Goal: Task Accomplishment & Management: Manage account settings

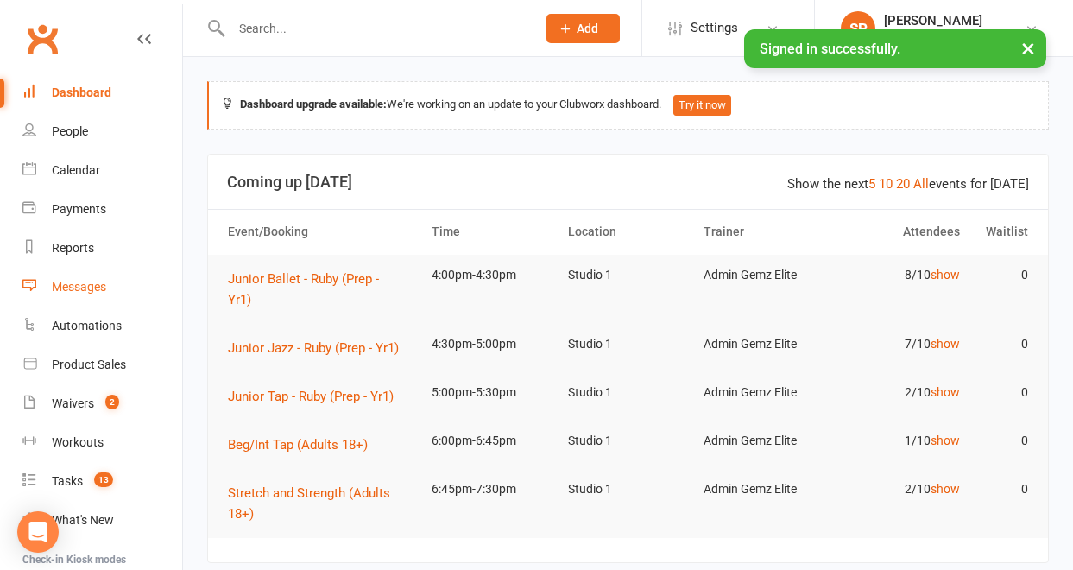
click at [92, 292] on div "Messages" at bounding box center [79, 287] width 54 height 14
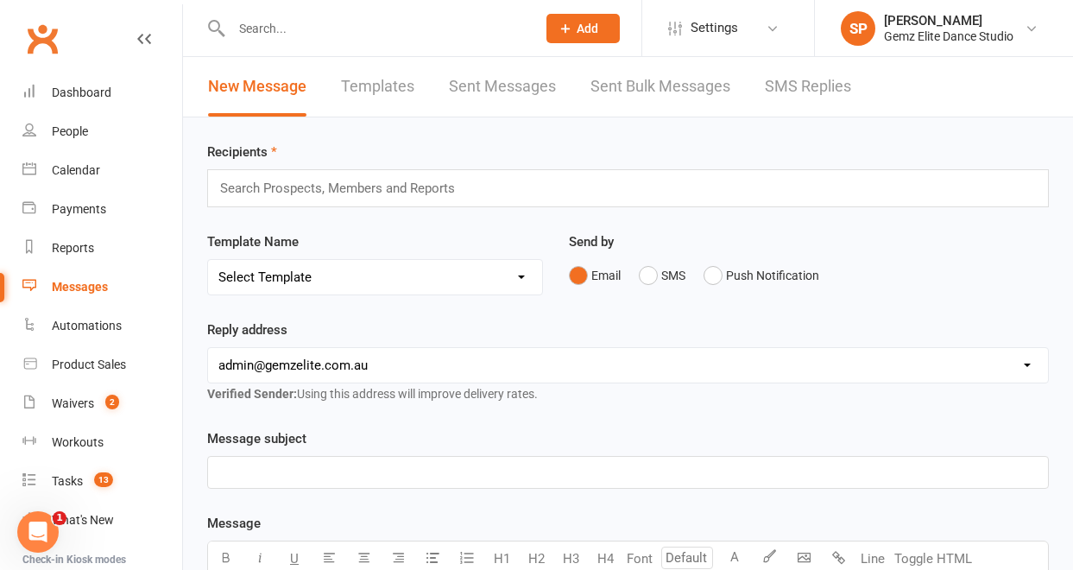
click at [374, 92] on link "Templates" at bounding box center [377, 87] width 73 height 60
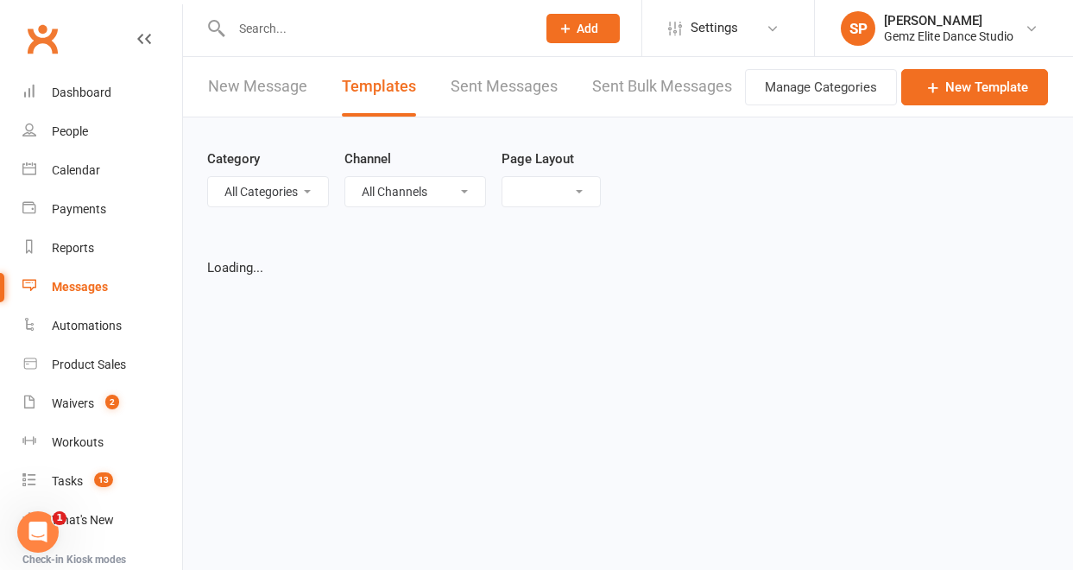
select select "list"
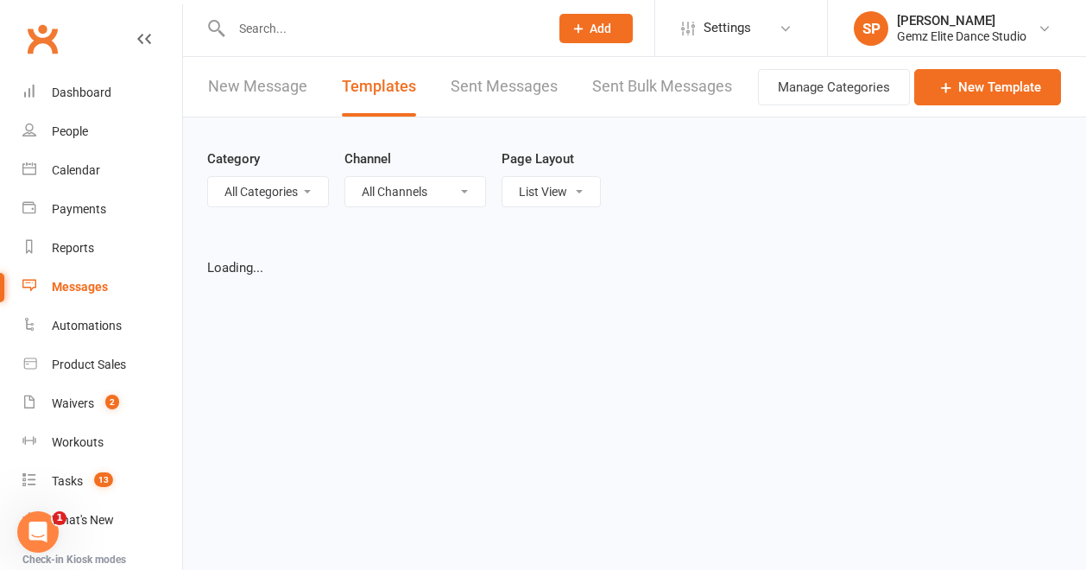
select select "100"
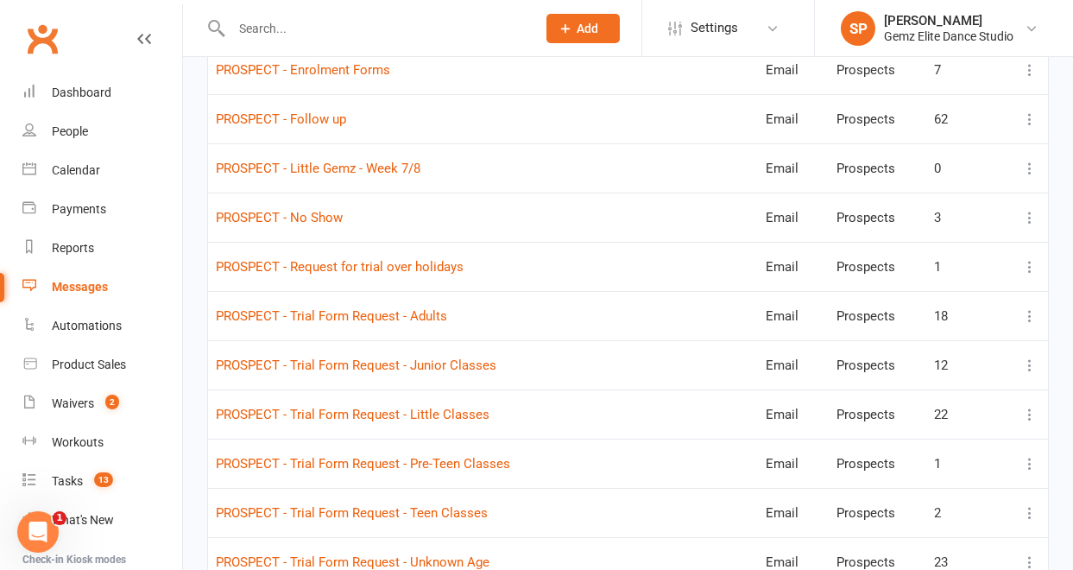
scroll to position [1105, 0]
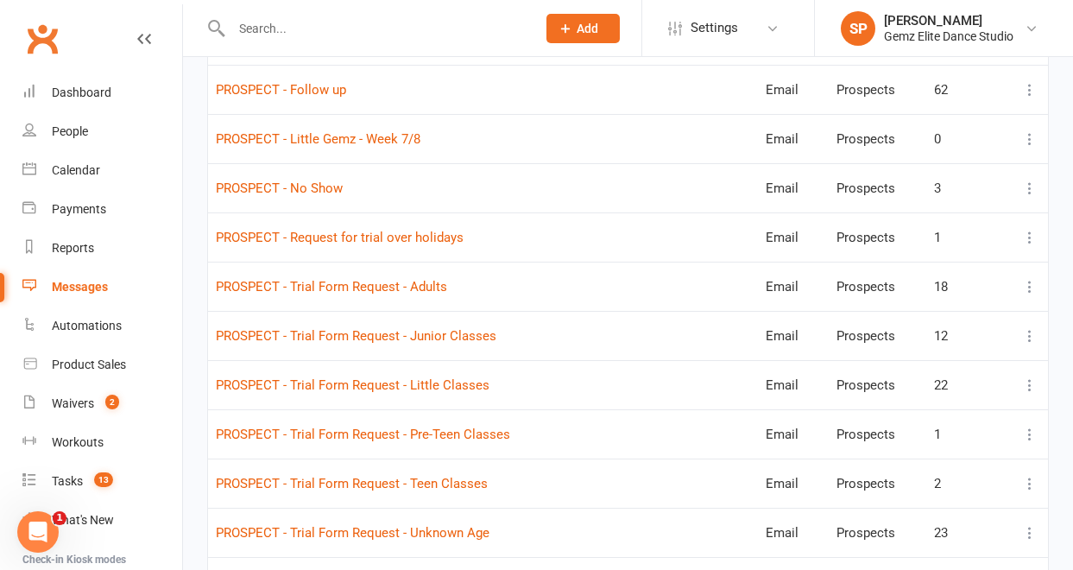
click at [1029, 381] on icon at bounding box center [1030, 385] width 17 height 17
click at [959, 446] on link "Edit" at bounding box center [941, 453] width 171 height 35
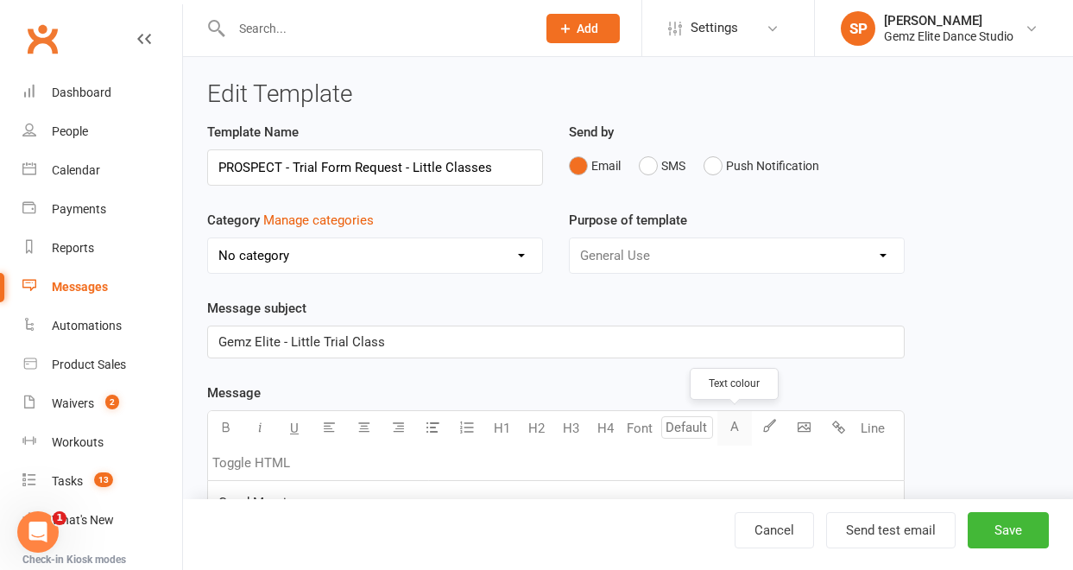
select select "11045"
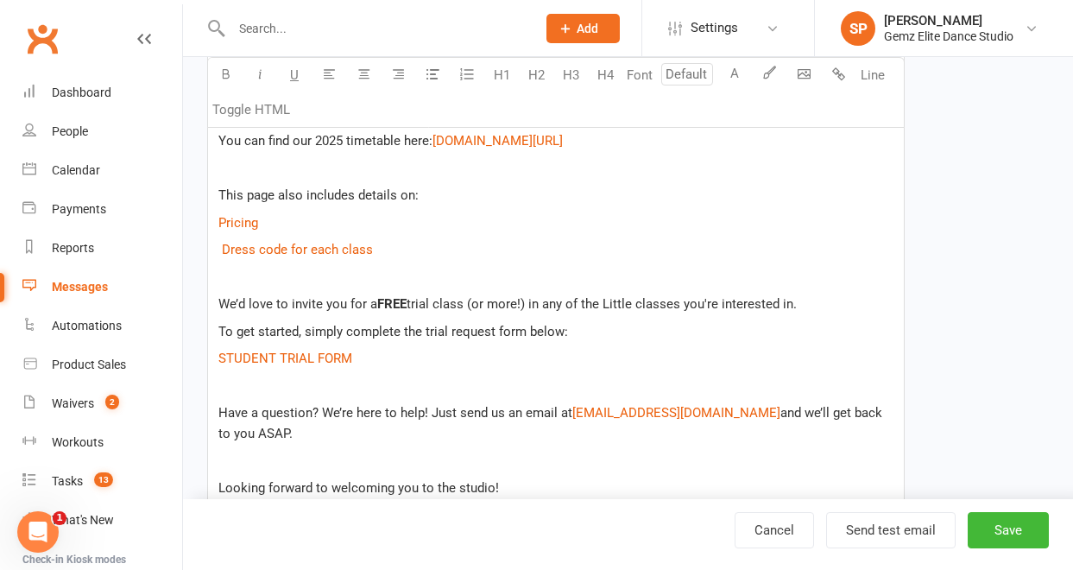
scroll to position [510, 0]
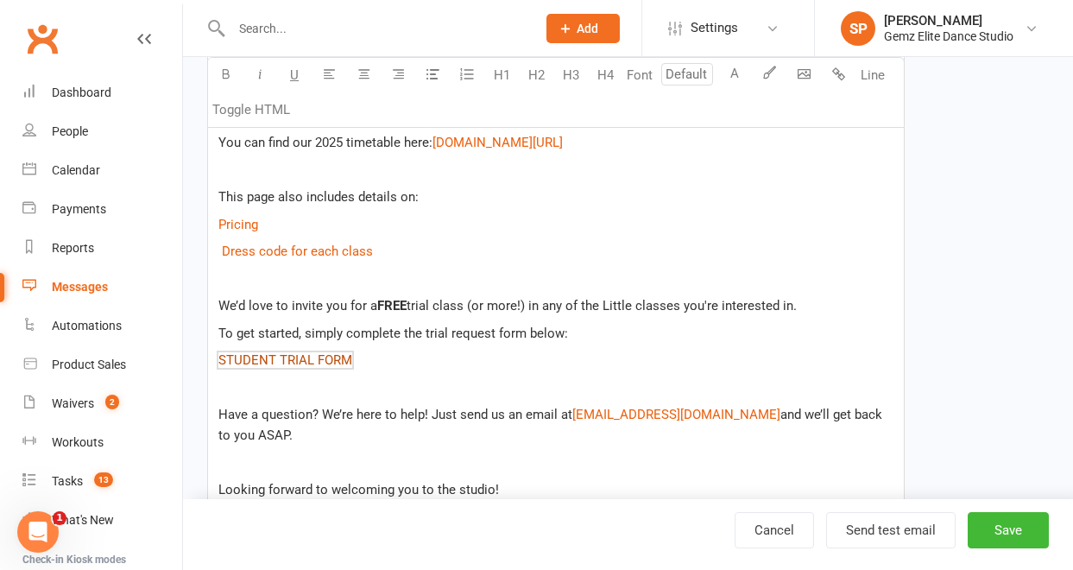
click at [259, 360] on span "STUDENT TRIAL FORM" at bounding box center [285, 360] width 134 height 16
click at [76, 407] on div "Waivers" at bounding box center [73, 403] width 42 height 14
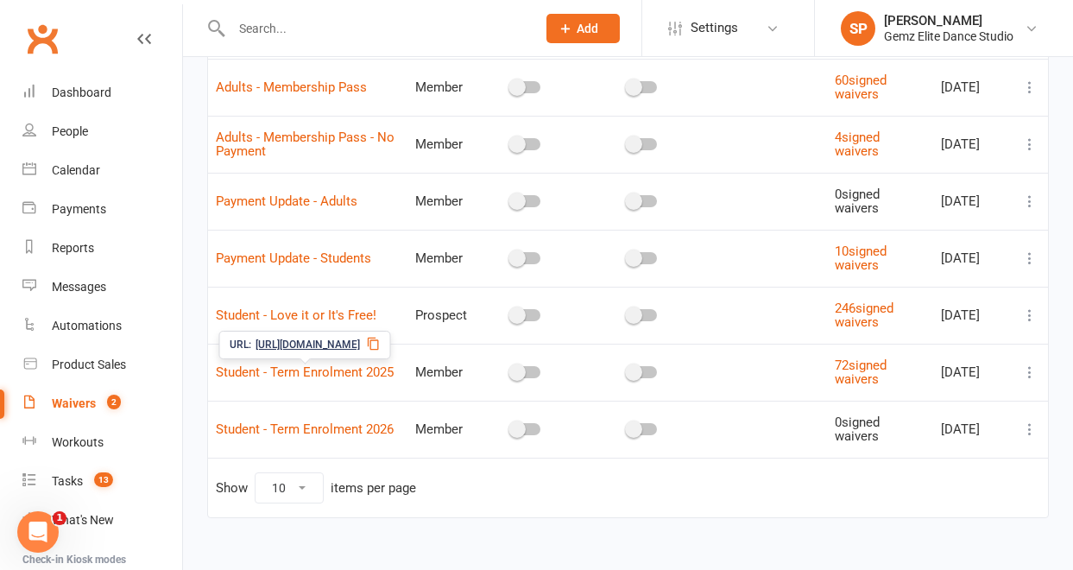
scroll to position [233, 0]
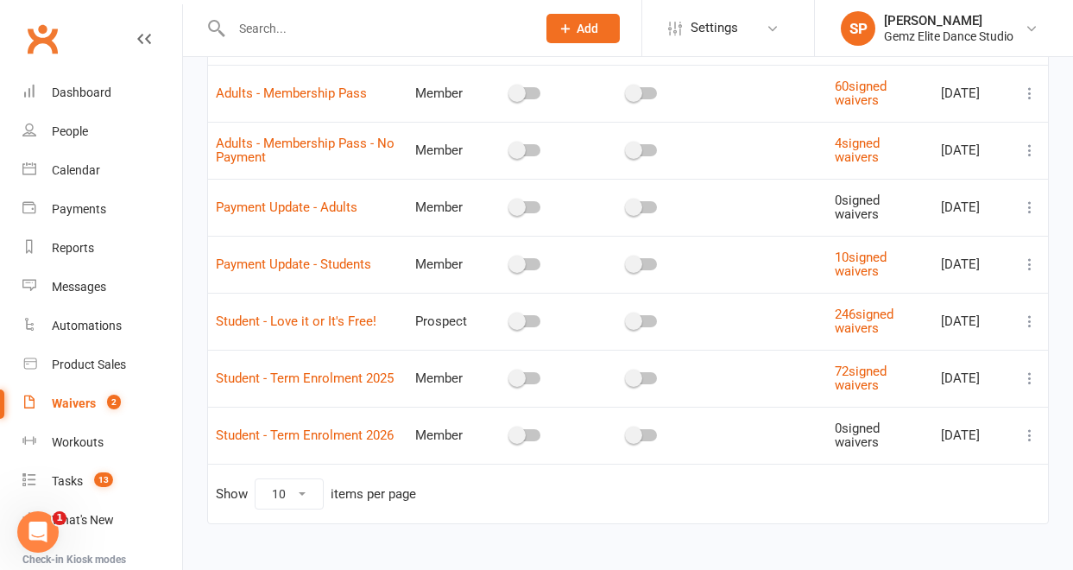
click at [1025, 322] on icon at bounding box center [1030, 321] width 17 height 17
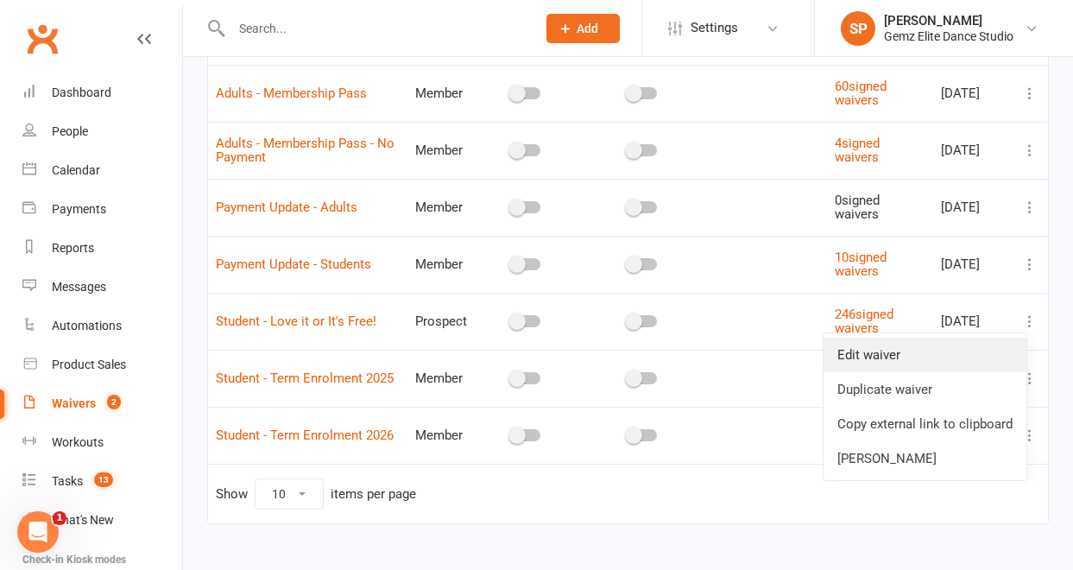
click at [986, 362] on link "Edit waiver" at bounding box center [925, 355] width 203 height 35
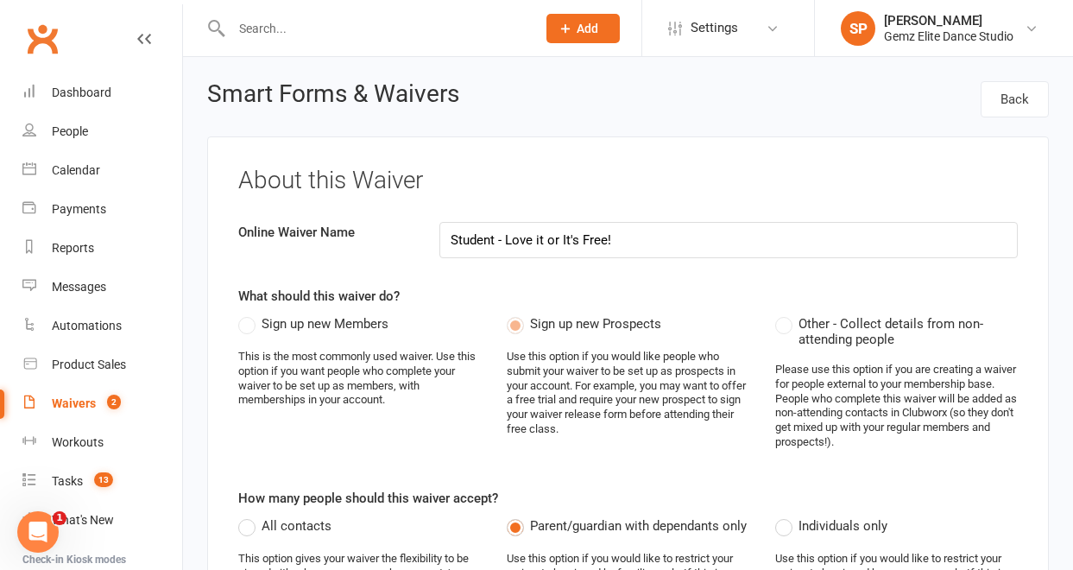
select select "applies_to_all_signees"
select select "copy_answers_for_all_signees"
select select "select"
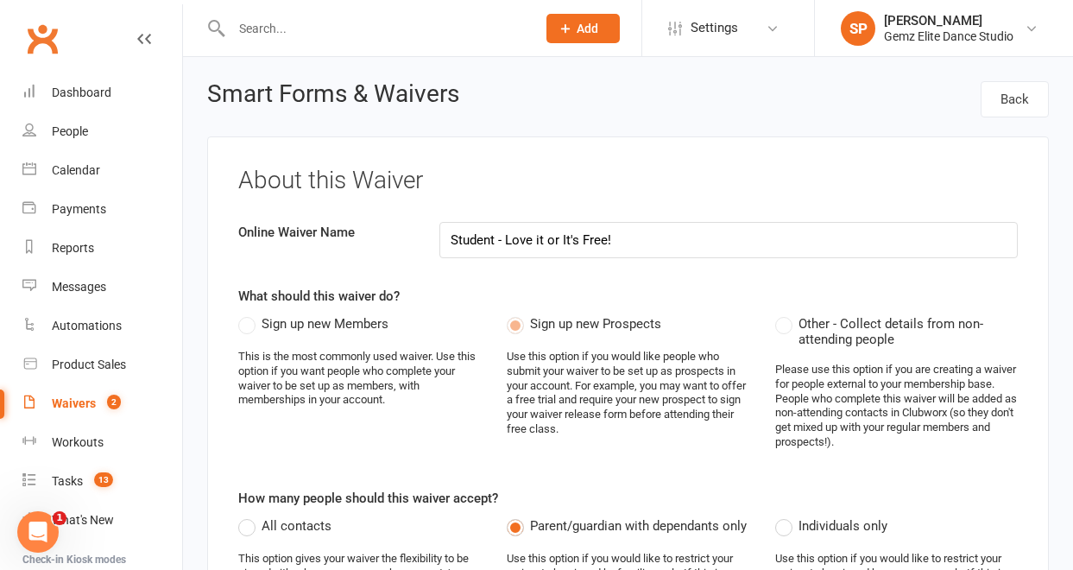
select select "select"
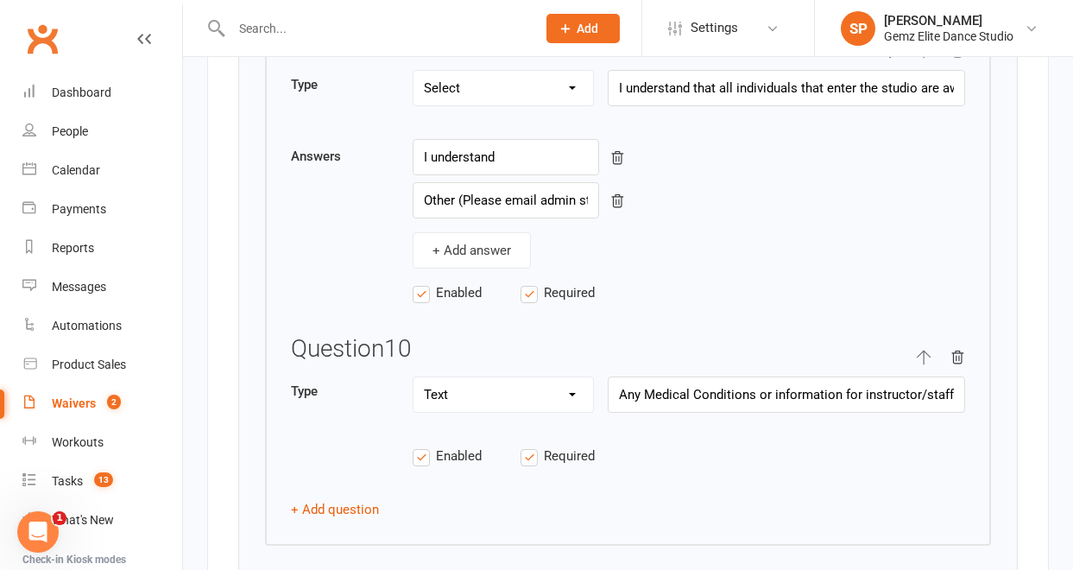
scroll to position [5624, 0]
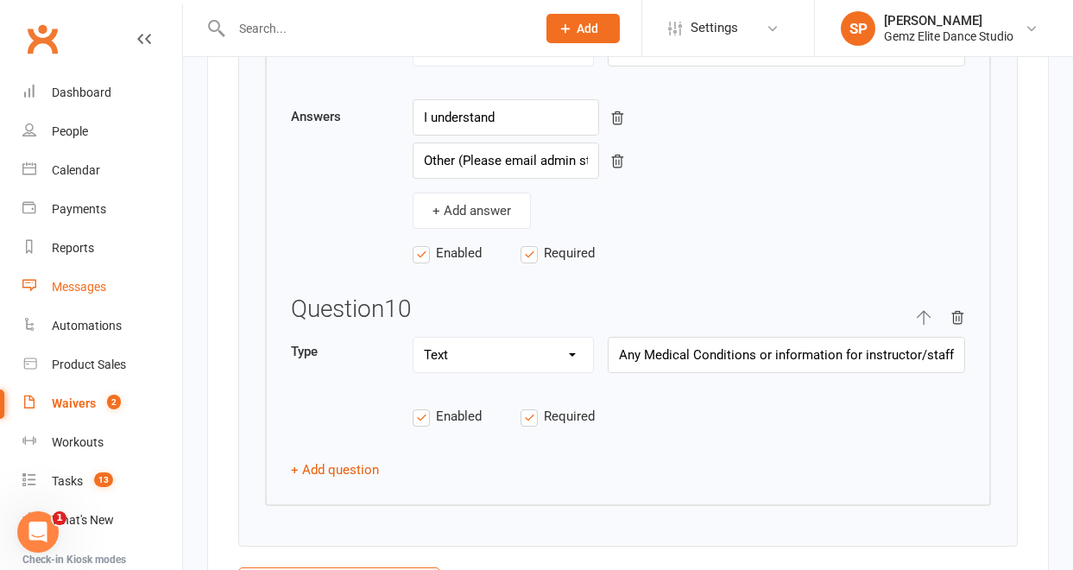
click at [88, 287] on div "Messages" at bounding box center [79, 287] width 54 height 14
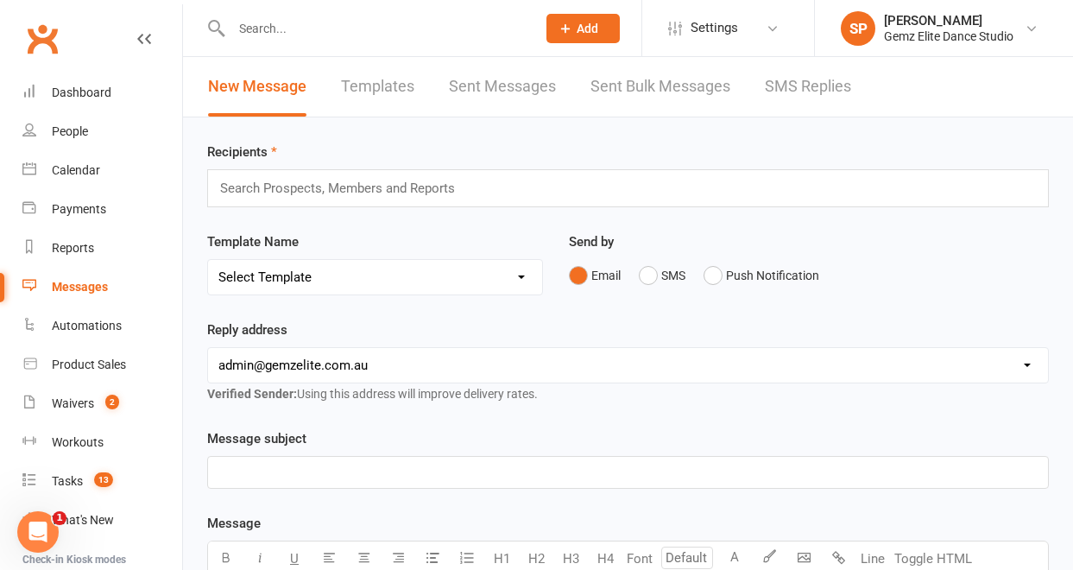
click at [391, 83] on link "Templates" at bounding box center [377, 87] width 73 height 60
select select "100"
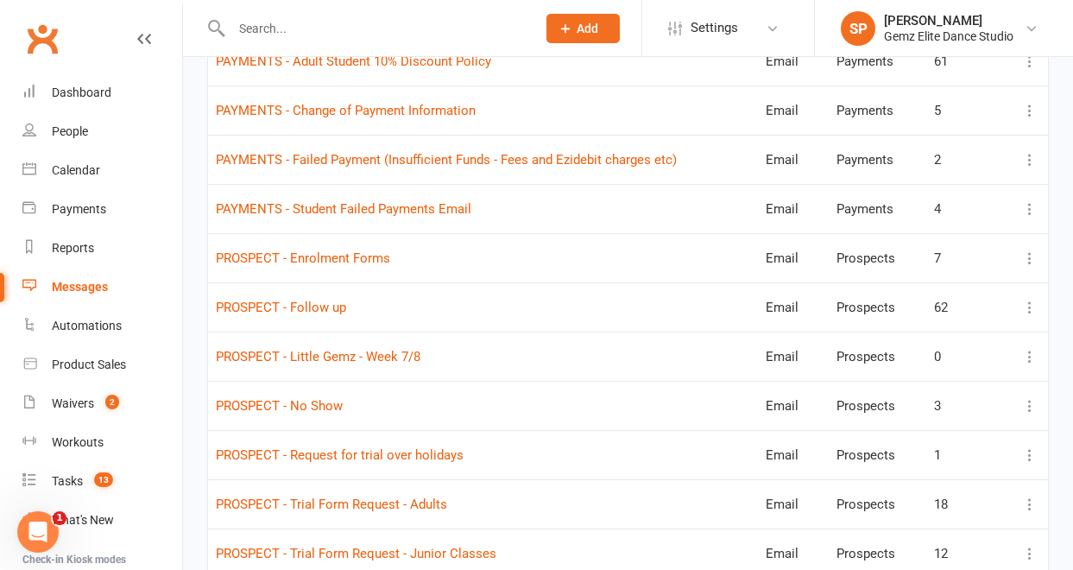
scroll to position [885, 0]
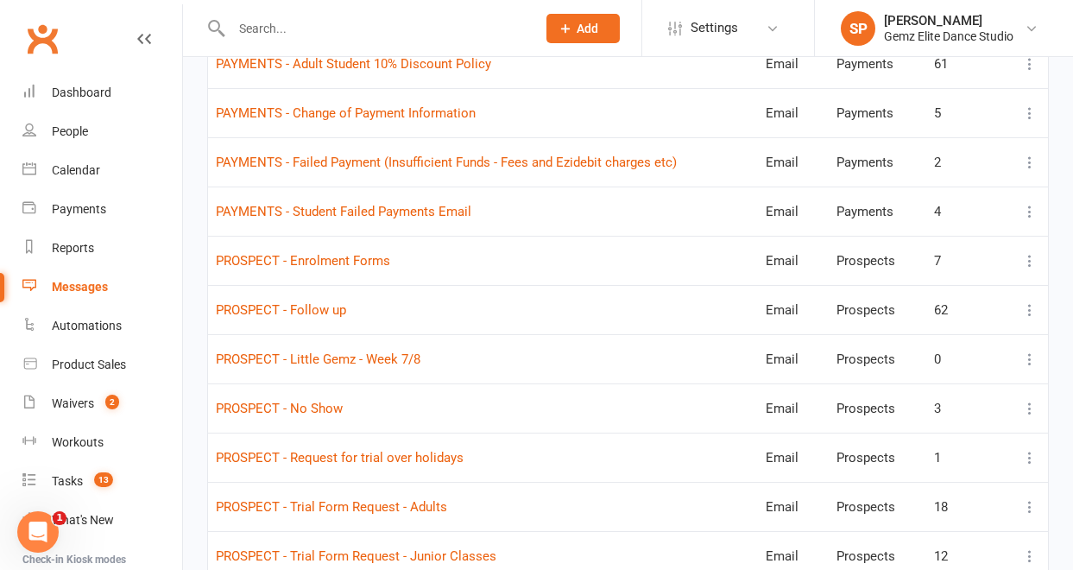
click at [1031, 258] on icon at bounding box center [1030, 260] width 17 height 17
click at [992, 315] on link "Edit" at bounding box center [941, 329] width 171 height 35
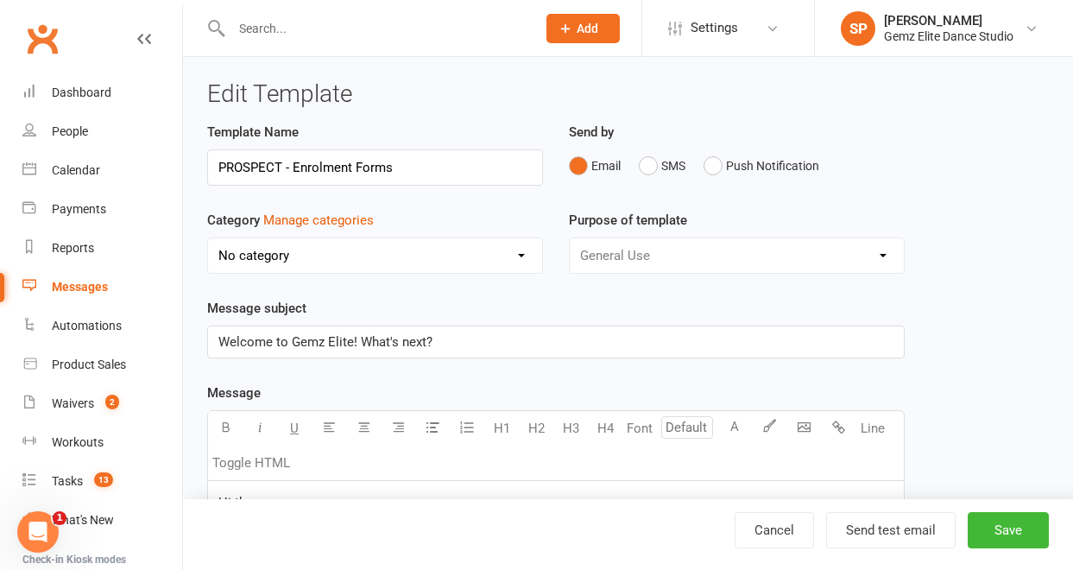
select select "11045"
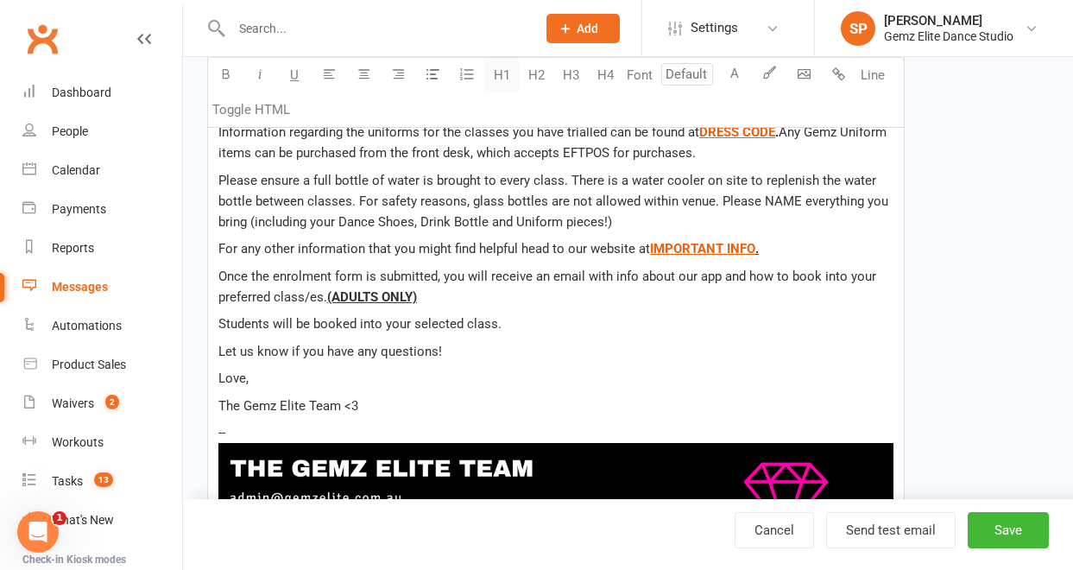
scroll to position [501, 0]
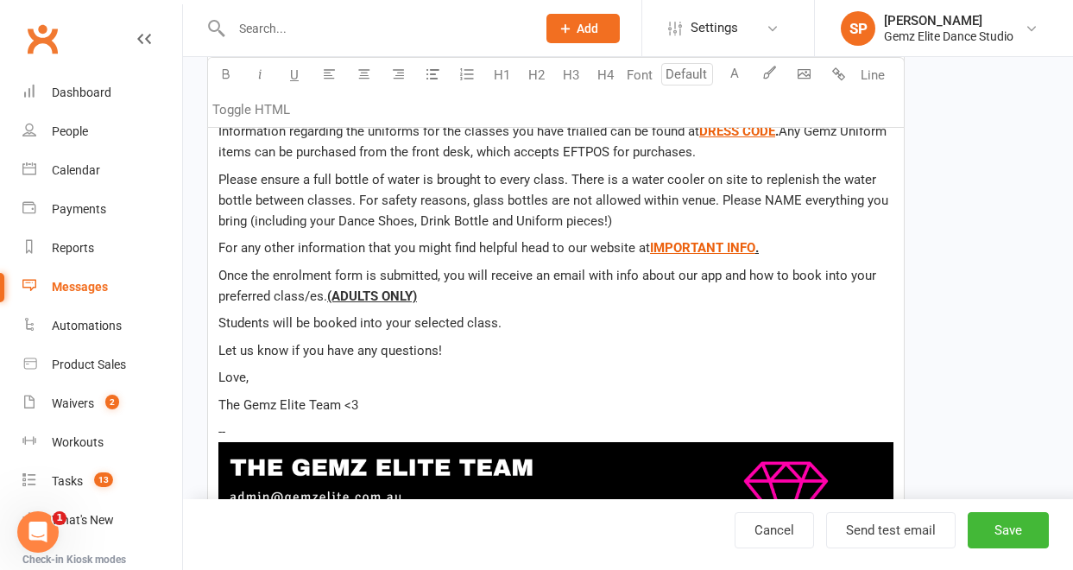
click at [351, 430] on p "-- ﻿" at bounding box center [555, 490] width 675 height 139
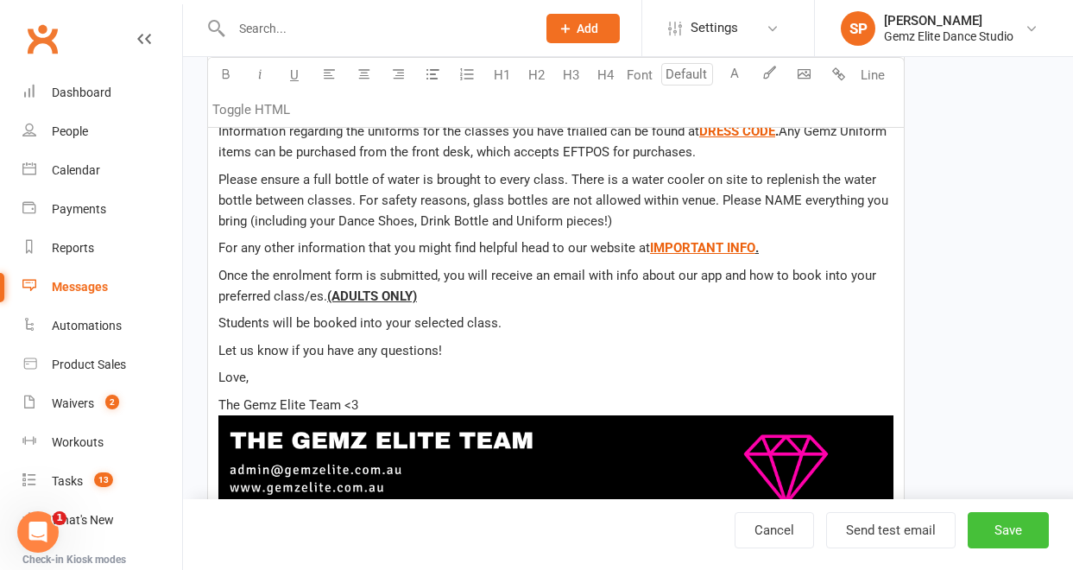
click at [1008, 522] on button "Save" at bounding box center [1008, 530] width 81 height 36
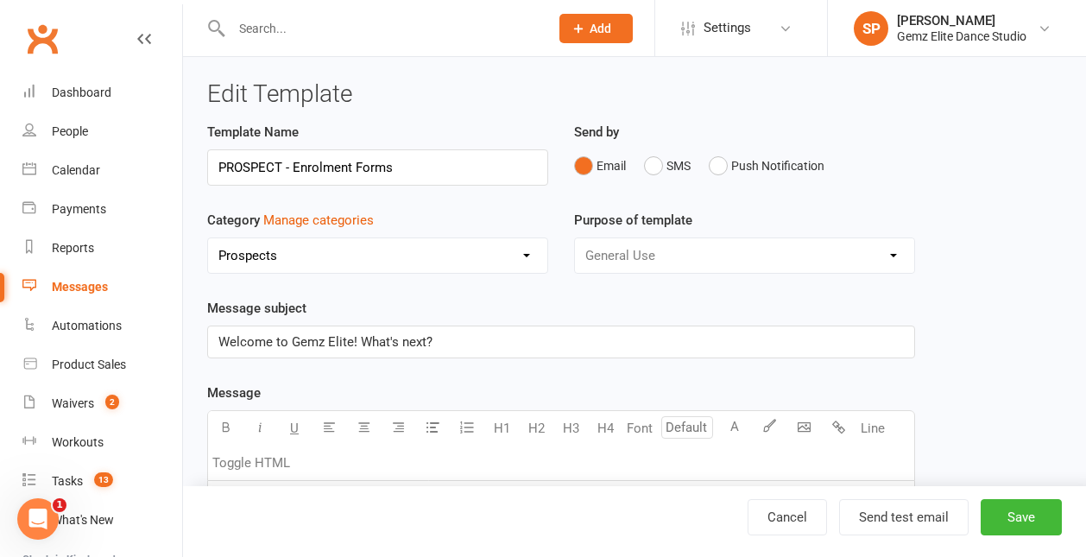
select select "100"
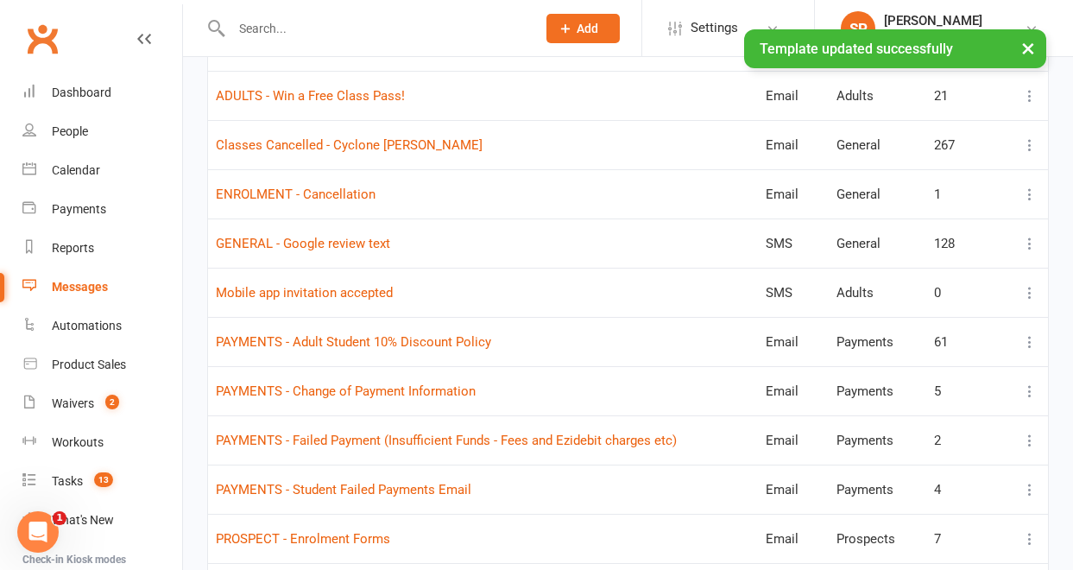
scroll to position [608, 0]
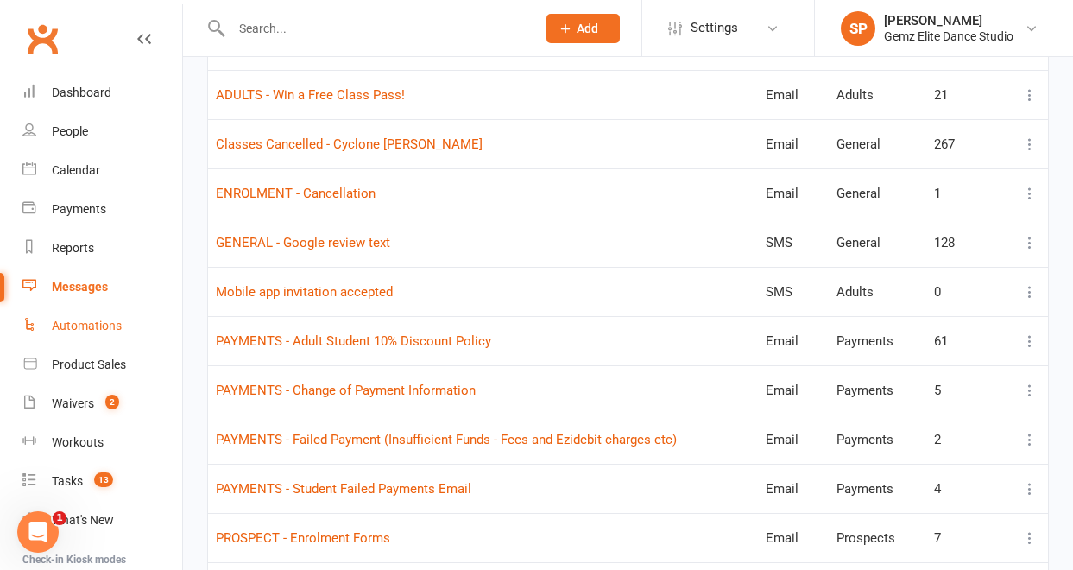
click at [90, 320] on div "Automations" at bounding box center [87, 326] width 70 height 14
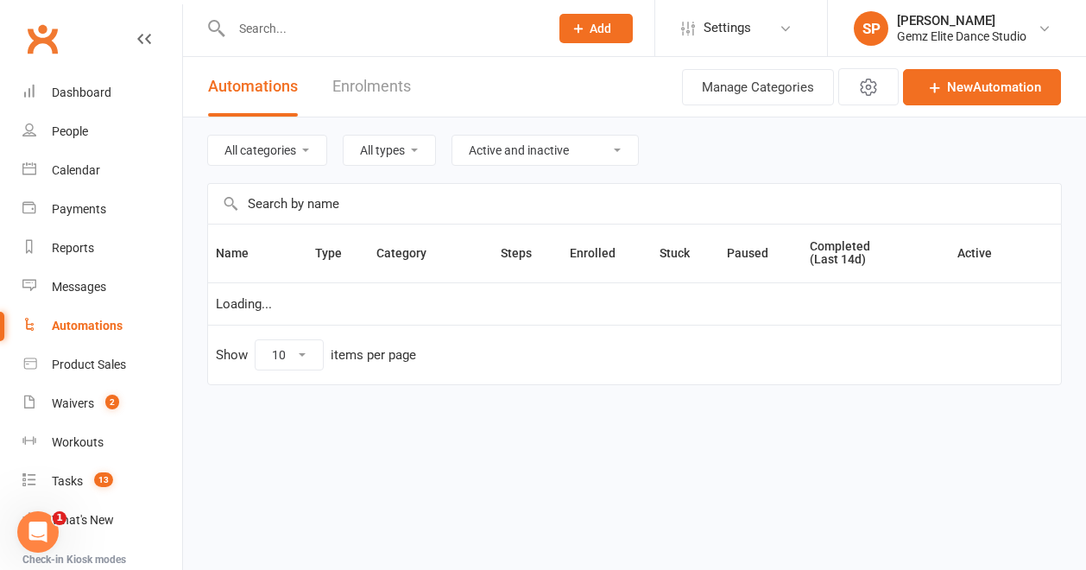
select select "100"
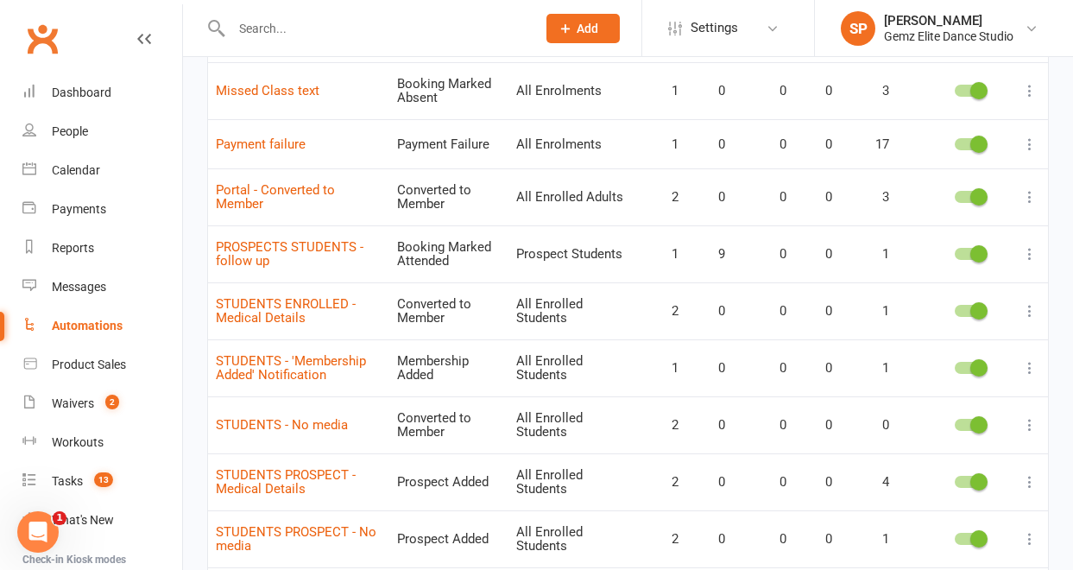
scroll to position [1267, 0]
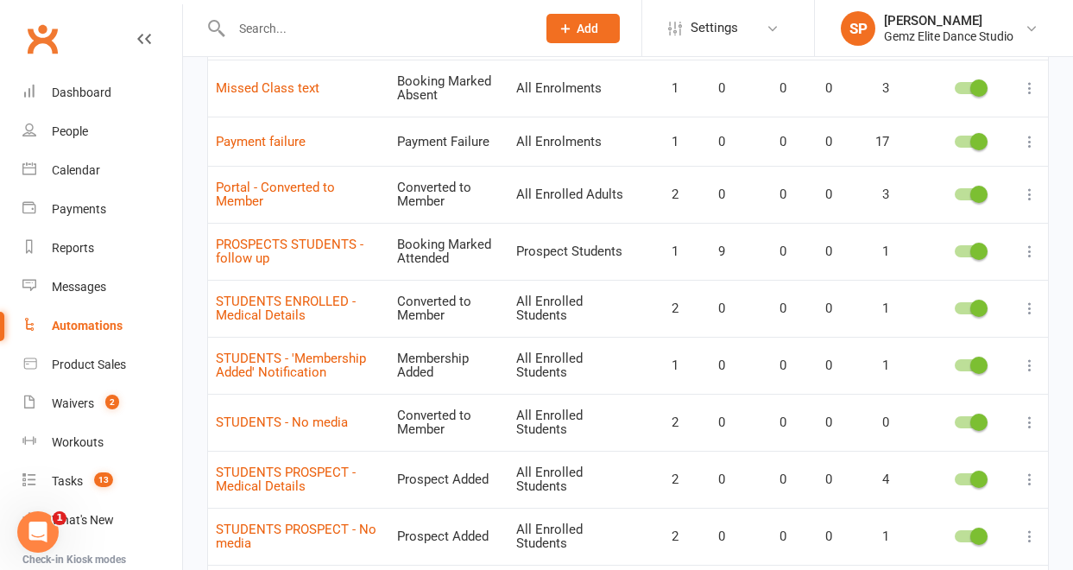
click at [1030, 252] on icon at bounding box center [1030, 251] width 17 height 17
click at [1001, 296] on link "Edit" at bounding box center [941, 285] width 171 height 35
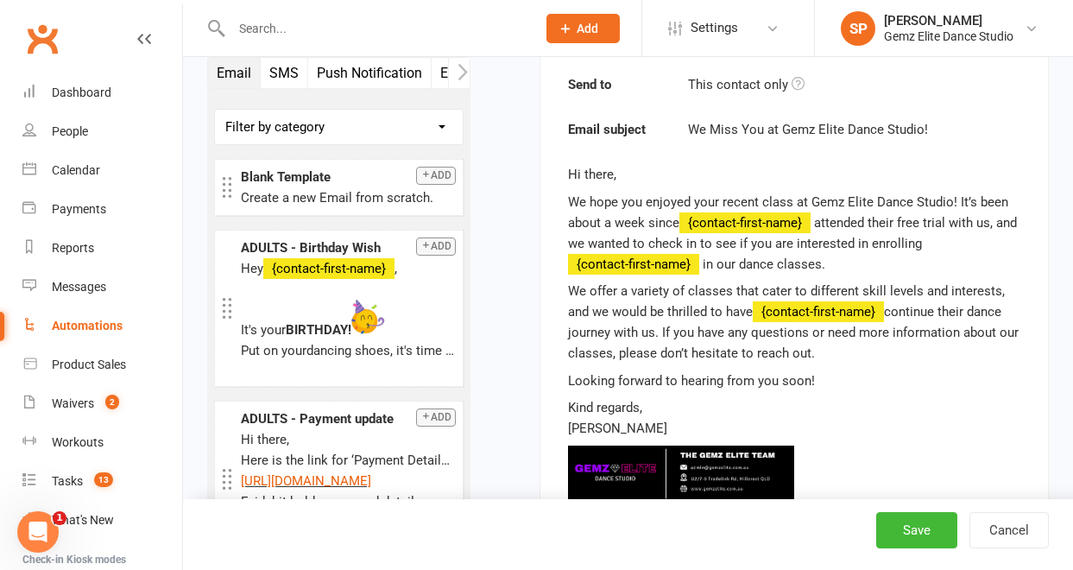
scroll to position [502, 0]
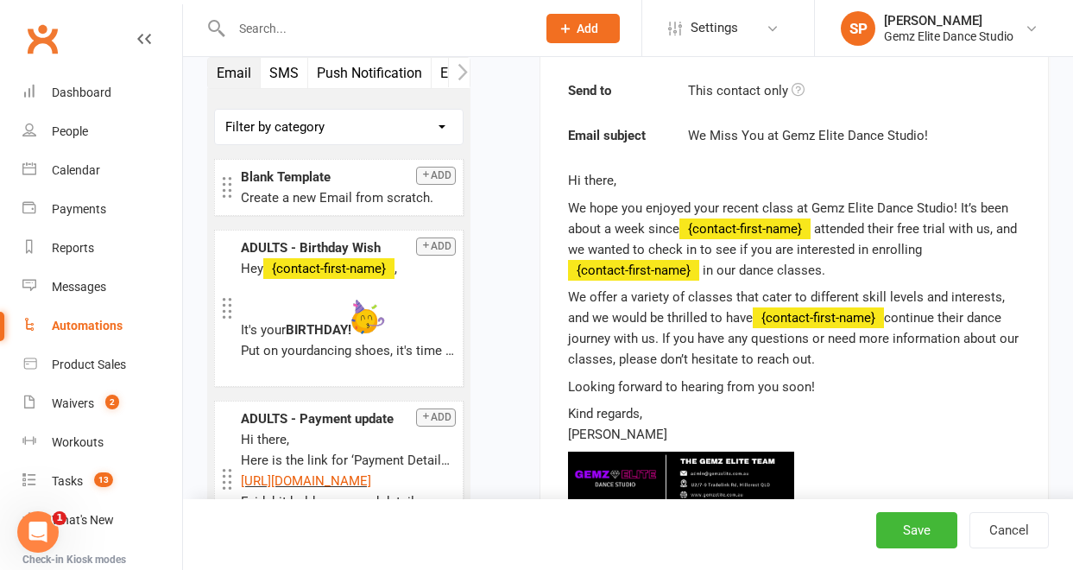
select select "100"
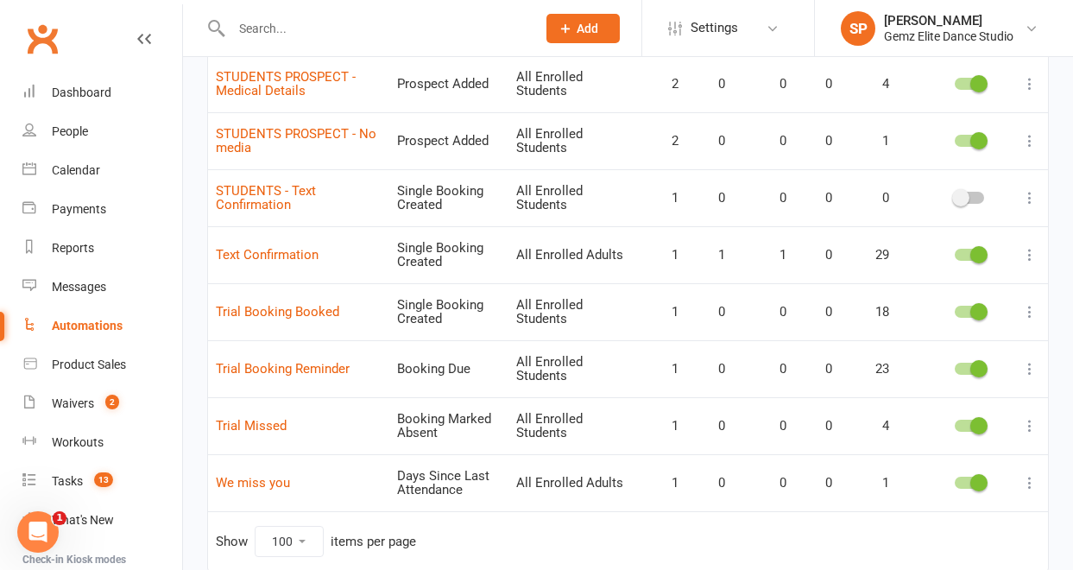
scroll to position [1670, 0]
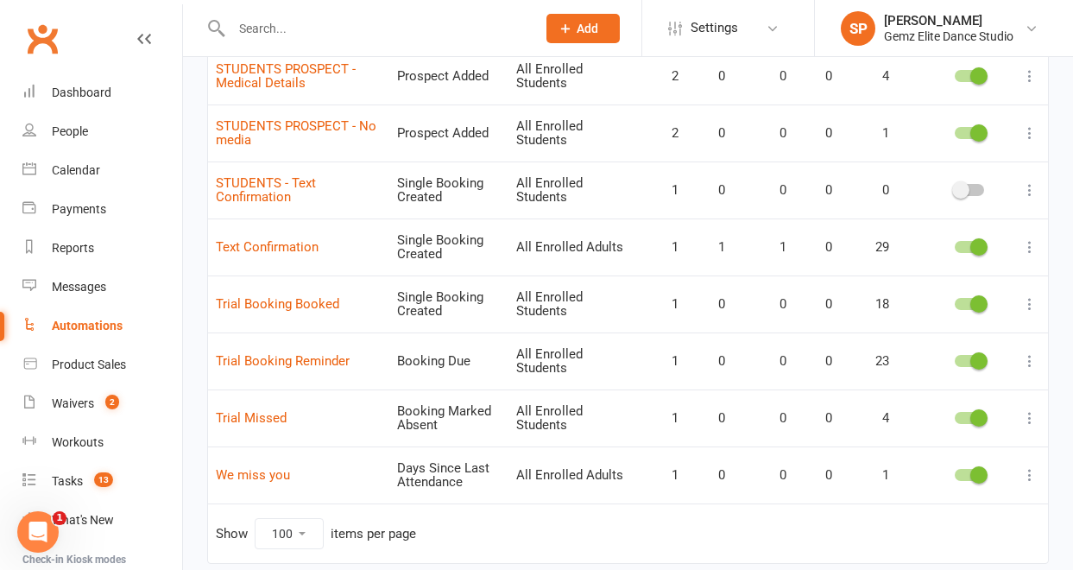
click at [1034, 302] on icon at bounding box center [1030, 303] width 17 height 17
click at [961, 337] on link "Edit" at bounding box center [941, 337] width 171 height 35
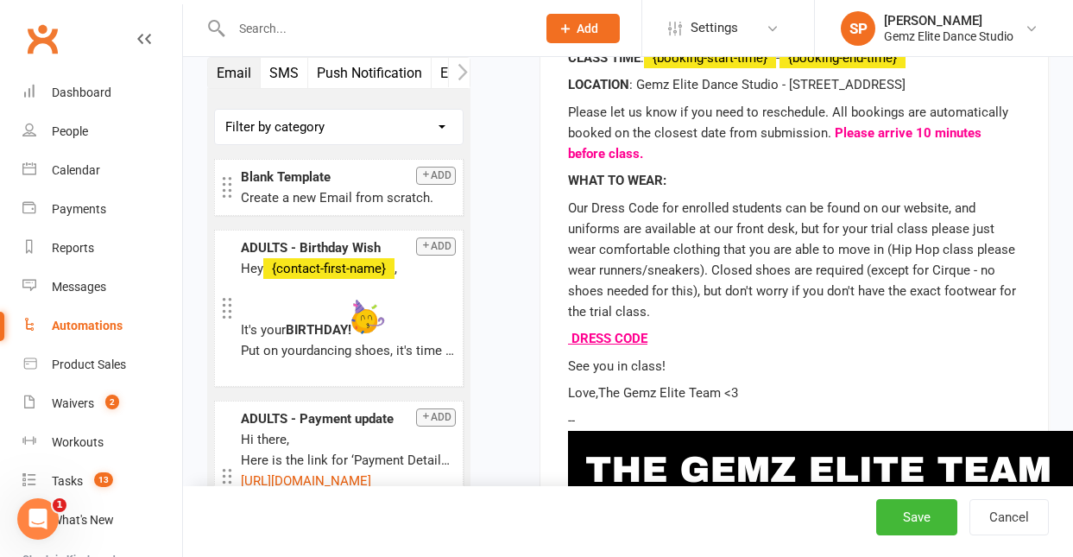
scroll to position [838, 0]
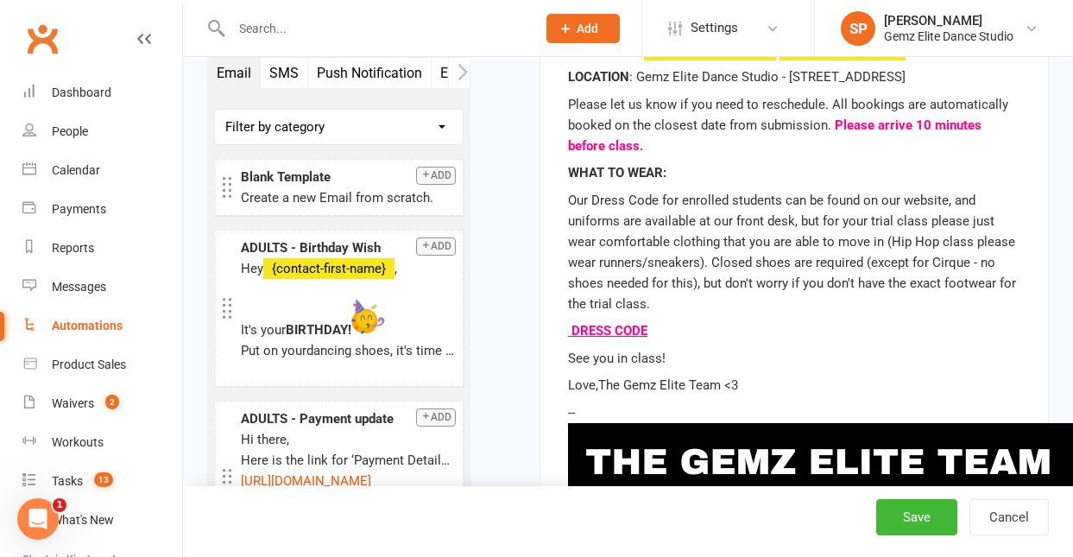
click at [673, 339] on p "DRESS CODE" at bounding box center [794, 330] width 453 height 21
click at [80, 288] on div "Messages" at bounding box center [79, 287] width 54 height 14
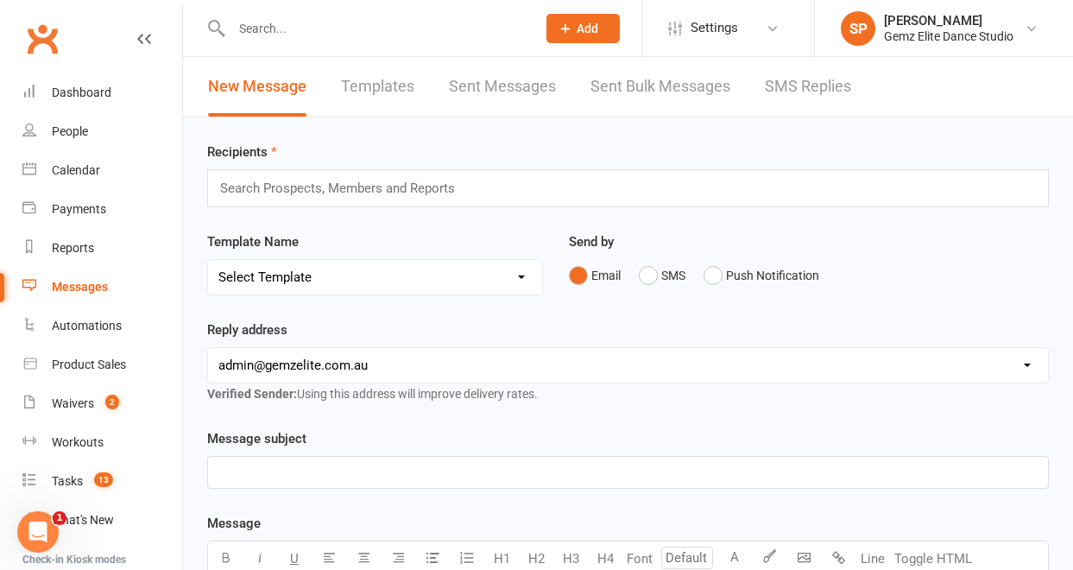
click at [383, 89] on link "Templates" at bounding box center [377, 87] width 73 height 60
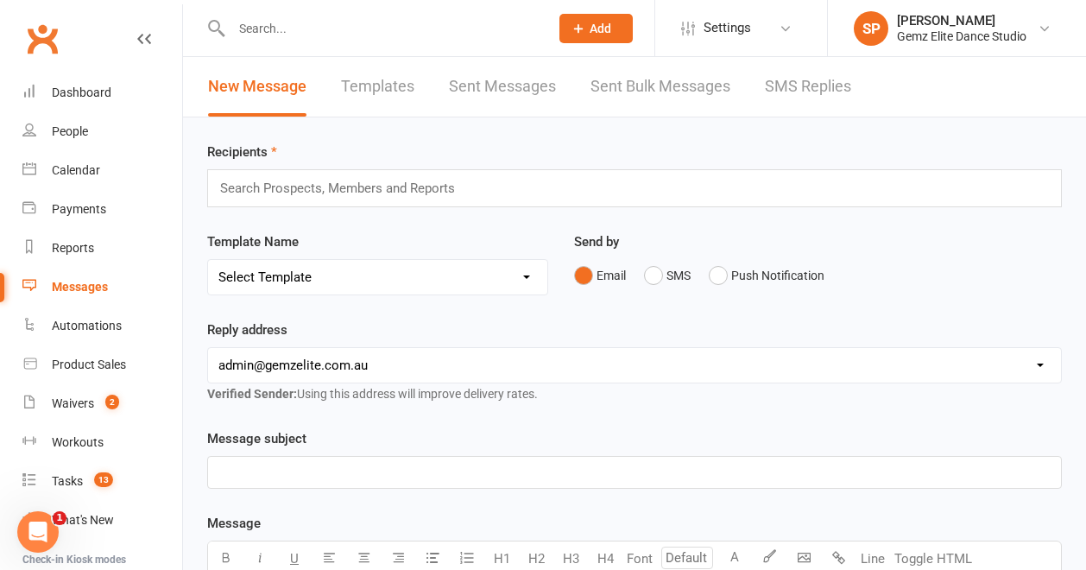
select select "100"
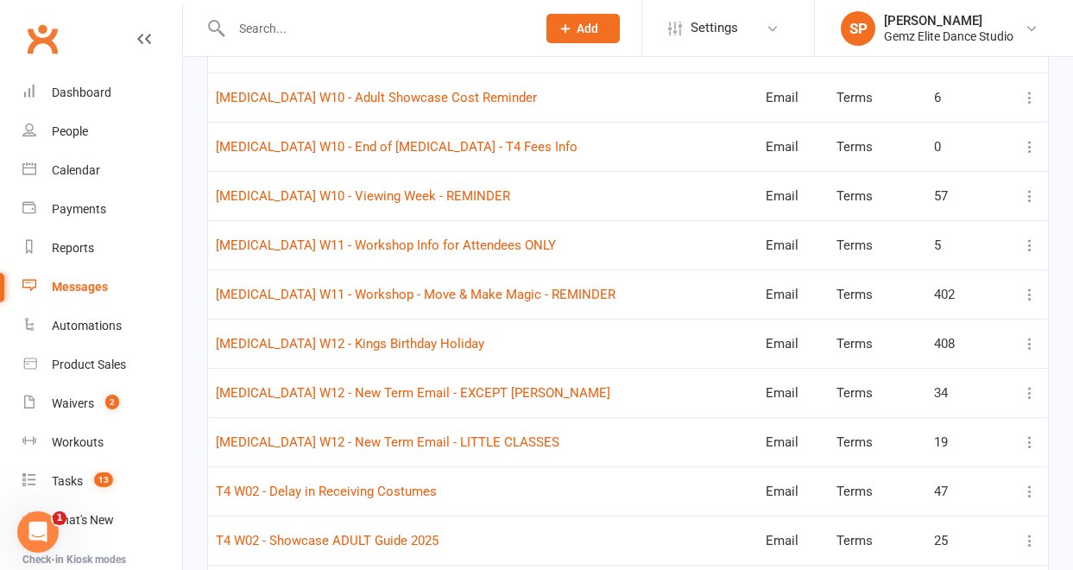
scroll to position [3421, 0]
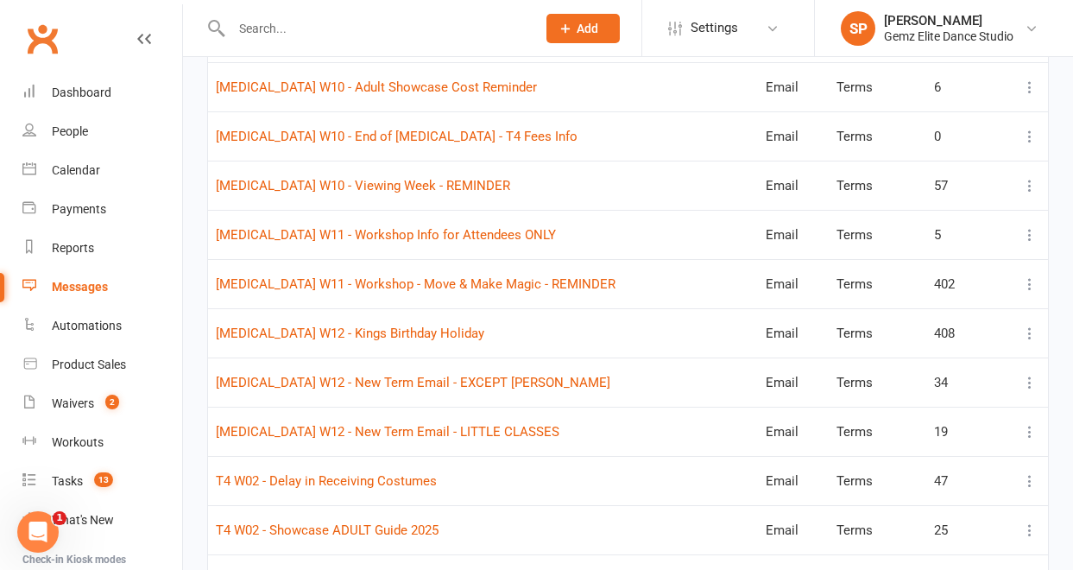
click at [1029, 434] on icon at bounding box center [1030, 431] width 17 height 17
click at [956, 498] on link "Edit" at bounding box center [941, 500] width 171 height 35
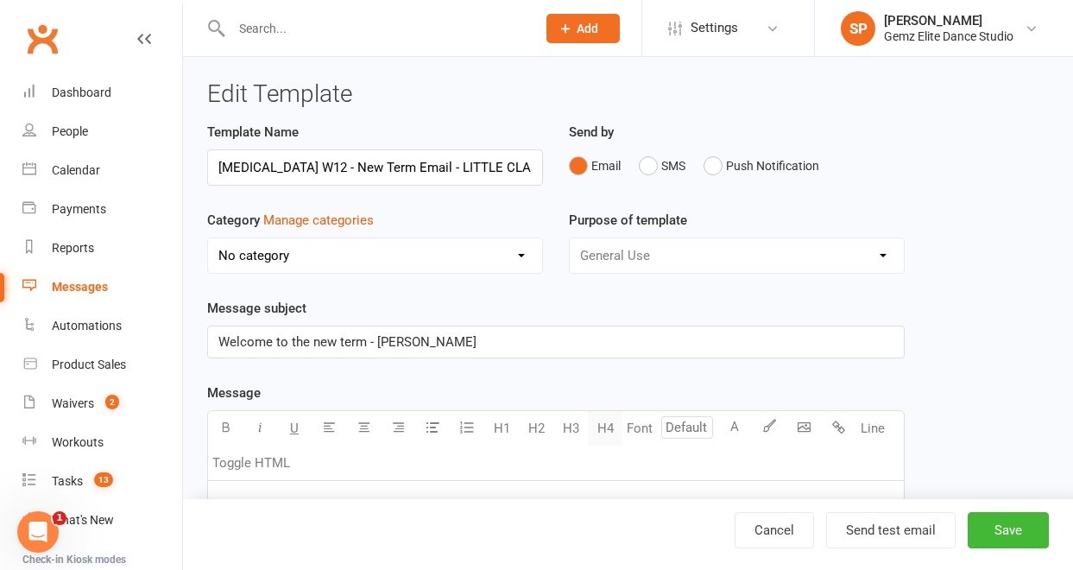
select select "11014"
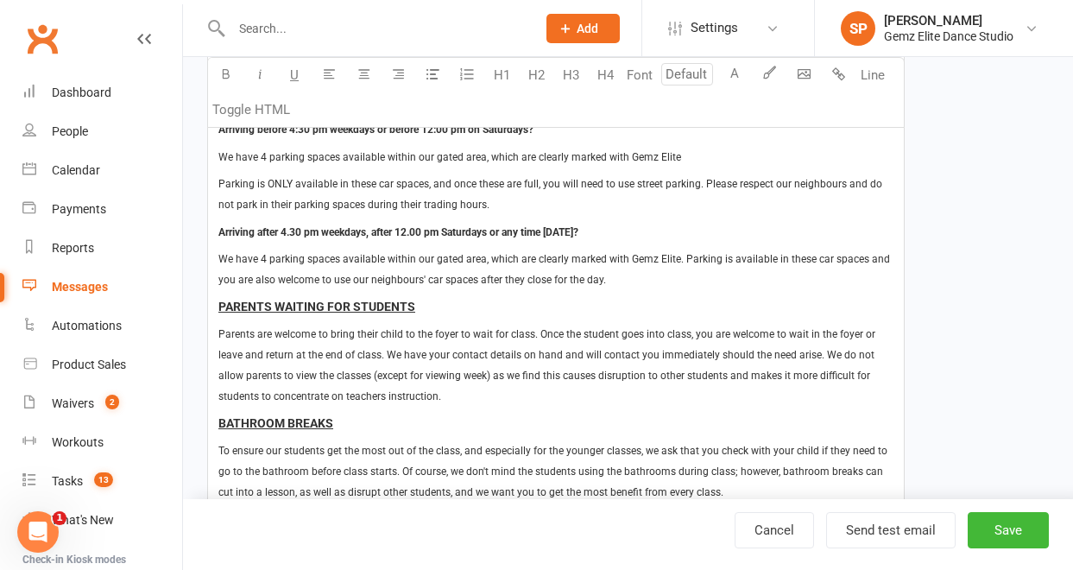
scroll to position [1347, 0]
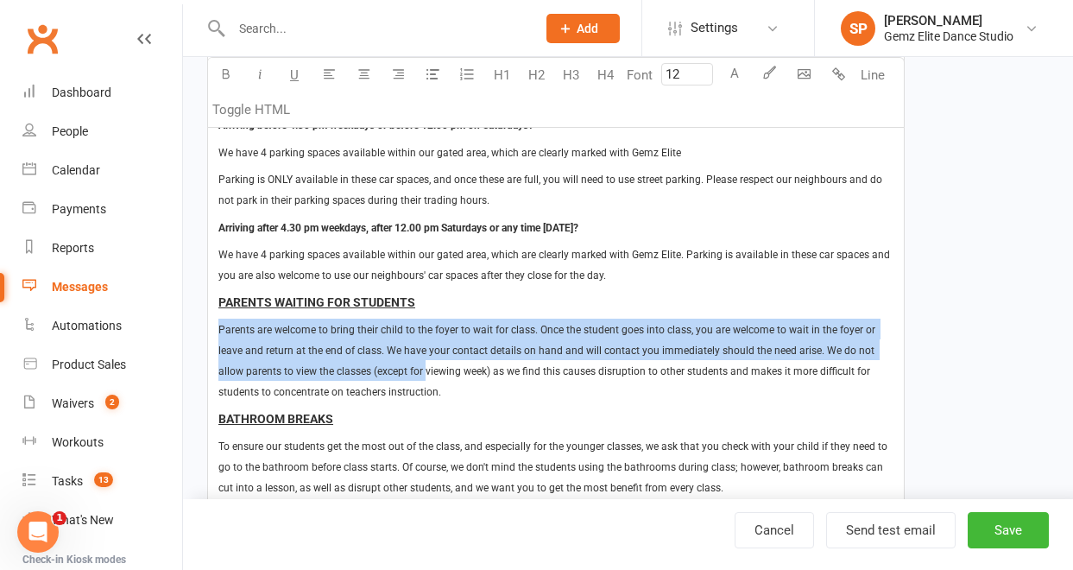
drag, startPoint x: 219, startPoint y: 326, endPoint x: 399, endPoint y: 377, distance: 186.7
click at [399, 377] on span "Parents are welcome to bring their child to the foyer to wait for class. Once t…" at bounding box center [548, 360] width 660 height 78
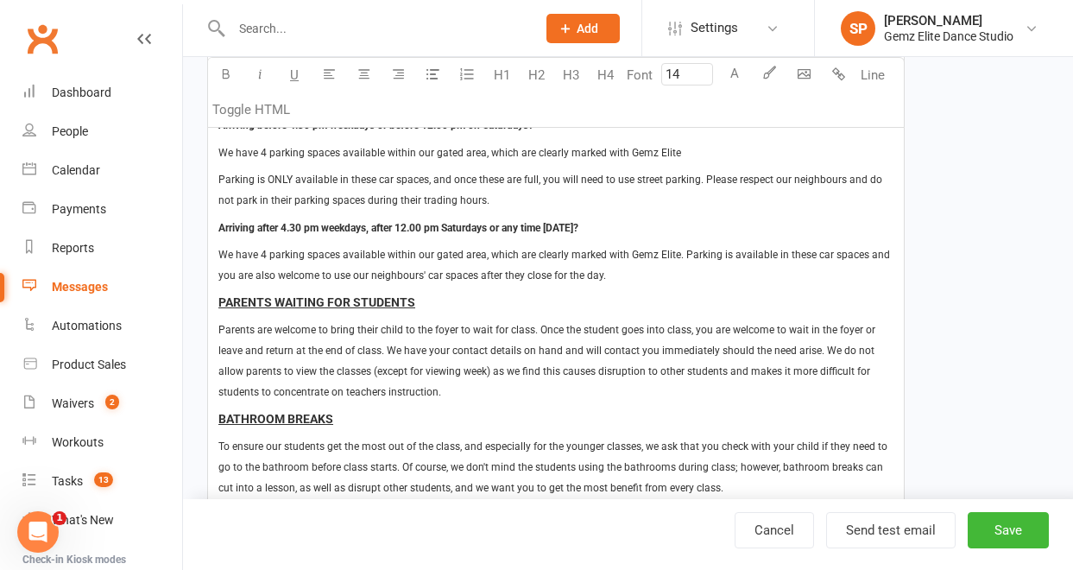
click at [421, 402] on div "Dear Students and Grown-ups Welcome back to dance for Term 4. We look forward t…" at bounding box center [556, 186] width 696 height 2105
type input "12"
click at [468, 395] on p "Parents are welcome to bring their child to the foyer to wait for class. Once t…" at bounding box center [555, 360] width 675 height 83
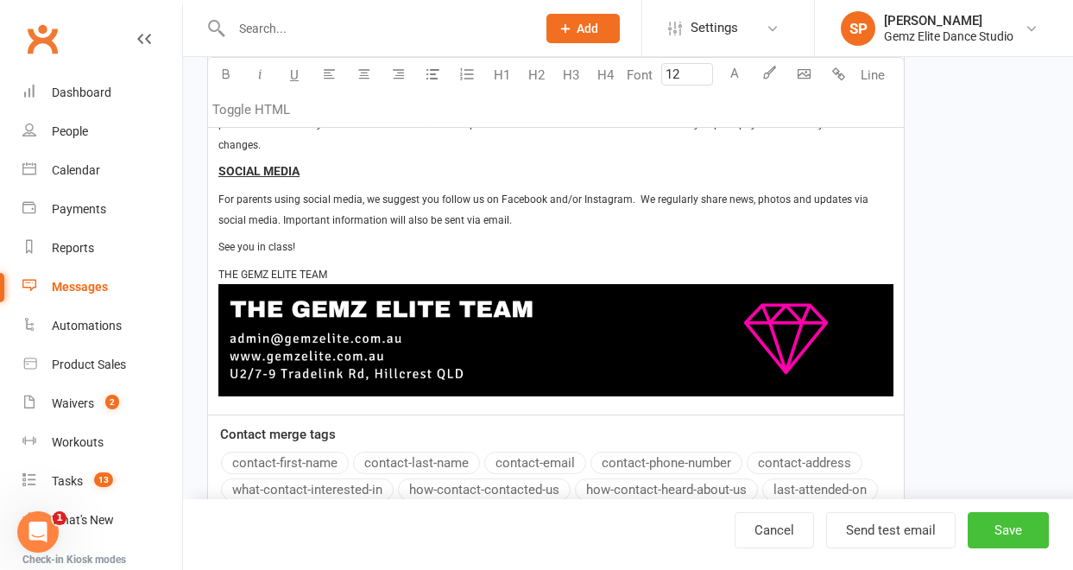
scroll to position [2174, 0]
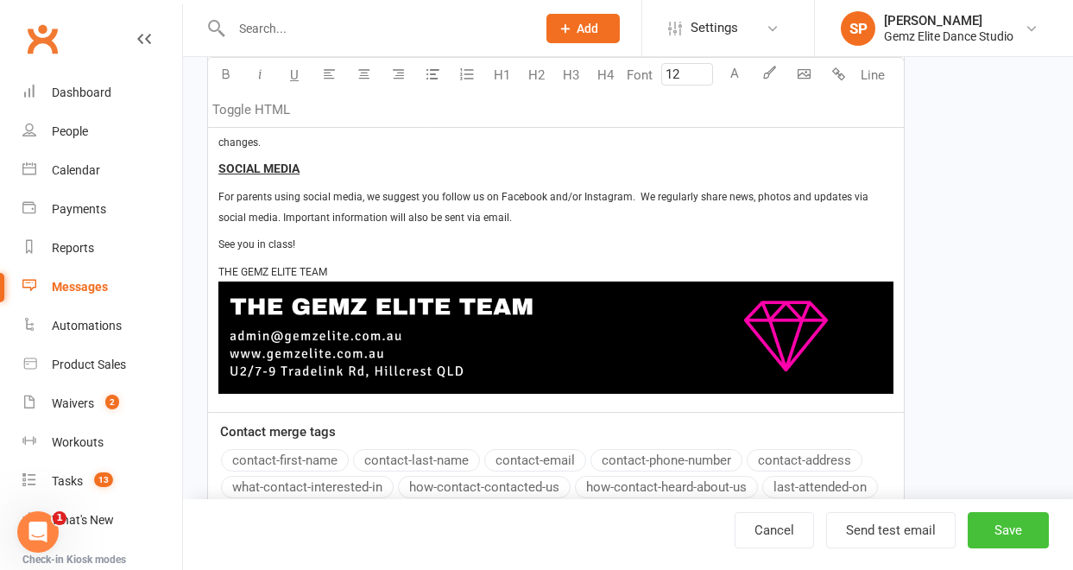
click at [1003, 534] on button "Save" at bounding box center [1008, 530] width 81 height 36
select select "100"
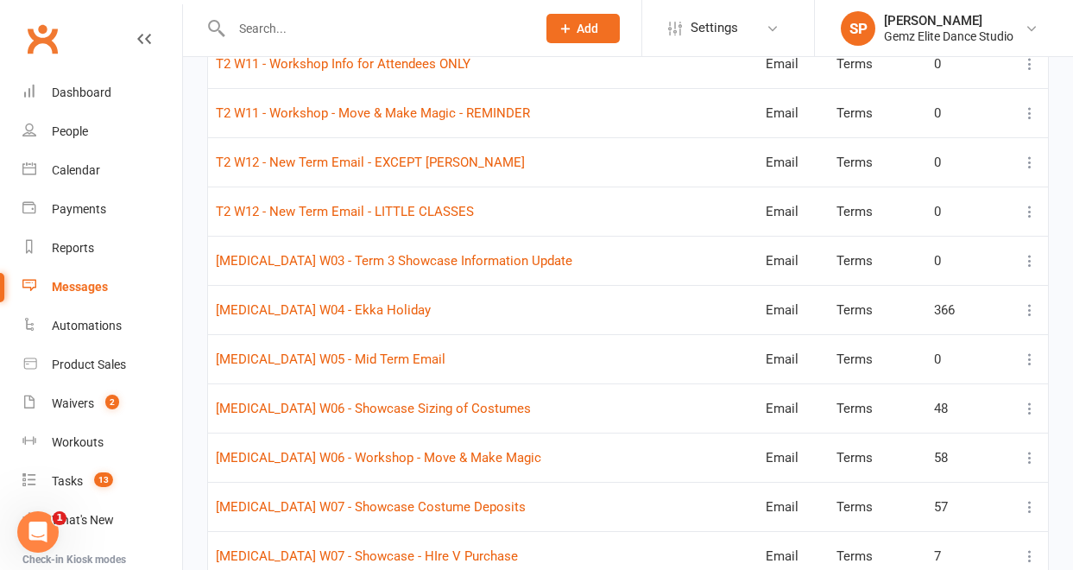
scroll to position [2661, 0]
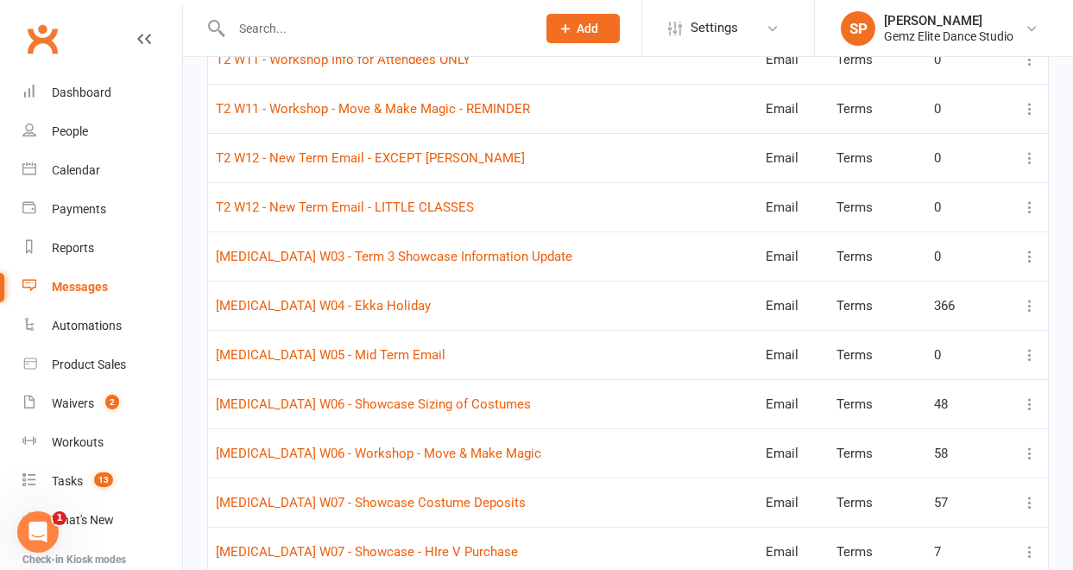
click at [1031, 206] on icon at bounding box center [1030, 207] width 17 height 17
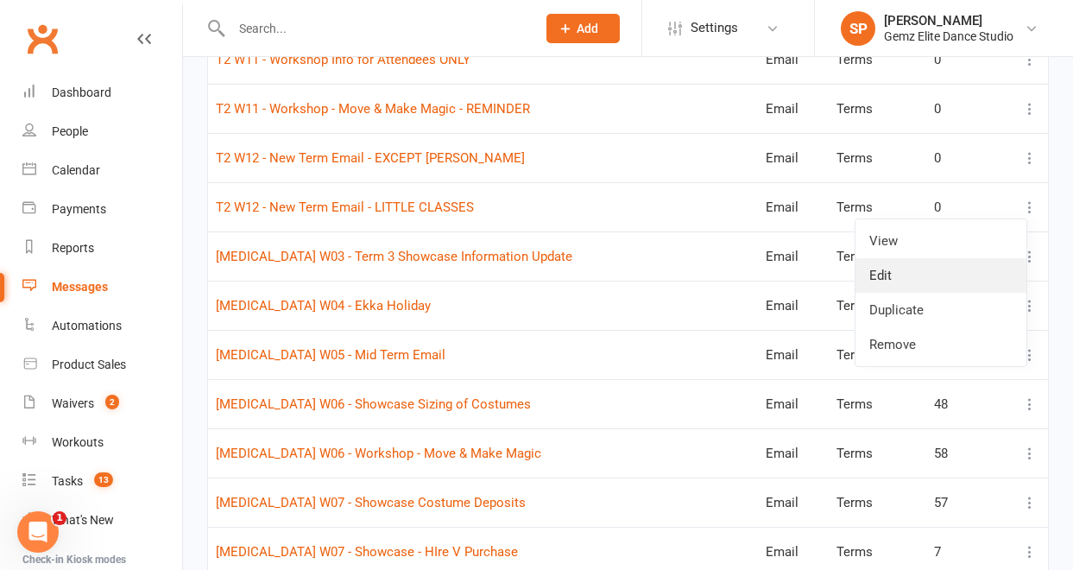
click at [980, 272] on link "Edit" at bounding box center [941, 275] width 171 height 35
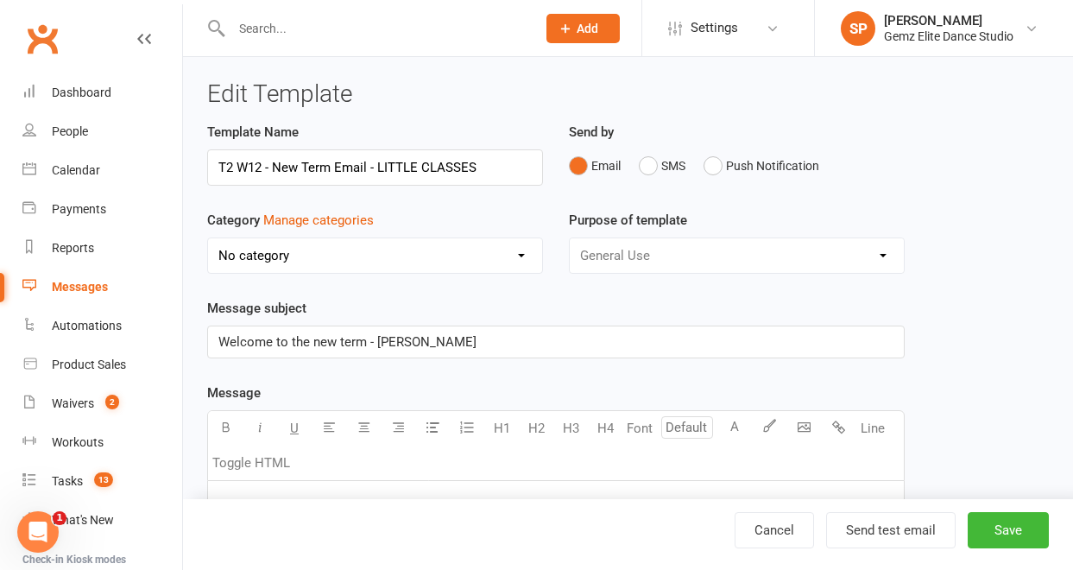
select select "11014"
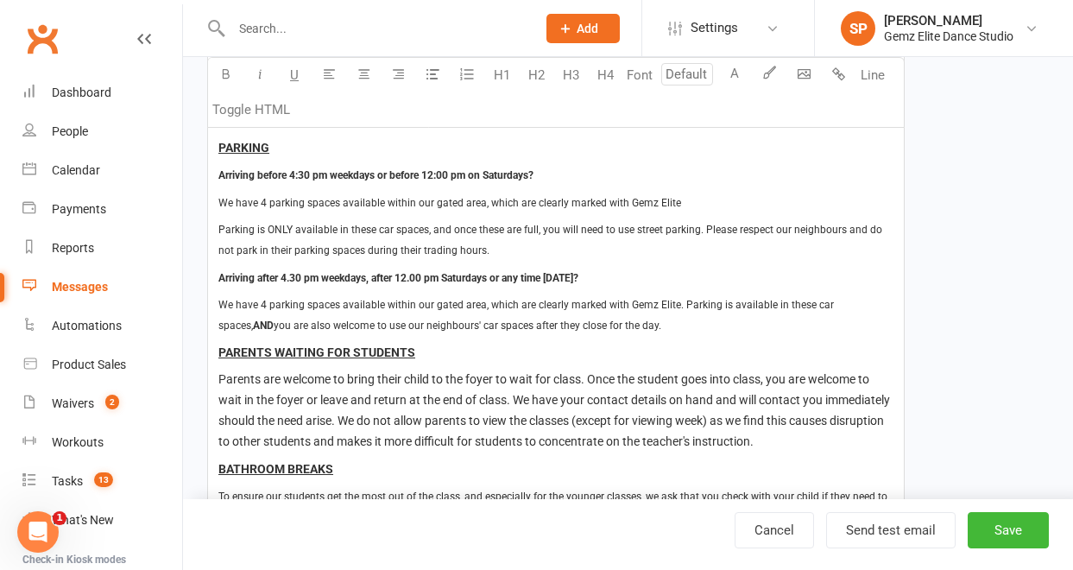
scroll to position [934, 0]
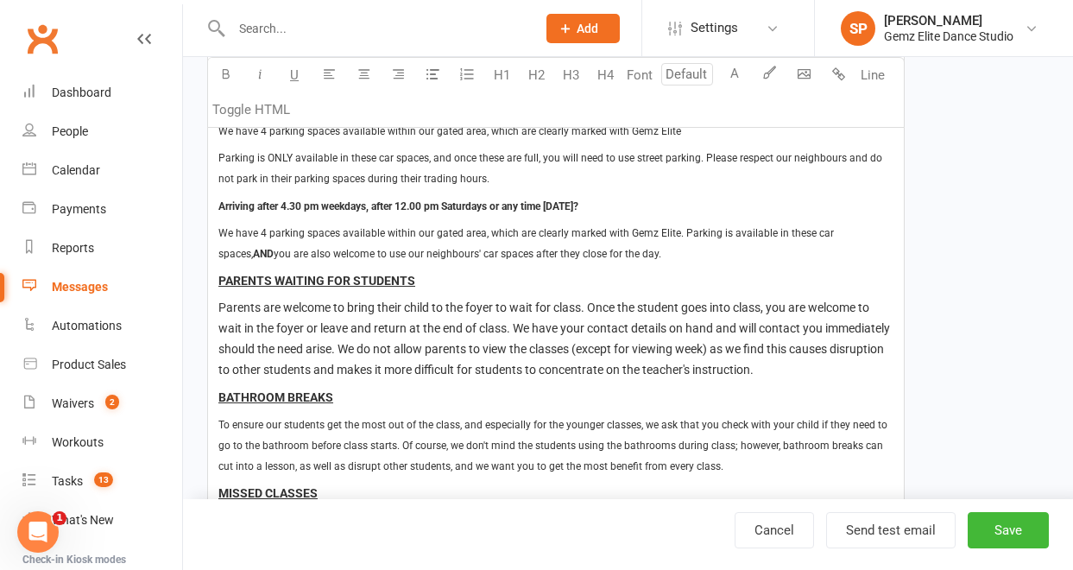
type input "14"
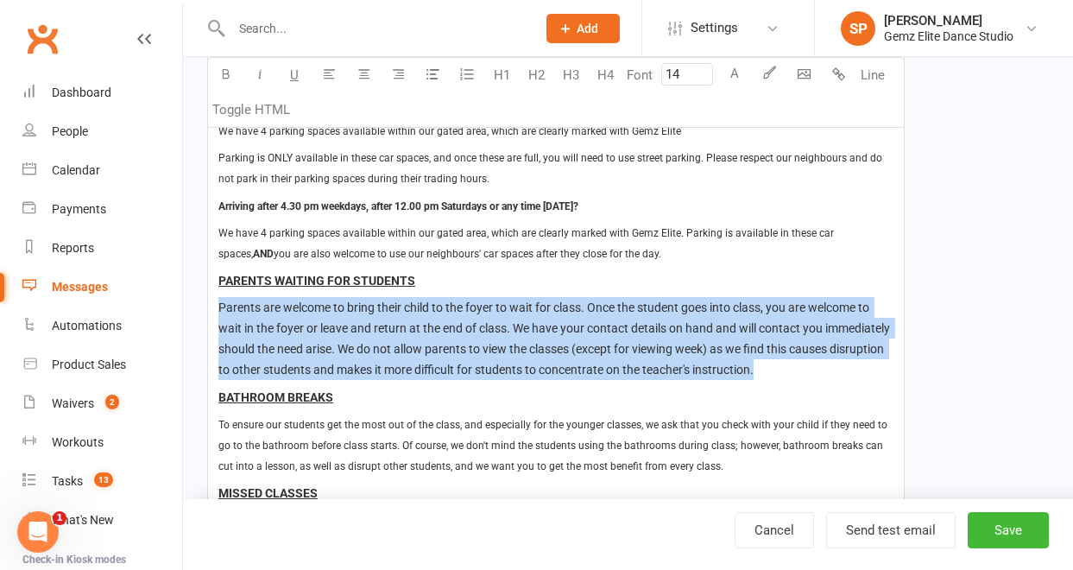
drag, startPoint x: 218, startPoint y: 309, endPoint x: 869, endPoint y: 377, distance: 654.7
click at [869, 377] on p "Parents are welcome to bring their child to the foyer to wait for class. Once t…" at bounding box center [555, 338] width 675 height 83
copy span "Parents are welcome to bring their child to the foyer to wait for class. Once t…"
click at [118, 325] on div "Automations" at bounding box center [87, 326] width 70 height 14
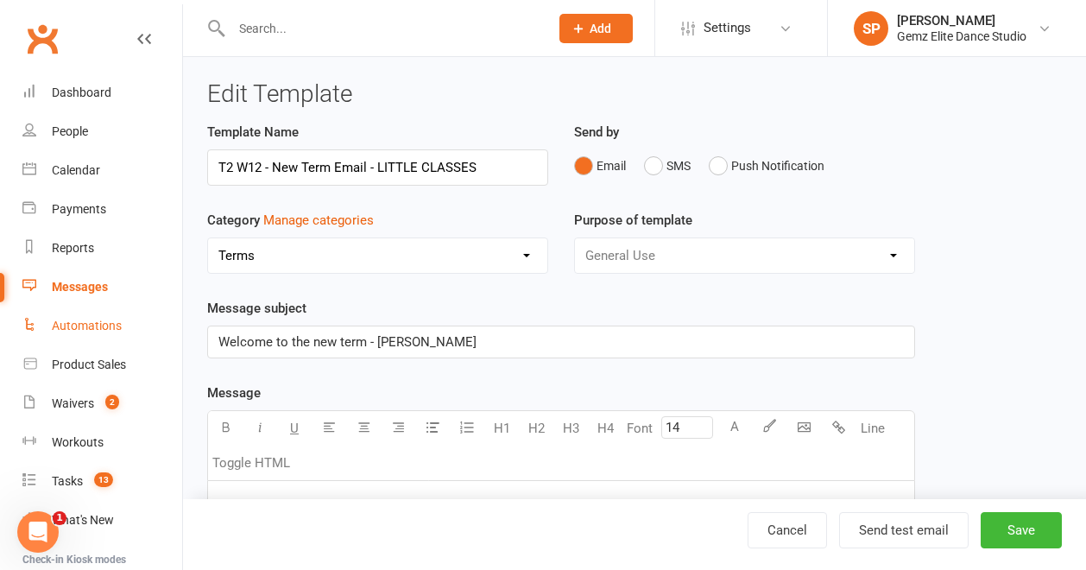
select select "100"
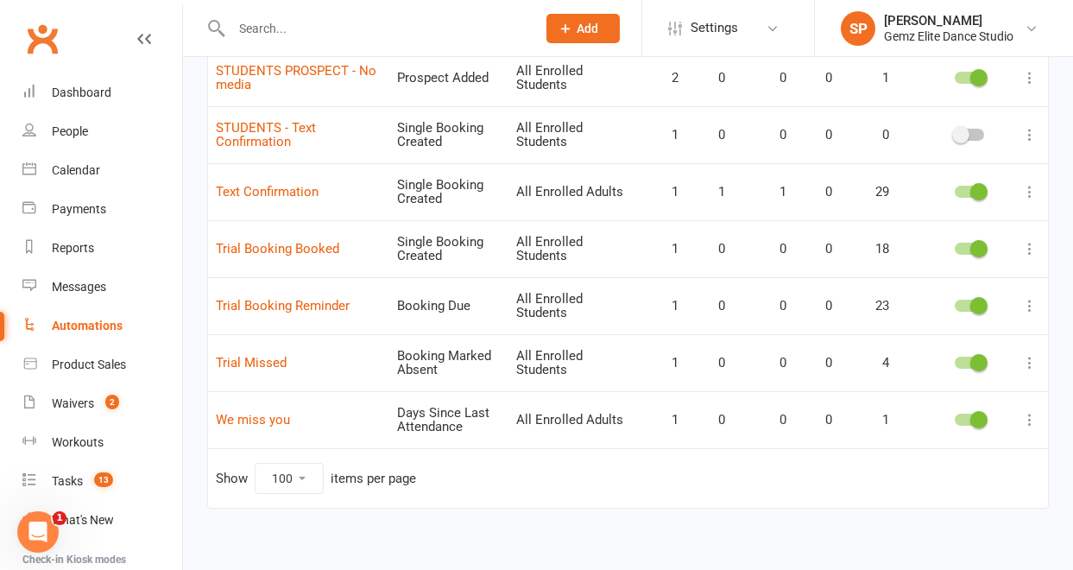
scroll to position [1727, 0]
click at [1032, 246] on icon at bounding box center [1030, 246] width 17 height 17
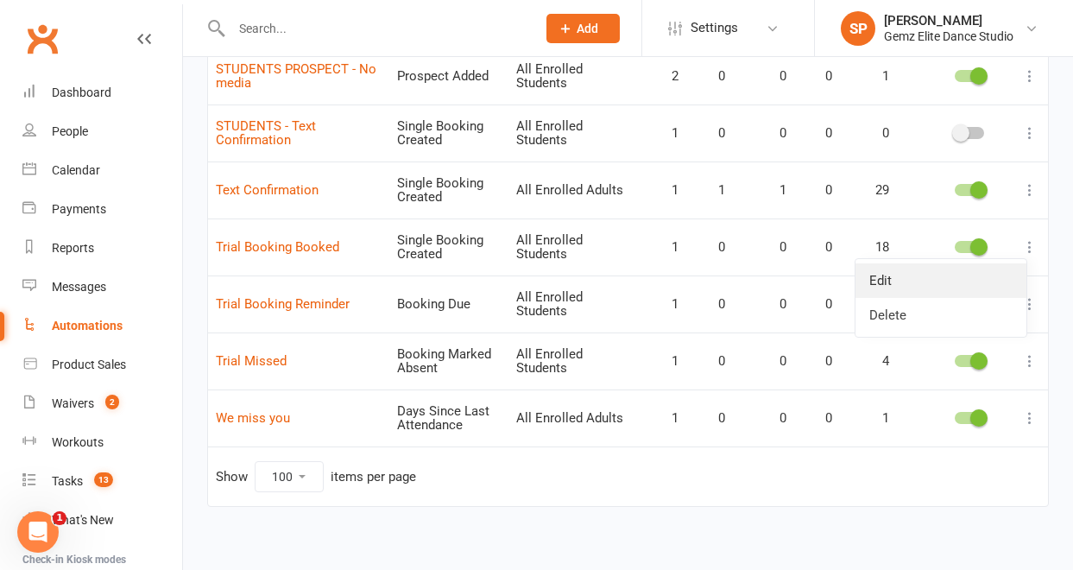
click at [998, 285] on link "Edit" at bounding box center [941, 280] width 171 height 35
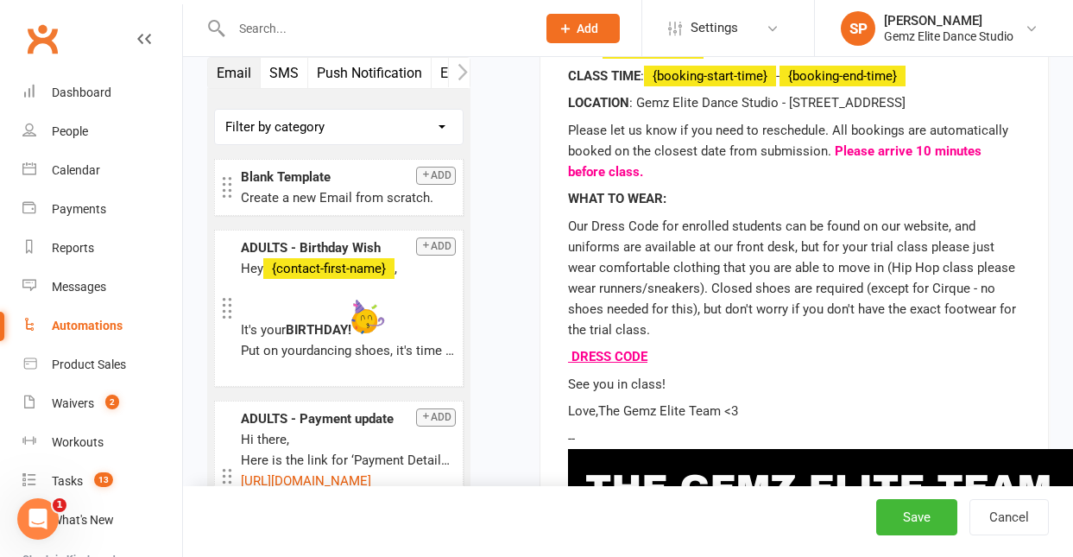
scroll to position [814, 0]
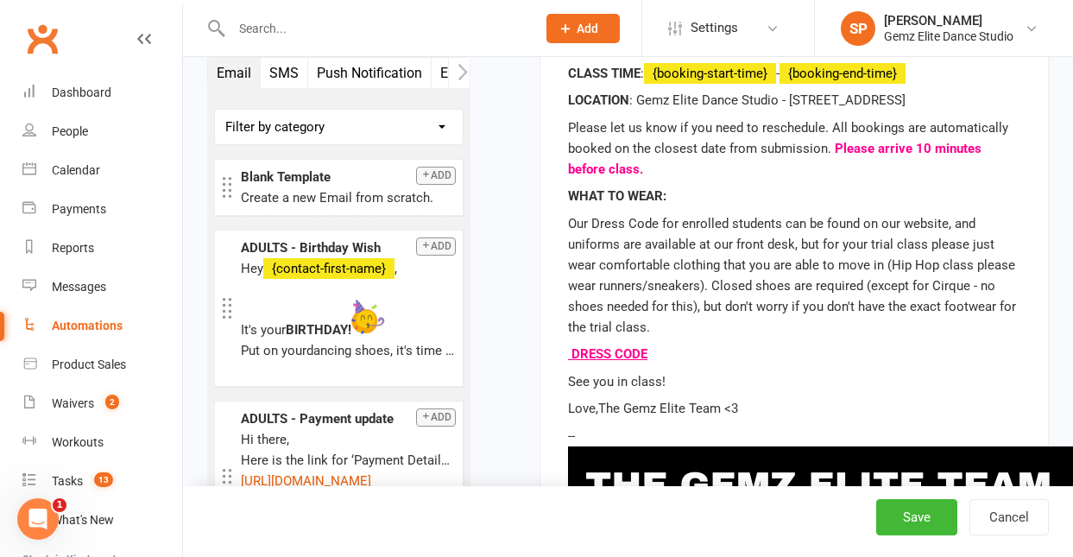
click at [674, 351] on p "DRESS CODE" at bounding box center [794, 354] width 453 height 21
click at [570, 383] on p "See you in class!" at bounding box center [794, 381] width 453 height 21
click at [568, 382] on p "See you in class!" at bounding box center [794, 381] width 453 height 21
click at [700, 327] on p "Our Dress Code for enrolled students can be found on our website, and uniforms …" at bounding box center [794, 275] width 453 height 124
click at [571, 381] on p "See you in class!" at bounding box center [794, 381] width 453 height 21
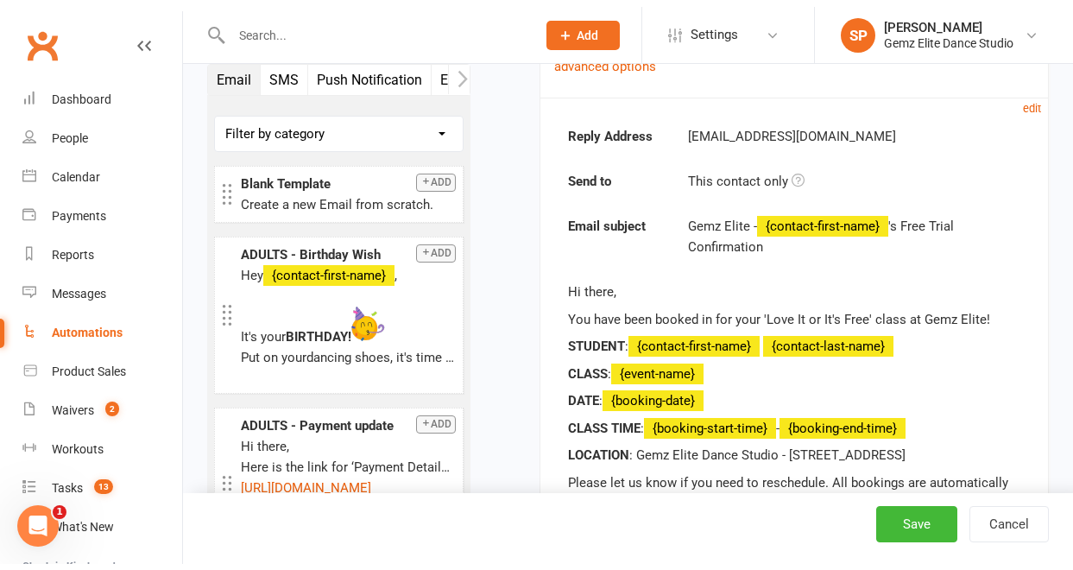
scroll to position [474, 0]
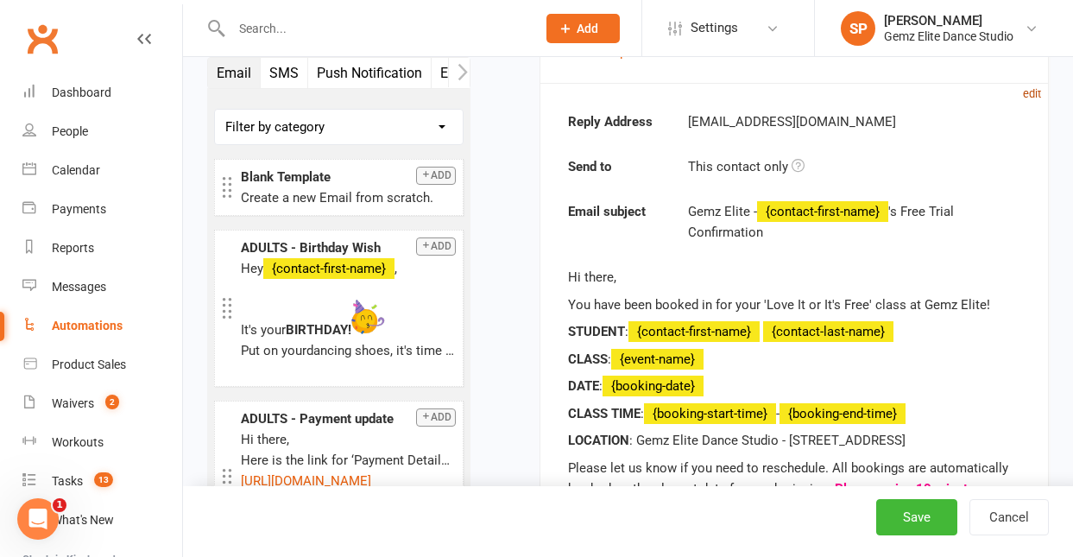
click at [1032, 92] on small "edit" at bounding box center [1032, 93] width 18 height 13
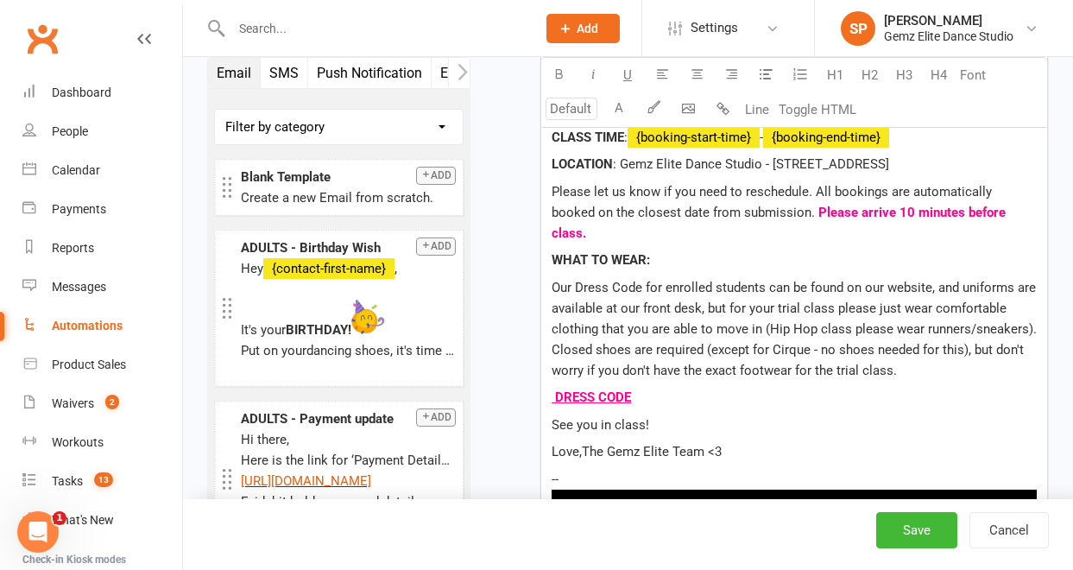
scroll to position [1077, 0]
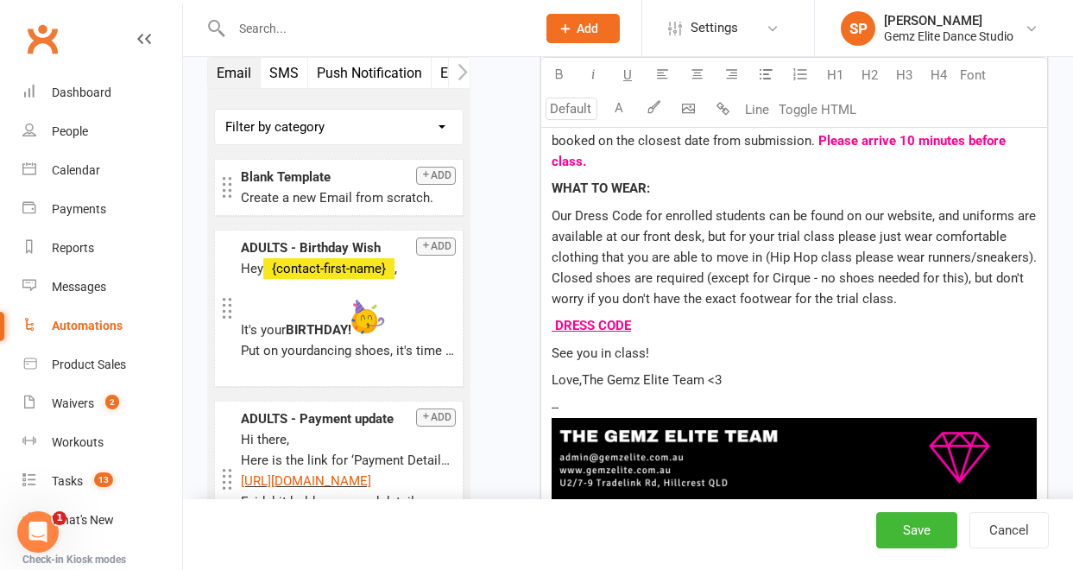
click at [554, 345] on span "See you in class!" at bounding box center [601, 353] width 98 height 16
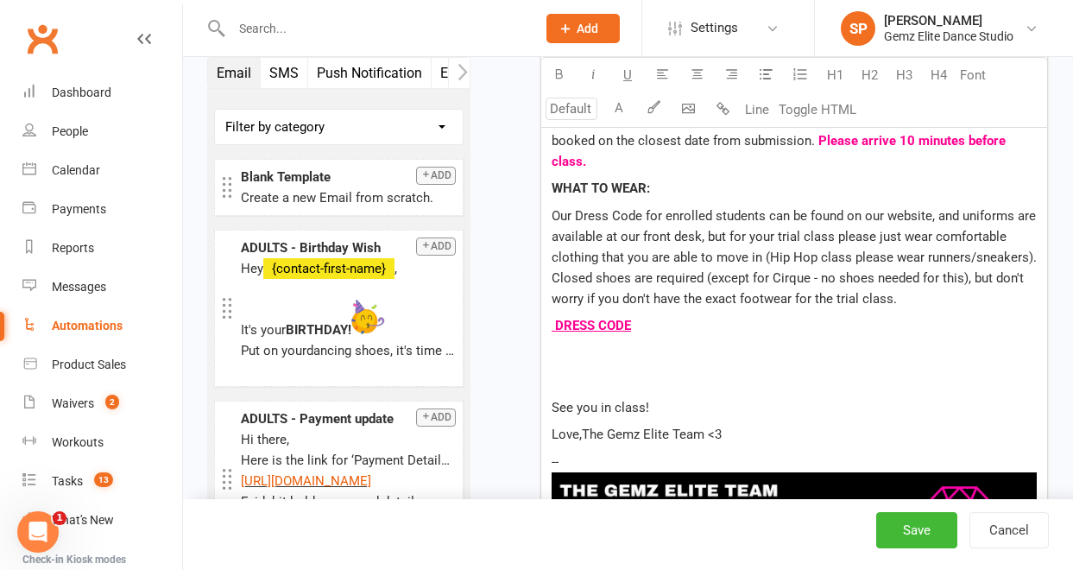
type input "14"
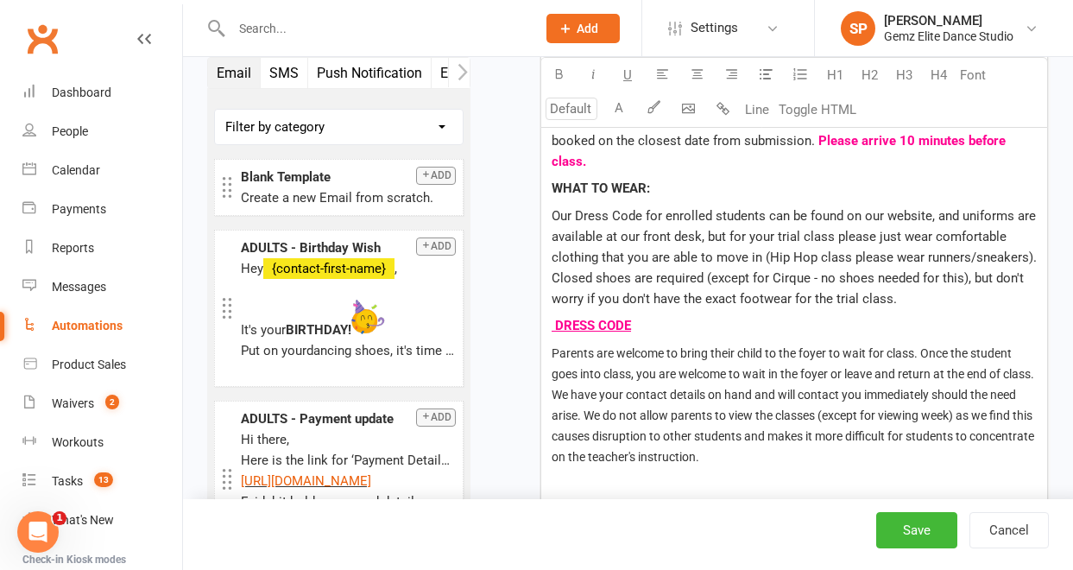
click at [691, 216] on span "Our Dress Code for enrolled students can be found on our website, and uniforms …" at bounding box center [798, 257] width 492 height 98
type input "14"
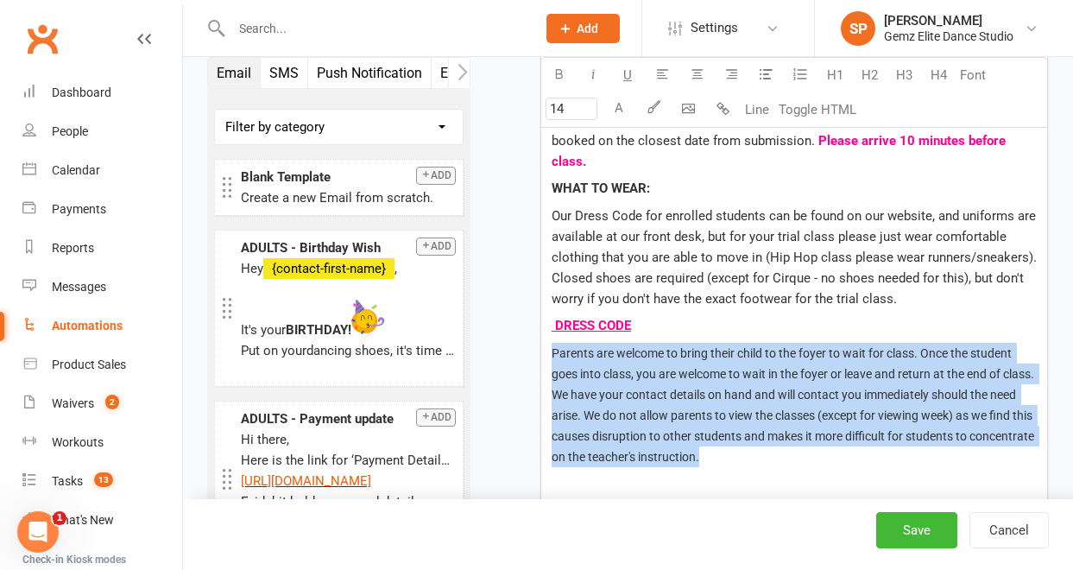
drag, startPoint x: 777, startPoint y: 438, endPoint x: 551, endPoint y: 333, distance: 249.2
click at [552, 343] on p "Parents are welcome to bring their child to the foyer to wait for class. Once t…" at bounding box center [794, 405] width 485 height 124
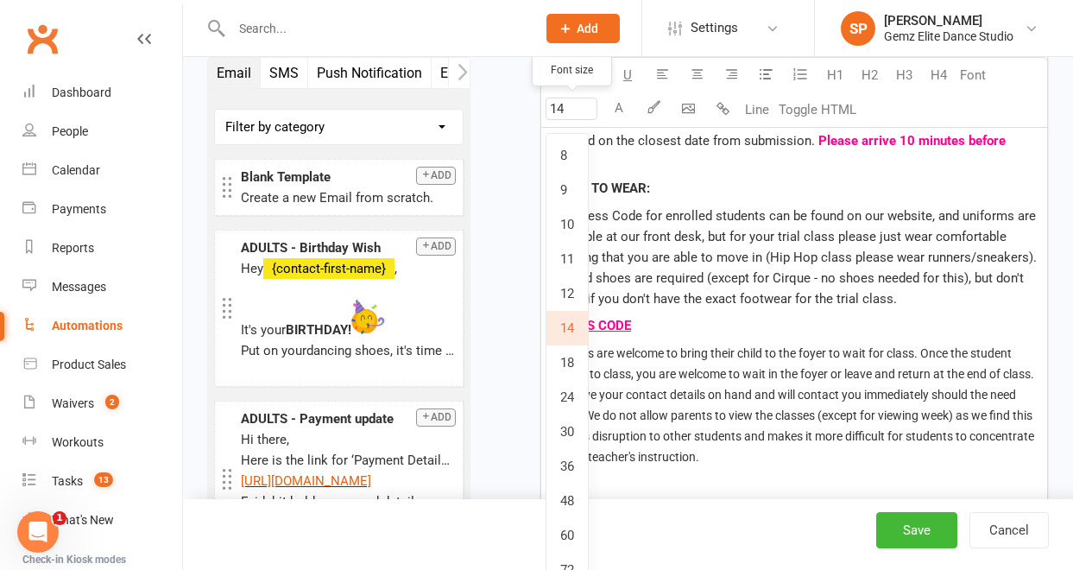
click at [581, 106] on input "14" at bounding box center [572, 109] width 52 height 22
click at [573, 320] on link "14" at bounding box center [567, 328] width 41 height 35
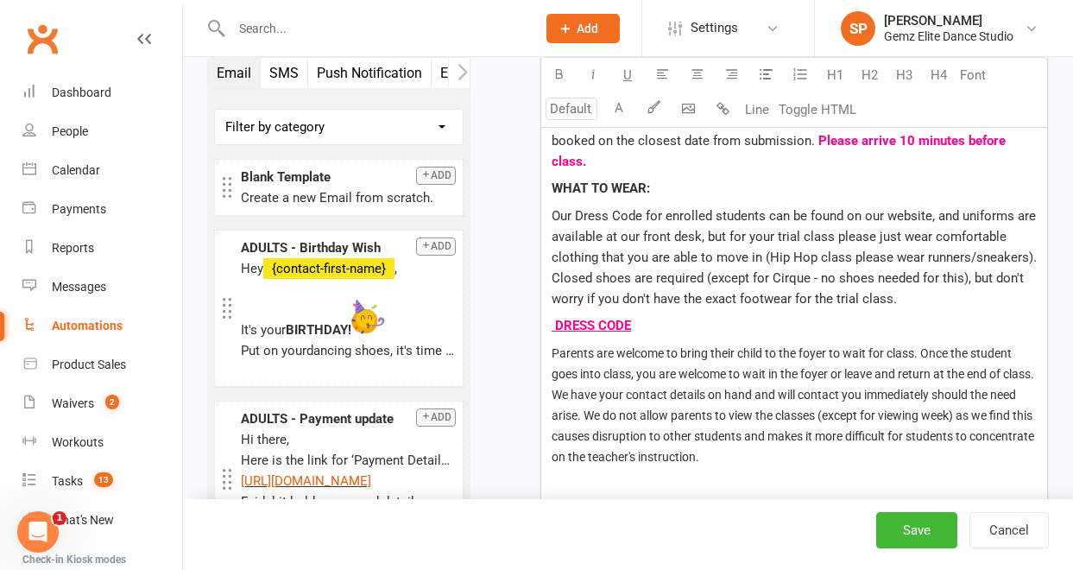
click at [702, 272] on span "Our Dress Code for enrolled students can be found on our website, and uniforms …" at bounding box center [798, 257] width 492 height 98
click at [632, 227] on p "Our Dress Code for enrolled students can be found on our website, and uniforms …" at bounding box center [794, 258] width 485 height 104
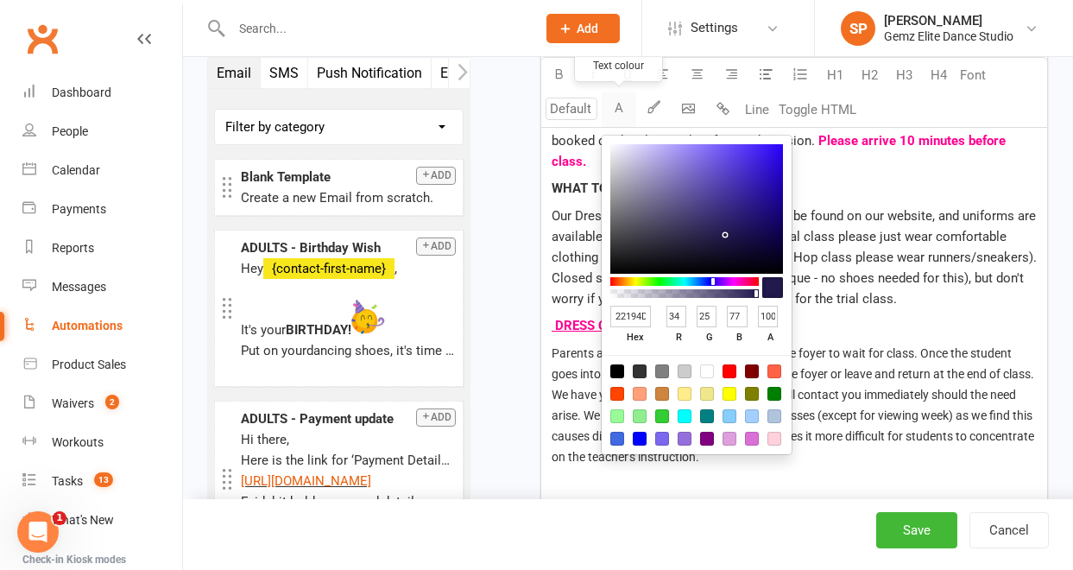
click at [618, 108] on button "A" at bounding box center [619, 109] width 35 height 35
click at [485, 212] on div "Starts on Booking Cancelled Booking Due Booking Late-Cancelled Booking Marked A…" at bounding box center [773, 250] width 579 height 2492
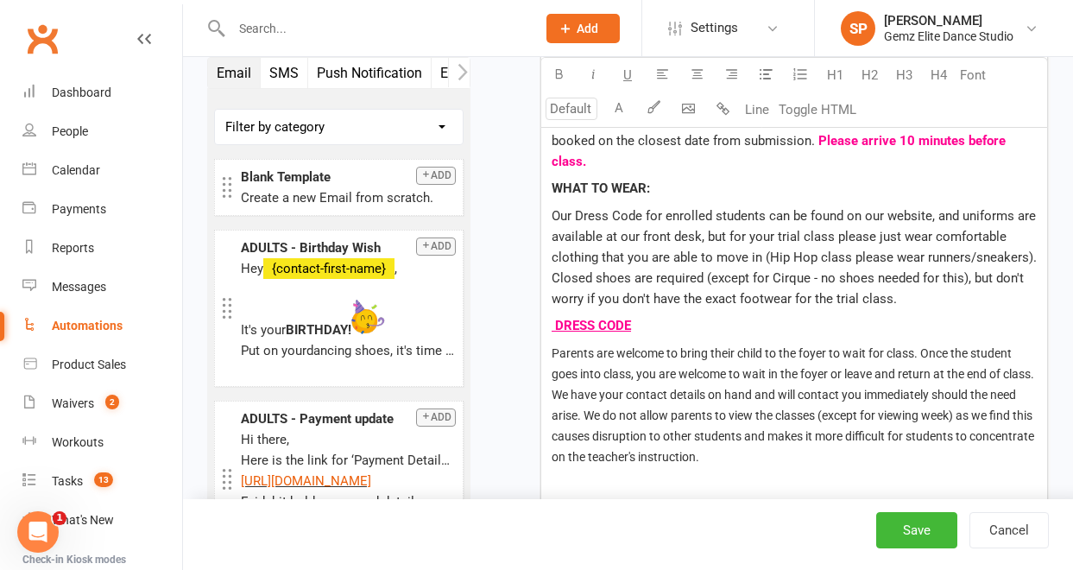
type input "14"
click at [553, 346] on span "Parents are welcome to bring their child to the foyer to wait for class. Once t…" at bounding box center [794, 404] width 485 height 117
click at [564, 346] on span "Parents are welcome to bring their child to the foyer to wait for class. Once t…" at bounding box center [794, 404] width 485 height 117
click at [763, 383] on p "Parents are welcome to bring their child to the foyer to wait for class. Once t…" at bounding box center [794, 405] width 485 height 124
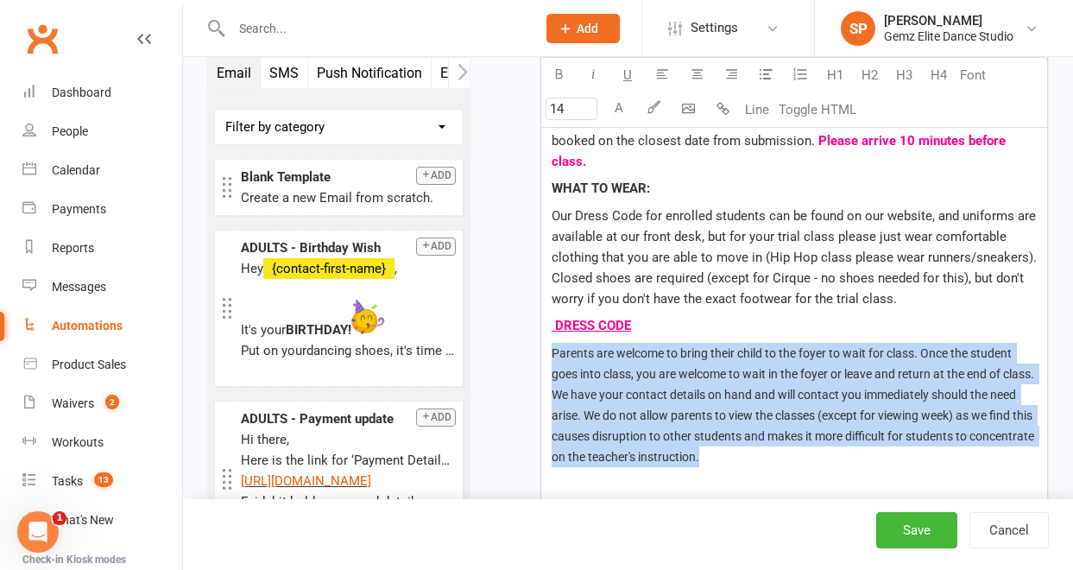
drag, startPoint x: 769, startPoint y: 436, endPoint x: 549, endPoint y: 333, distance: 242.2
click at [549, 333] on div "Hi there, You have been booked in for your 'Love It or It's Free' class at Gemz…" at bounding box center [794, 305] width 506 height 794
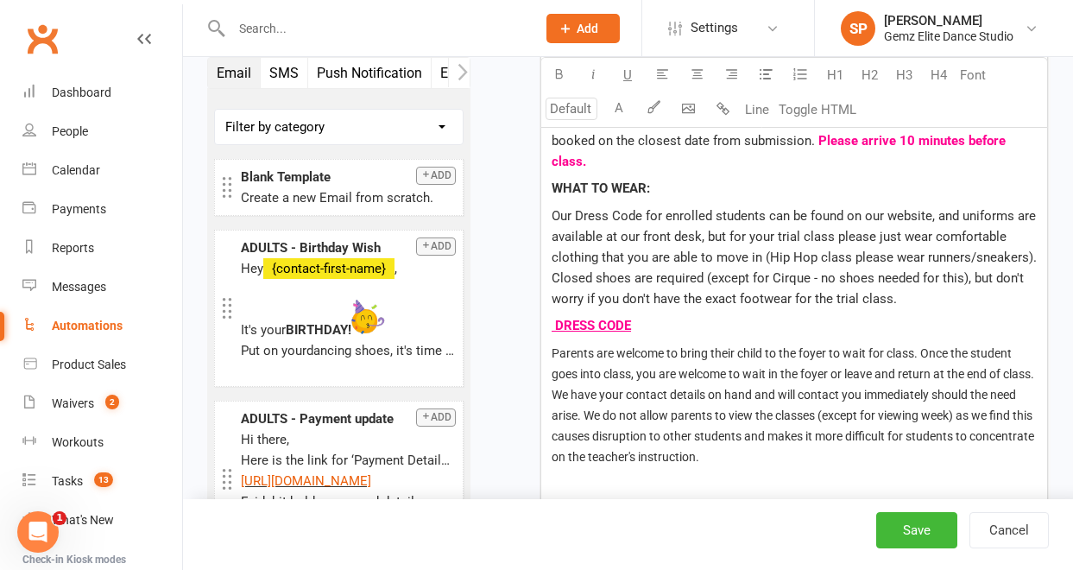
click at [892, 277] on span "Our Dress Code for enrolled students can be found on our website, and uniforms …" at bounding box center [798, 257] width 492 height 98
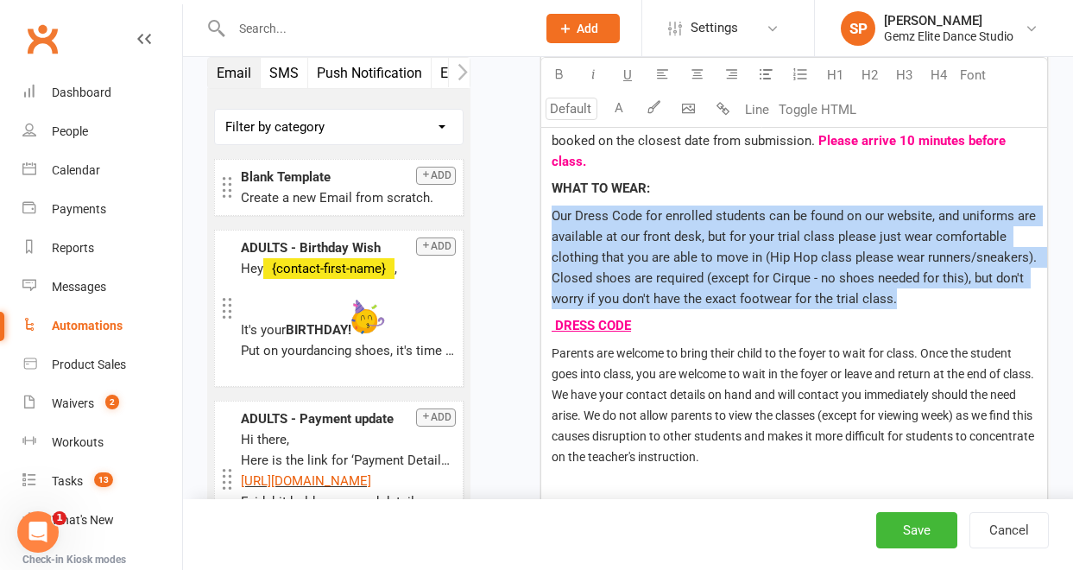
drag, startPoint x: 892, startPoint y: 277, endPoint x: 551, endPoint y: 192, distance: 351.7
click at [552, 208] on span "Our Dress Code for enrolled students can be found on our website, and uniforms …" at bounding box center [798, 257] width 492 height 98
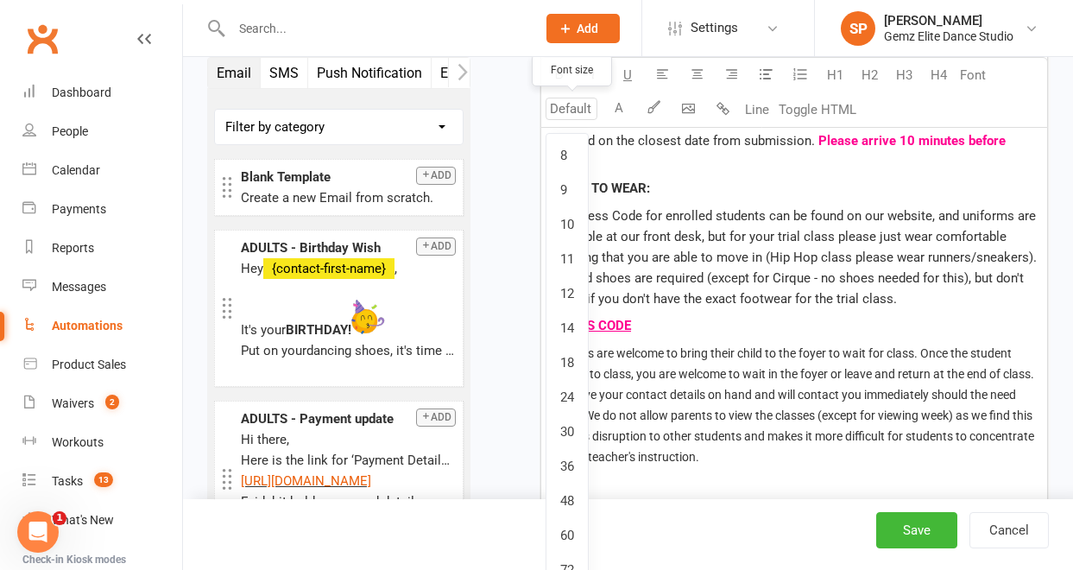
click at [583, 106] on input "number" at bounding box center [572, 109] width 52 height 22
click at [577, 326] on link "14" at bounding box center [567, 328] width 41 height 35
type input "14"
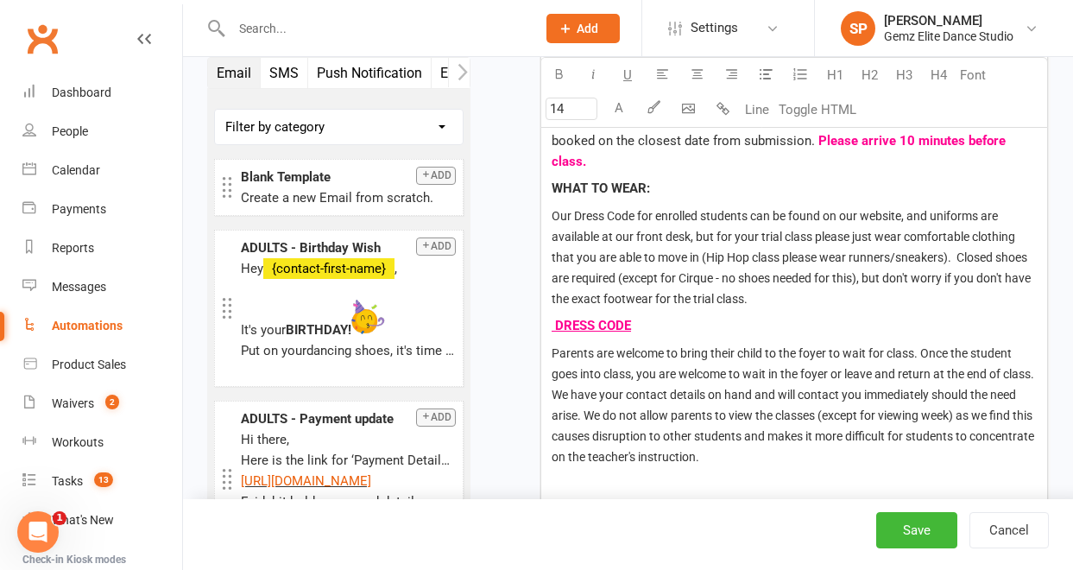
click at [673, 349] on span "Parents are welcome to bring their child to the foyer to wait for class. Once t…" at bounding box center [794, 404] width 485 height 117
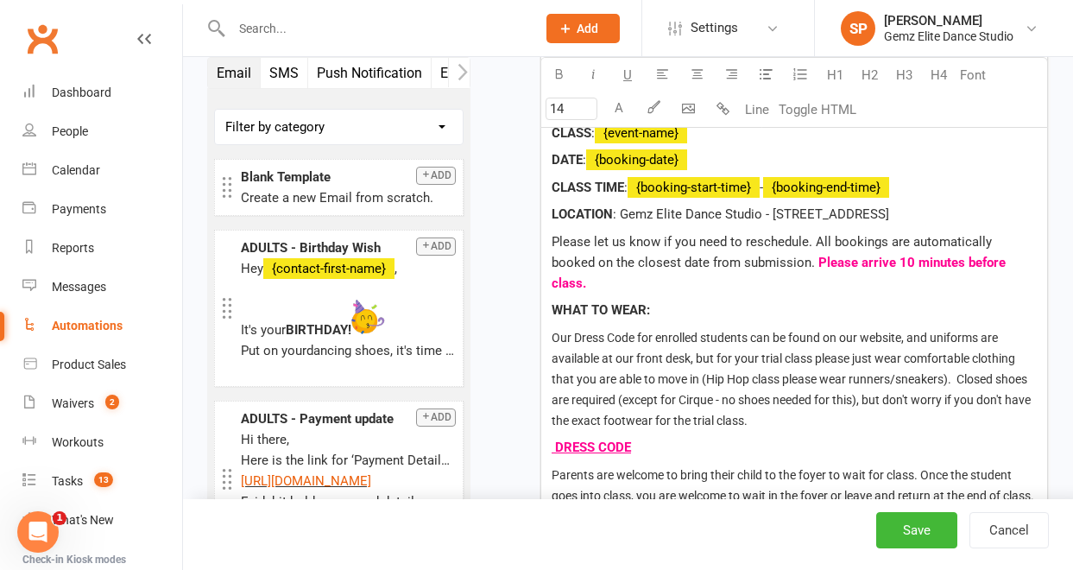
scroll to position [953, 0]
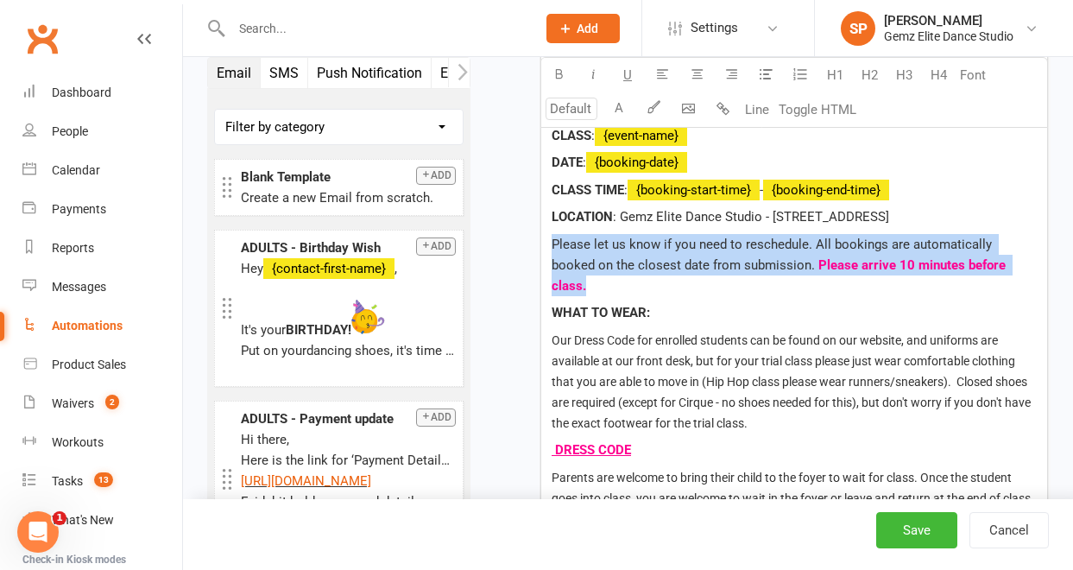
drag, startPoint x: 999, startPoint y: 267, endPoint x: 547, endPoint y: 247, distance: 452.9
click at [547, 247] on div "Hi there, You have been booked in for your 'Love It or It's Free' class at Gemz…" at bounding box center [794, 429] width 506 height 794
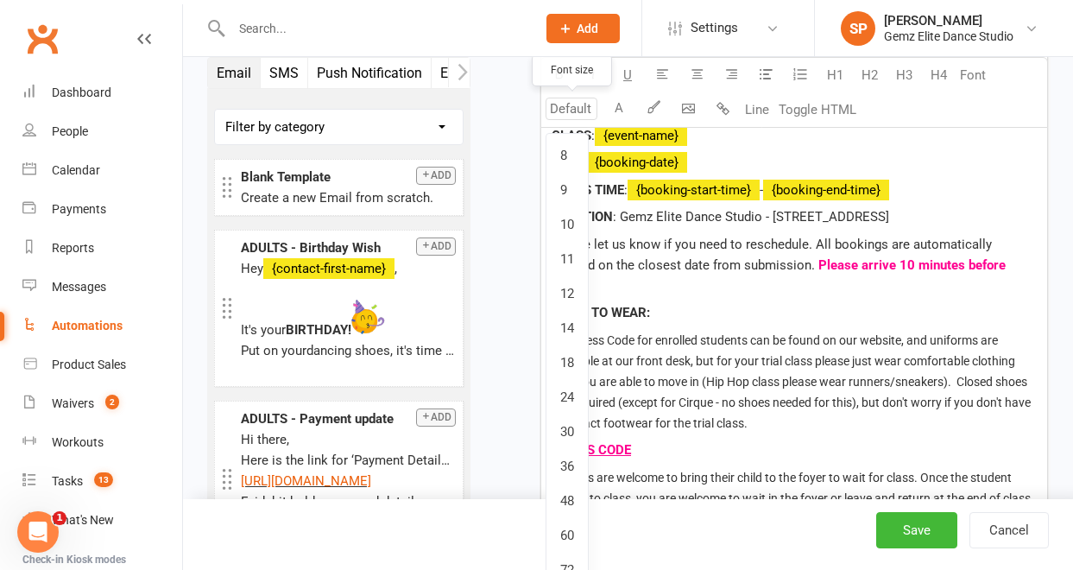
click at [563, 108] on input "number" at bounding box center [572, 109] width 52 height 22
click at [576, 323] on link "14" at bounding box center [567, 328] width 41 height 35
type input "14"
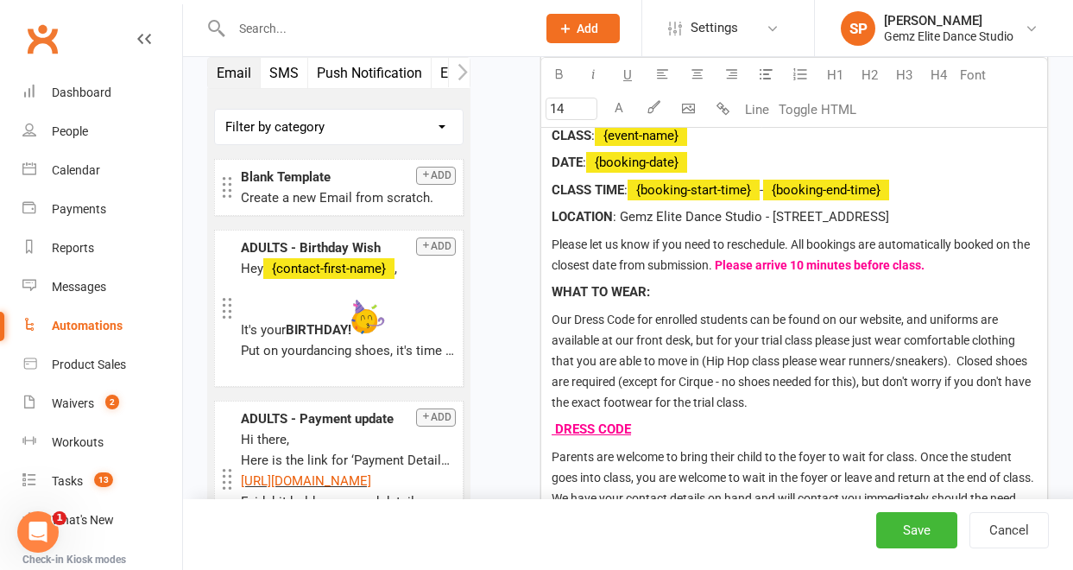
click at [706, 347] on p "Our Dress Code for enrolled students can be found on our website, and uniforms …" at bounding box center [794, 361] width 485 height 104
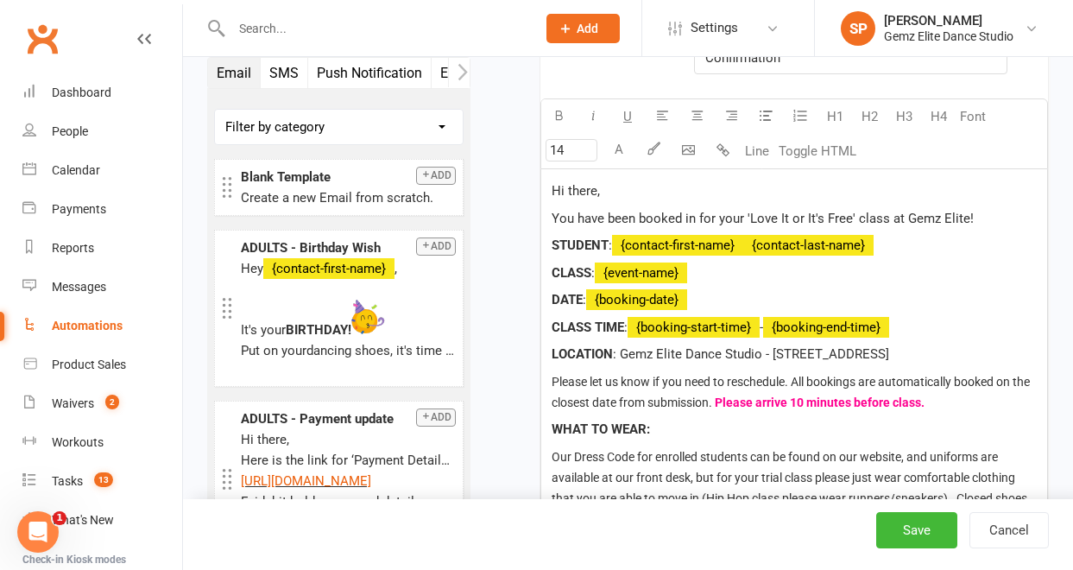
scroll to position [756, 0]
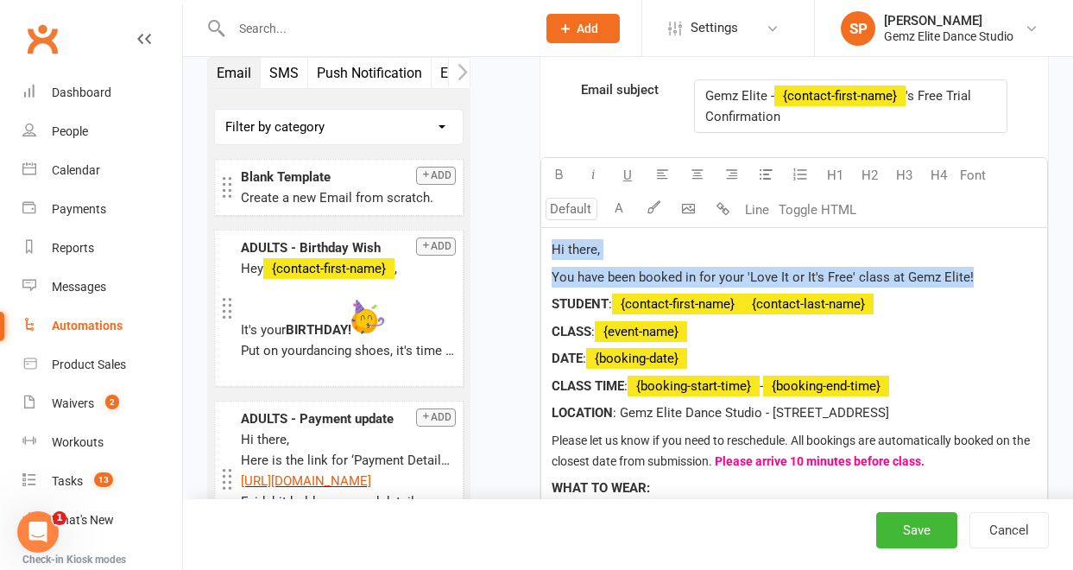
drag, startPoint x: 965, startPoint y: 275, endPoint x: 544, endPoint y: 256, distance: 421.8
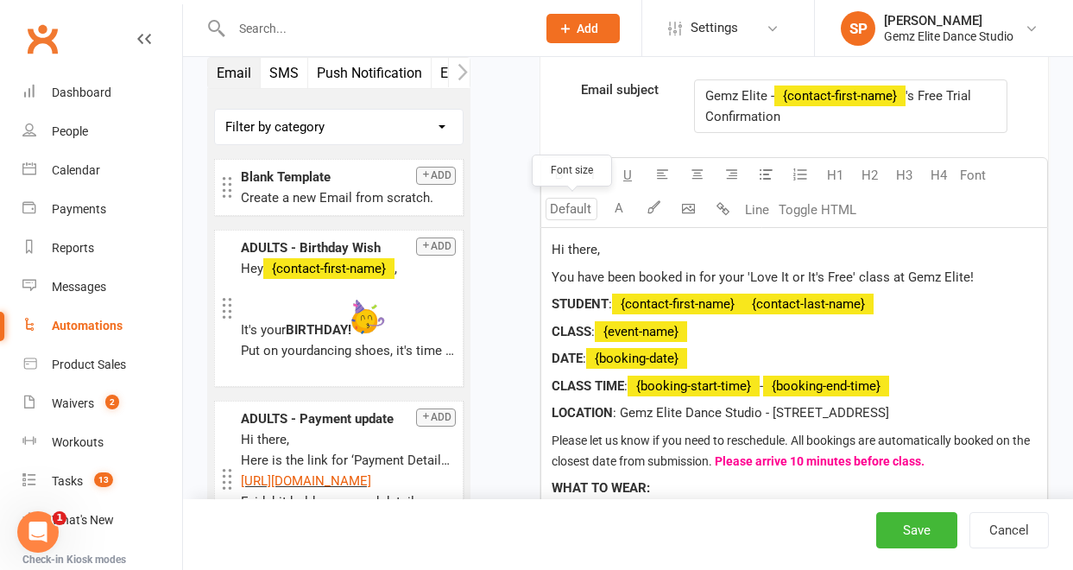
click at [583, 204] on input "number" at bounding box center [572, 209] width 52 height 22
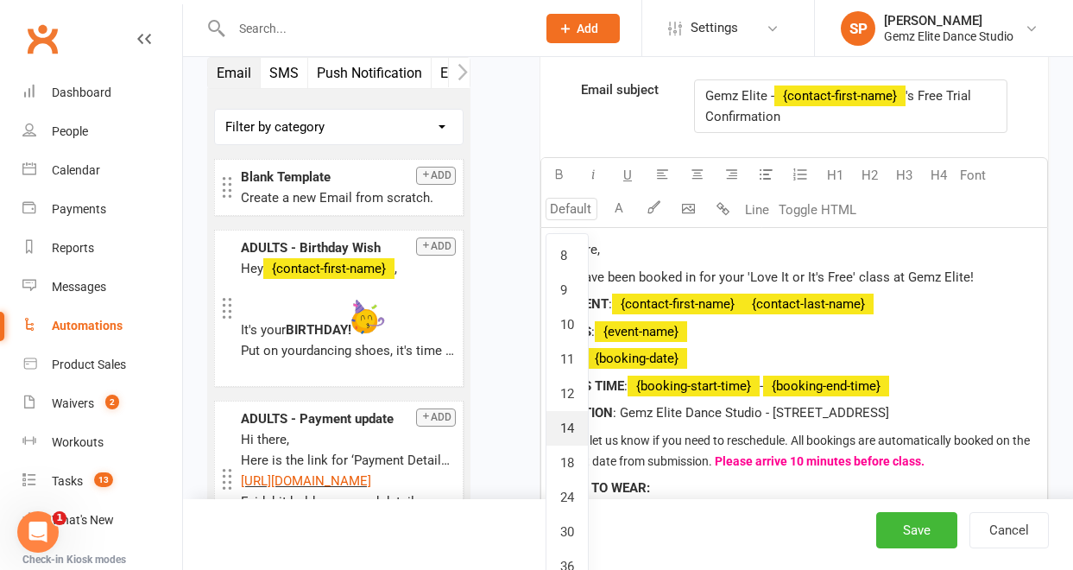
click at [576, 428] on link "14" at bounding box center [567, 428] width 41 height 35
type input "14"
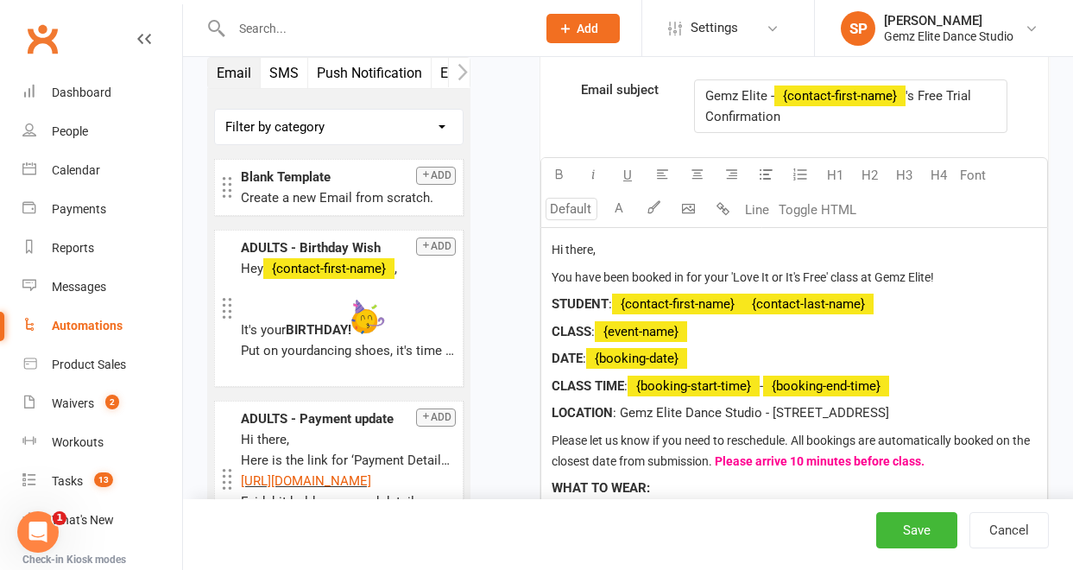
click at [794, 337] on p "CLASS : ﻿ {event-name}" at bounding box center [794, 331] width 485 height 21
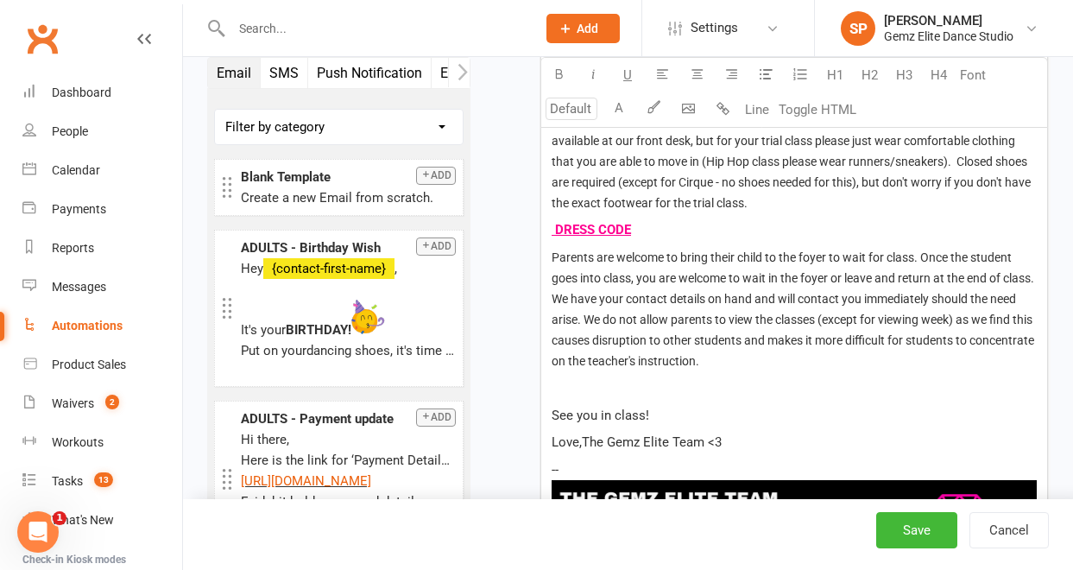
scroll to position [1149, 0]
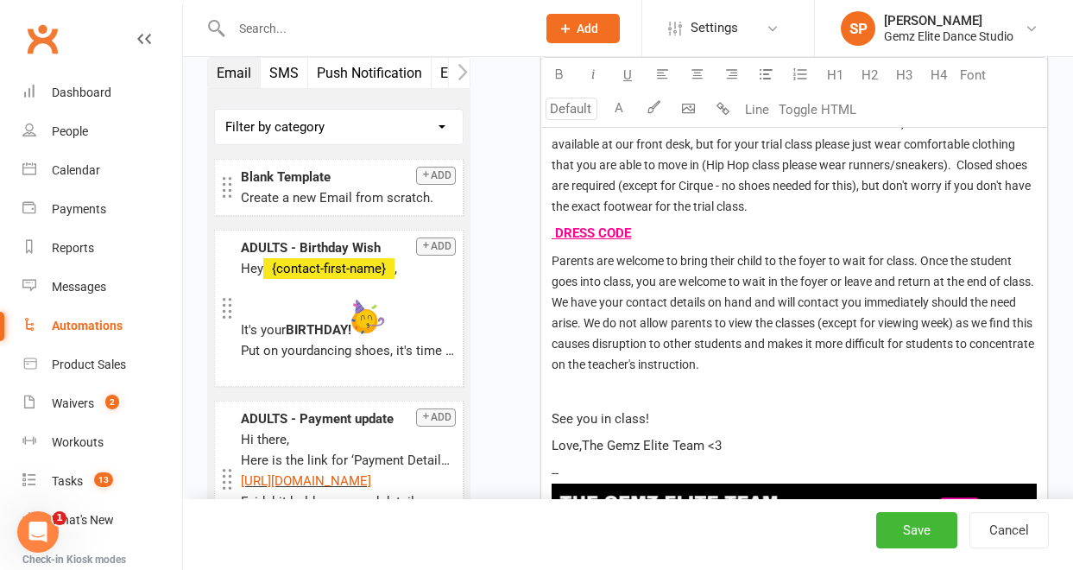
click at [643, 393] on p "﻿" at bounding box center [794, 391] width 485 height 21
type input "14"
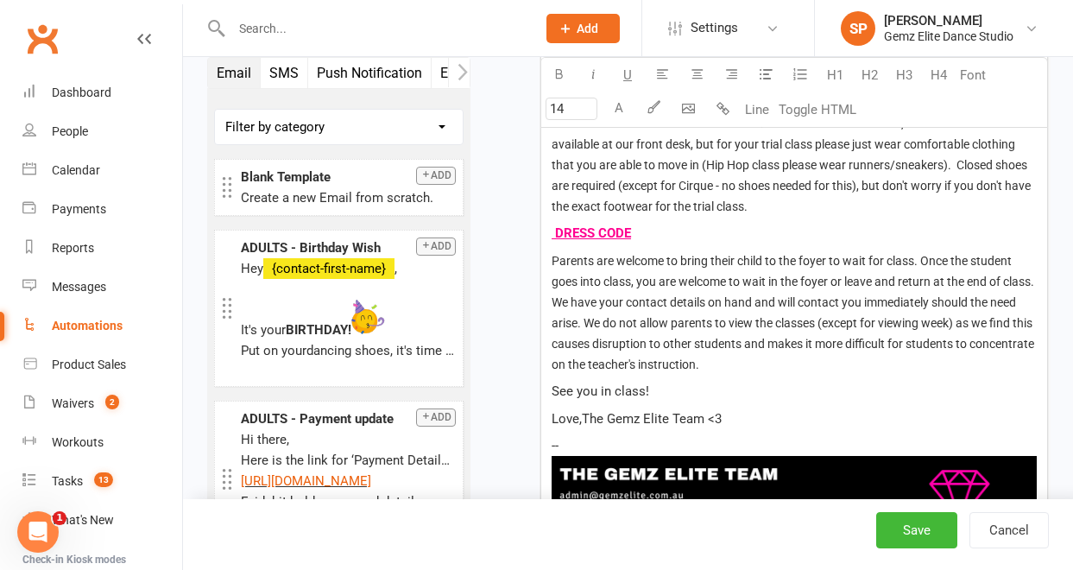
click at [984, 325] on span "Parents are welcome to bring their child to the foyer to wait for class. Once t…" at bounding box center [794, 312] width 485 height 117
click at [797, 365] on p "Parents are welcome to bring their child to the foyer to wait for class. Once t…" at bounding box center [794, 312] width 485 height 124
click at [585, 421] on span "Love,The Gemz Elite Team <3" at bounding box center [637, 419] width 170 height 16
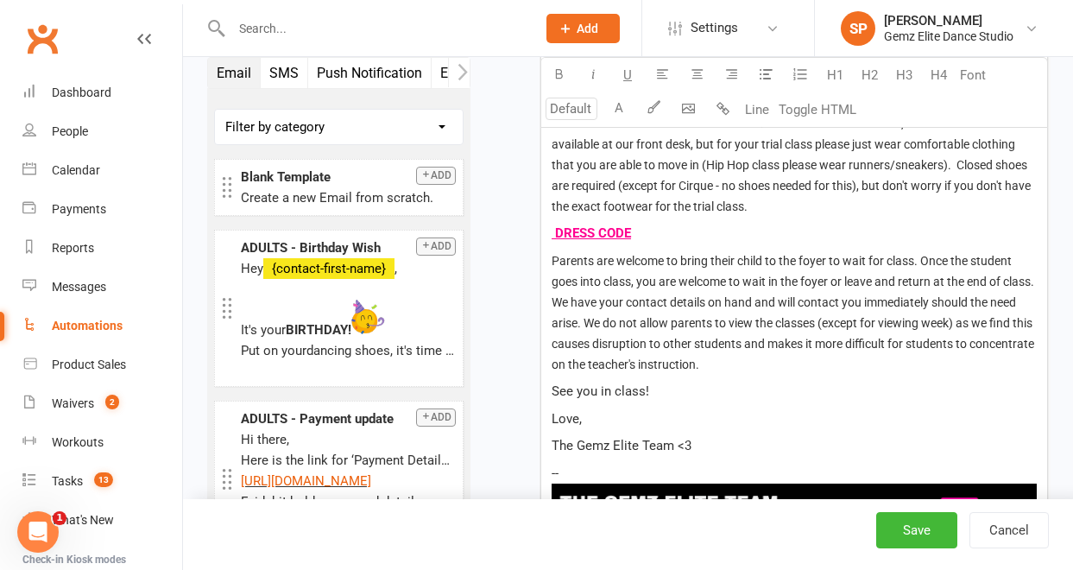
click at [661, 471] on p "-- ﻿" at bounding box center [794, 517] width 485 height 108
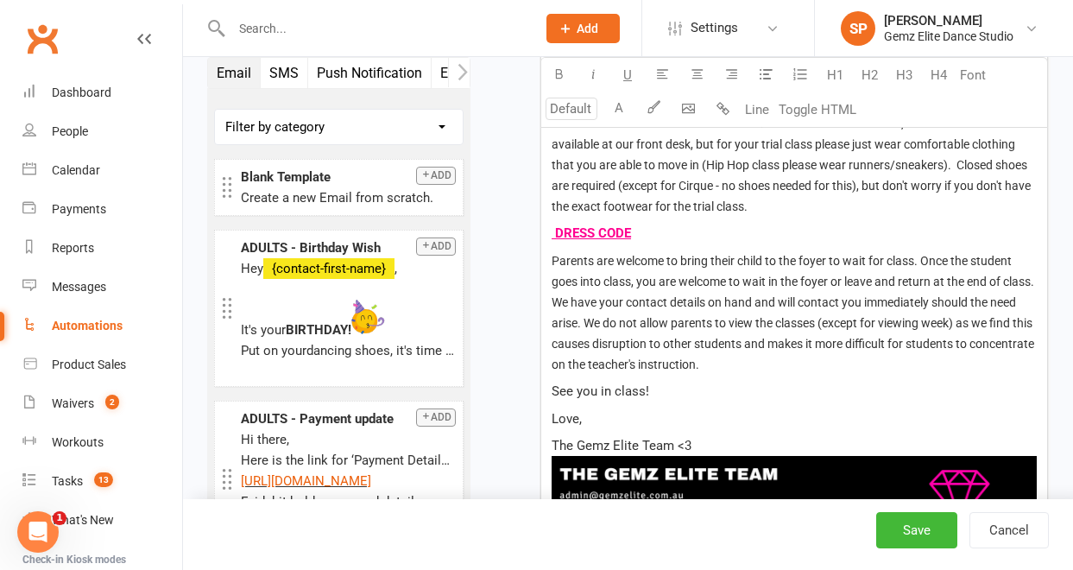
click at [598, 424] on p "Love," at bounding box center [794, 418] width 485 height 21
type input "14"
click at [794, 366] on p "Parents are welcome to bring their child to the foyer to wait for class. Once t…" at bounding box center [794, 312] width 485 height 124
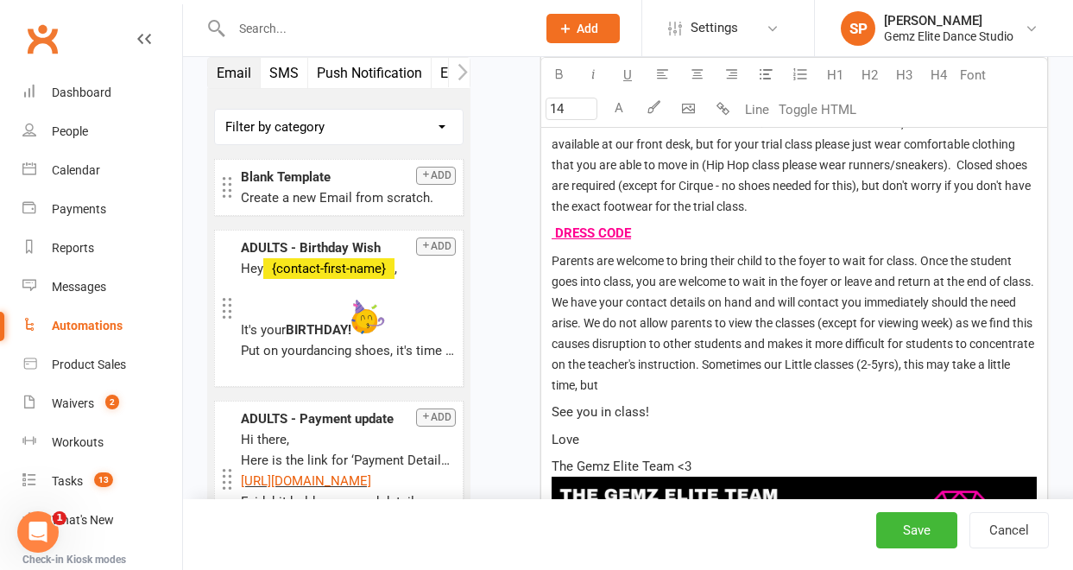
click at [814, 412] on p "See you in class!" at bounding box center [794, 412] width 485 height 21
type input "14"
click at [674, 384] on p "Parents are welcome to bring their child to the foyer to wait for class. Once t…" at bounding box center [794, 322] width 485 height 145
click at [939, 368] on span "Parents are welcome to bring their child to the foyer to wait for class. Once t…" at bounding box center [794, 323] width 485 height 138
click at [972, 442] on p "Love" at bounding box center [794, 439] width 485 height 21
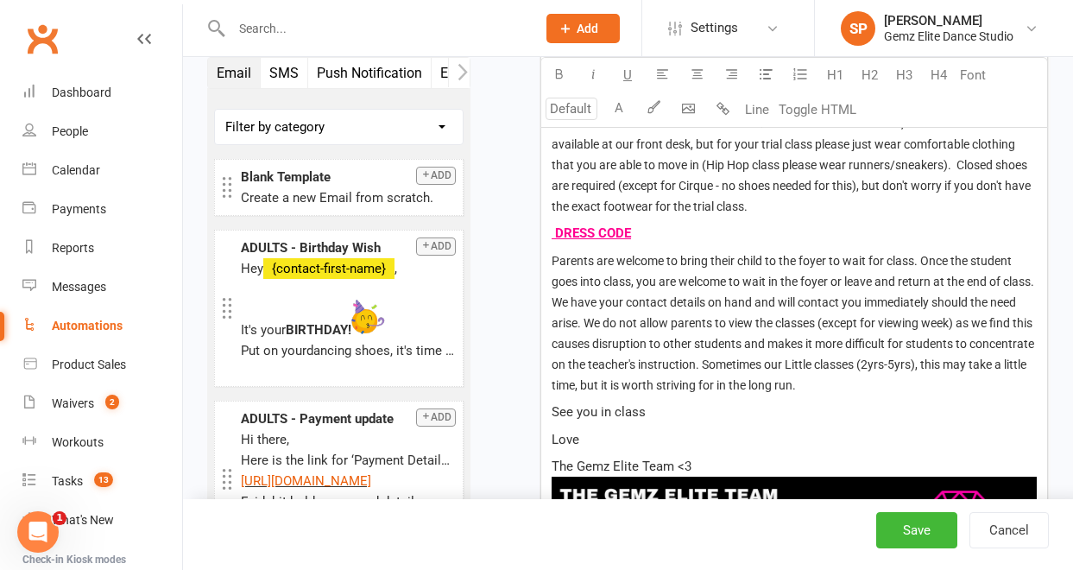
type input "14"
click at [836, 364] on span "Parents are welcome to bring their child to the foyer to wait for class. Once t…" at bounding box center [794, 323] width 485 height 138
click at [881, 387] on span "Parents are welcome to bring their child to the foyer to wait for class. Once t…" at bounding box center [794, 323] width 485 height 138
click at [935, 388] on p "Parents are welcome to bring their child to the foyer to wait for class. Once t…" at bounding box center [794, 322] width 485 height 145
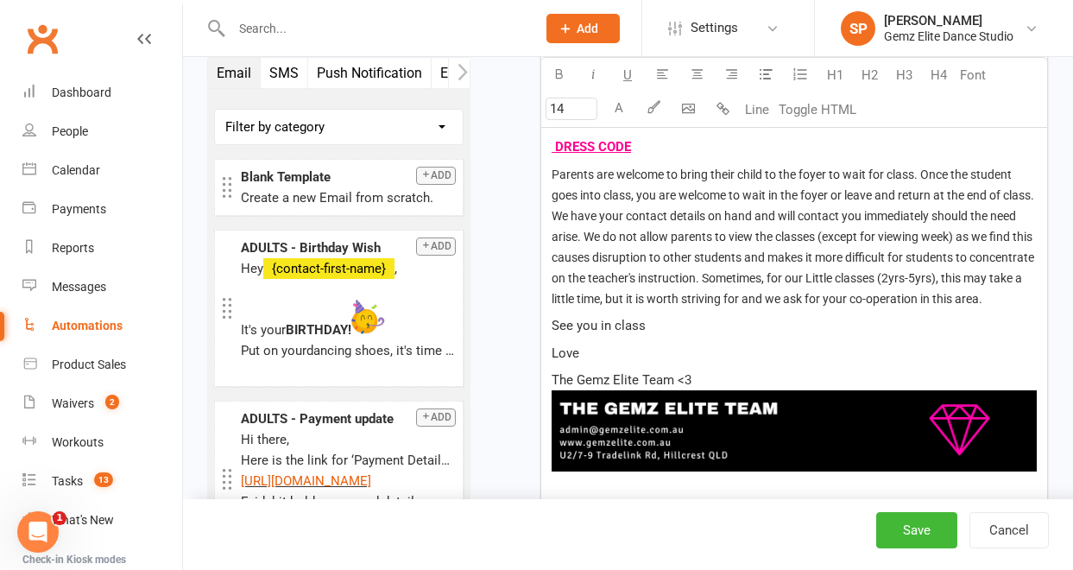
scroll to position [1275, 0]
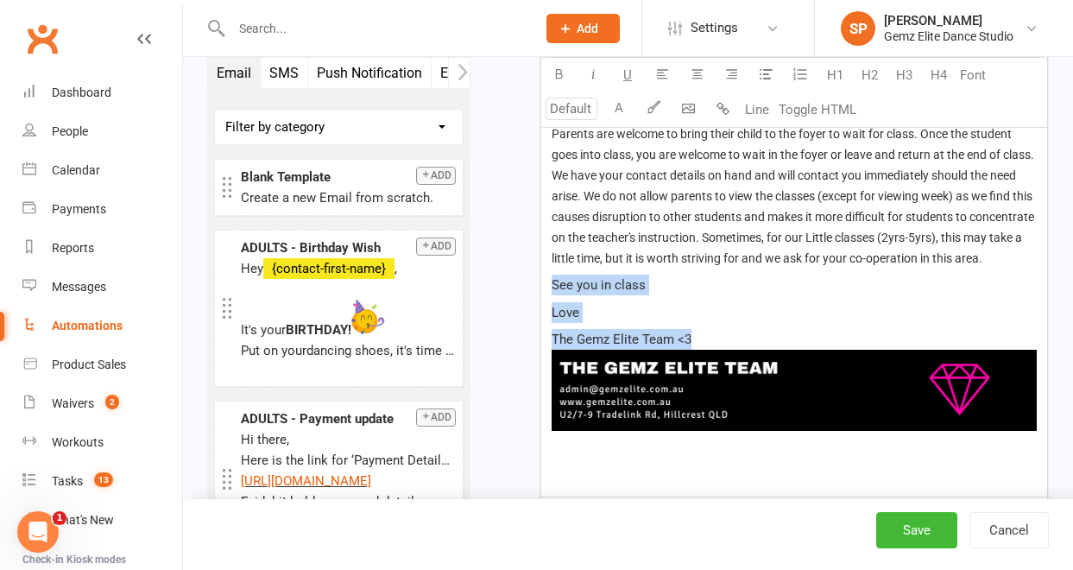
drag, startPoint x: 693, startPoint y: 360, endPoint x: 552, endPoint y: 303, distance: 152.7
click at [552, 303] on div "Hi there, You have been booked in for your 'Love It or It's Free' class at Gemz…" at bounding box center [794, 103] width 506 height 788
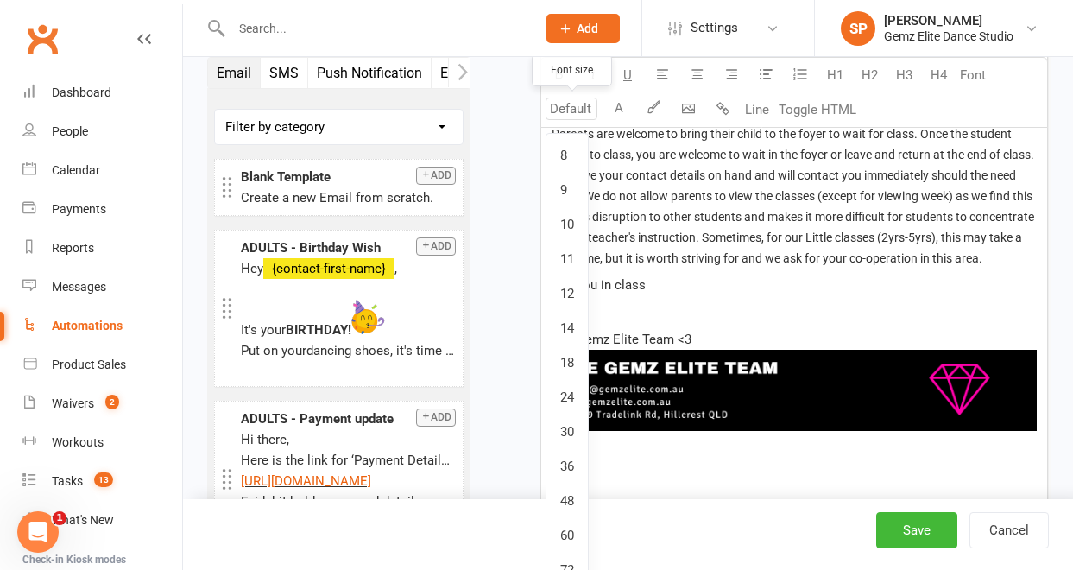
click at [578, 105] on input "number" at bounding box center [572, 109] width 52 height 22
click at [573, 328] on link "14" at bounding box center [567, 328] width 41 height 35
type input "14"
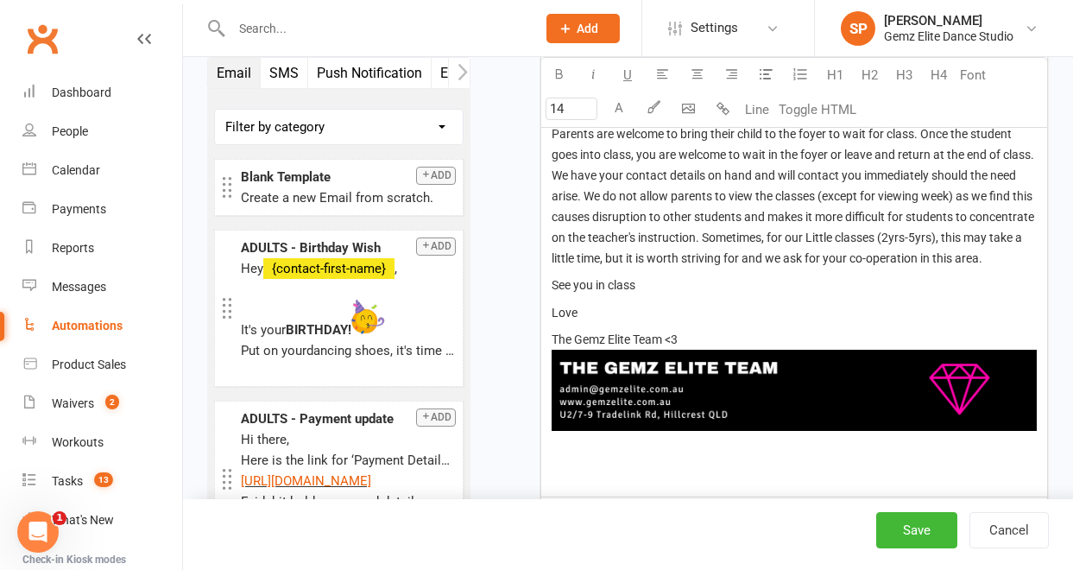
click at [687, 357] on p "The Gemz Elite Team <3 ﻿ ﻿" at bounding box center [794, 393] width 485 height 129
click at [666, 295] on p "See you in class" at bounding box center [794, 285] width 485 height 21
click at [868, 295] on p "See you in class!" at bounding box center [794, 285] width 485 height 21
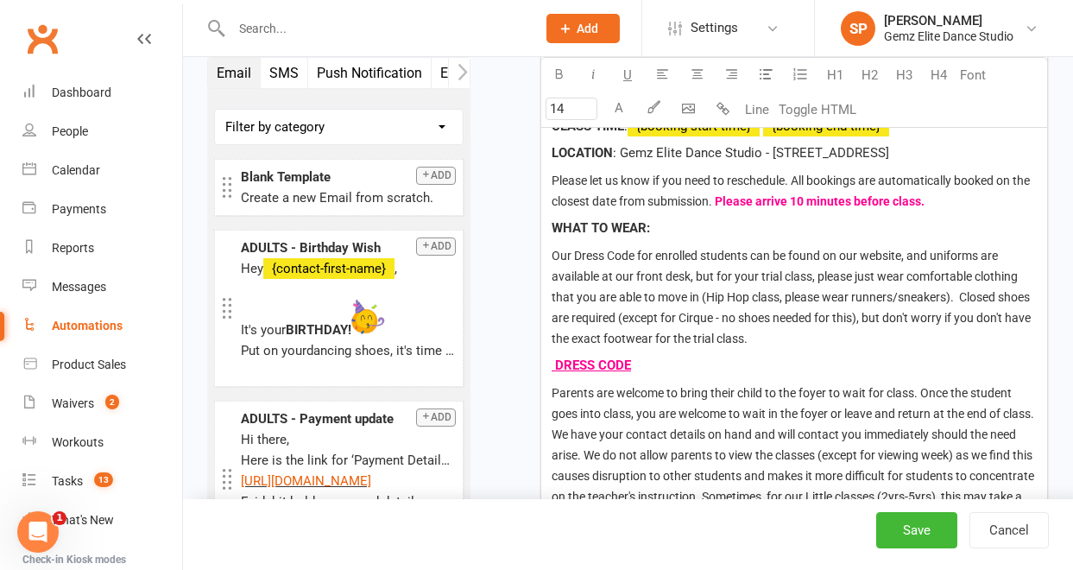
scroll to position [1035, 0]
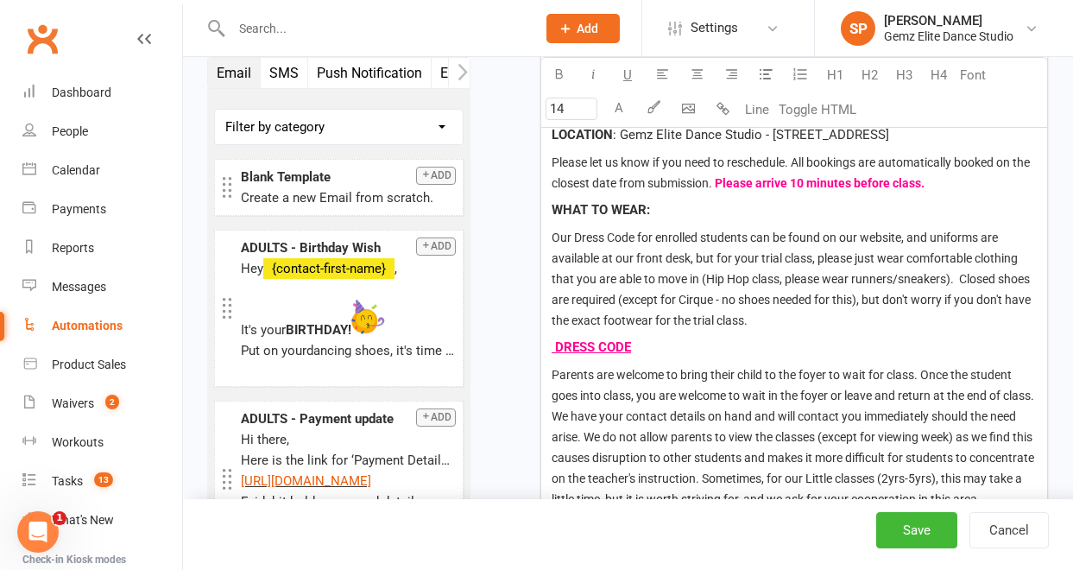
click at [552, 374] on span "Parents are welcome to bring their child to the foyer to wait for class. Once t…" at bounding box center [794, 437] width 485 height 138
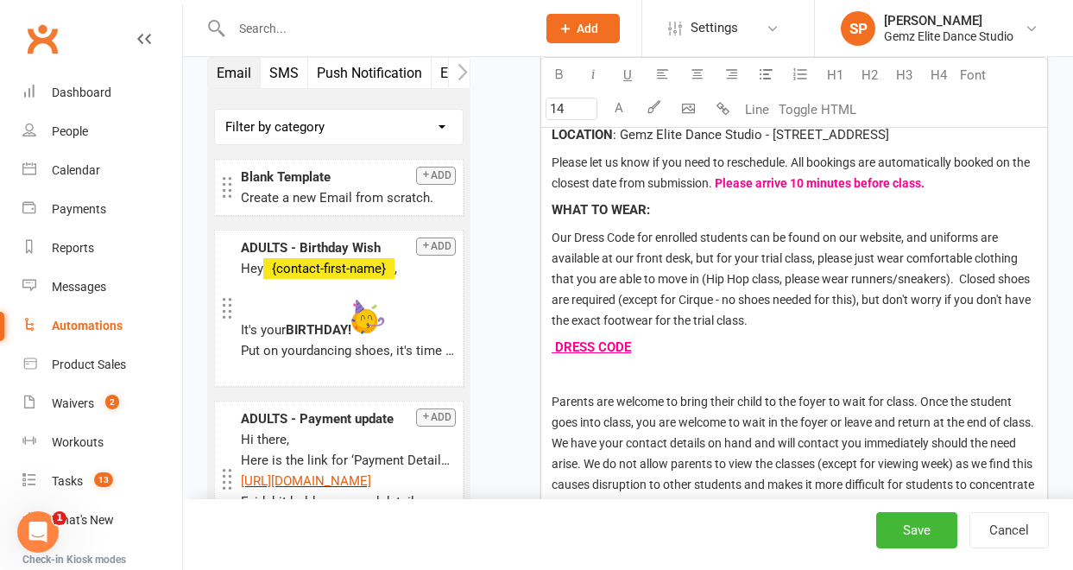
click at [710, 383] on p "﻿" at bounding box center [794, 374] width 485 height 21
click at [652, 209] on p "WHAT TO WEAR:" at bounding box center [794, 209] width 485 height 21
click at [633, 209] on span "WHAT TO WEAR:" at bounding box center [601, 210] width 98 height 16
drag, startPoint x: 655, startPoint y: 211, endPoint x: 550, endPoint y: 206, distance: 105.4
click at [550, 206] on div "Hi there, You have been booked in for your 'Love It or It's Free' class at Gemz…" at bounding box center [794, 357] width 506 height 815
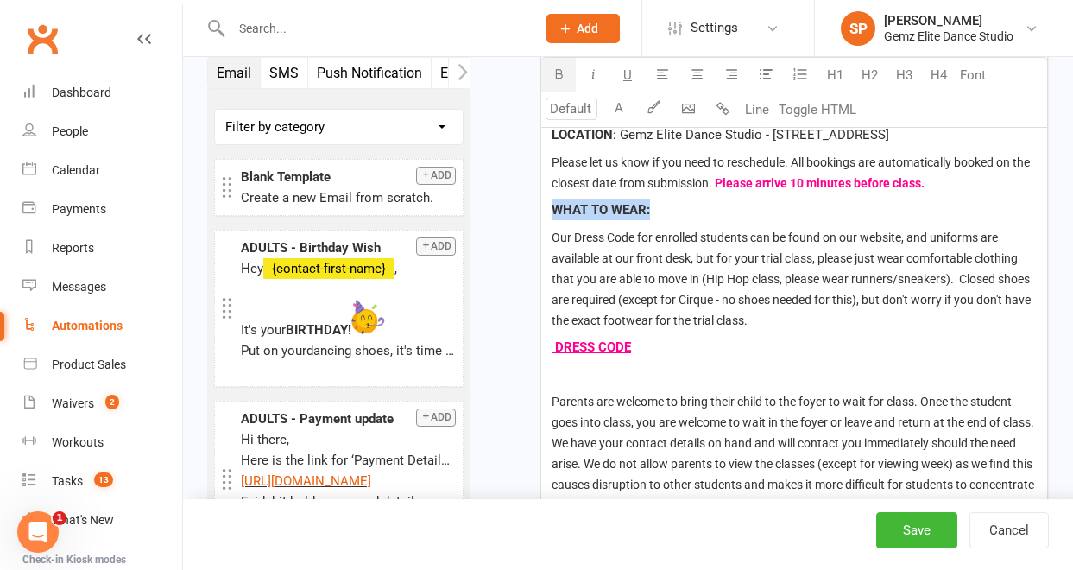
copy span "WHAT TO WEAR:"
type input "14"
click at [559, 378] on p "﻿" at bounding box center [794, 374] width 485 height 21
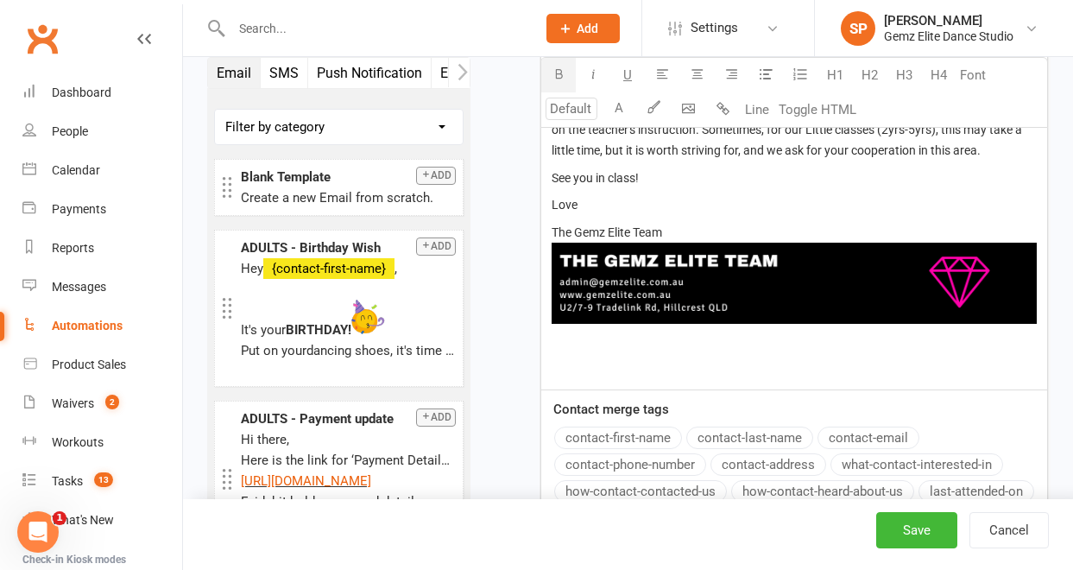
scroll to position [1409, 0]
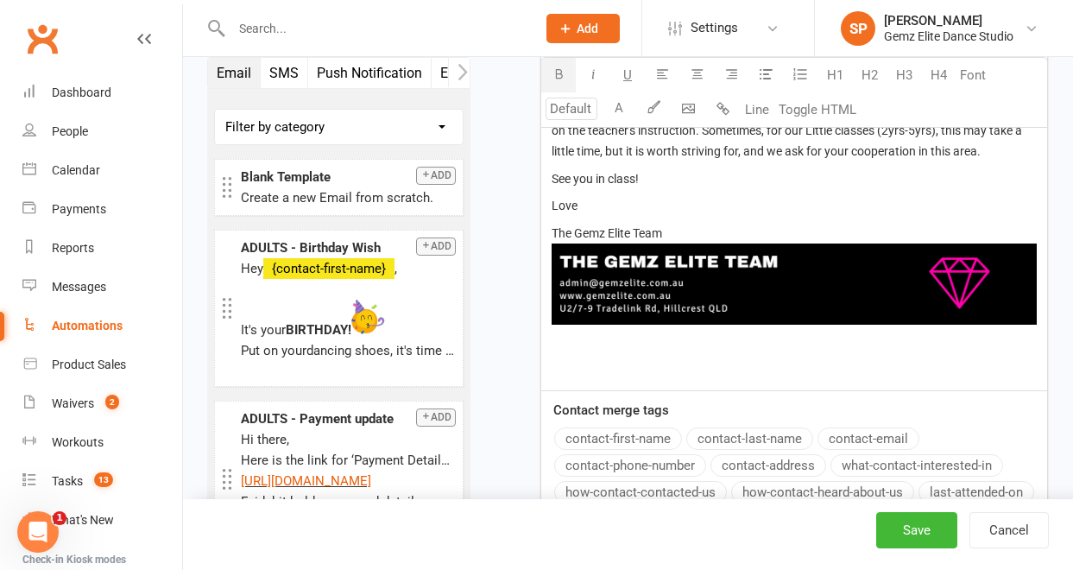
type input "14"
drag, startPoint x: 680, startPoint y: 254, endPoint x: 550, endPoint y: 253, distance: 129.5
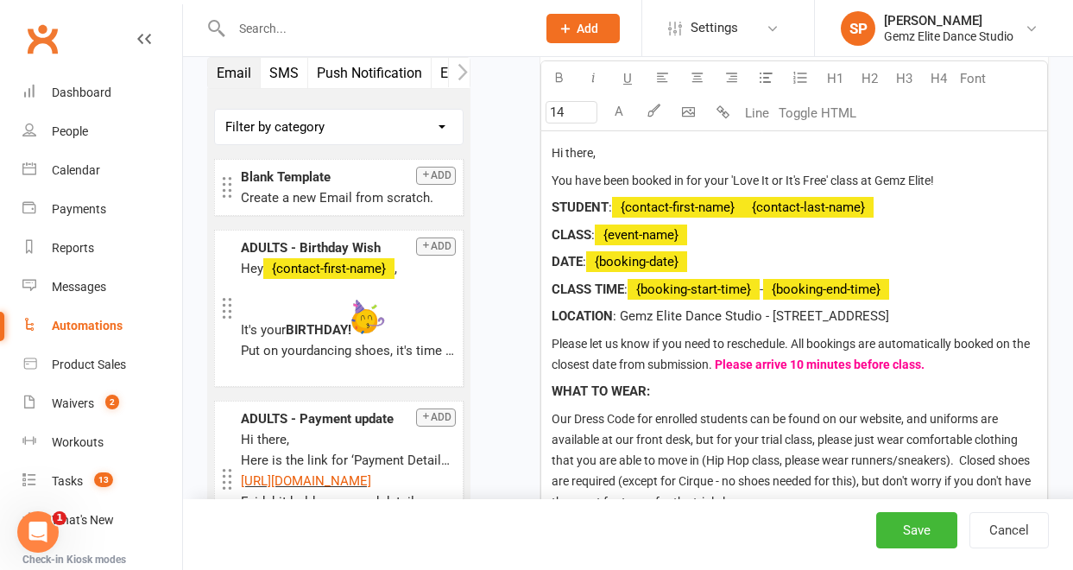
scroll to position [829, 0]
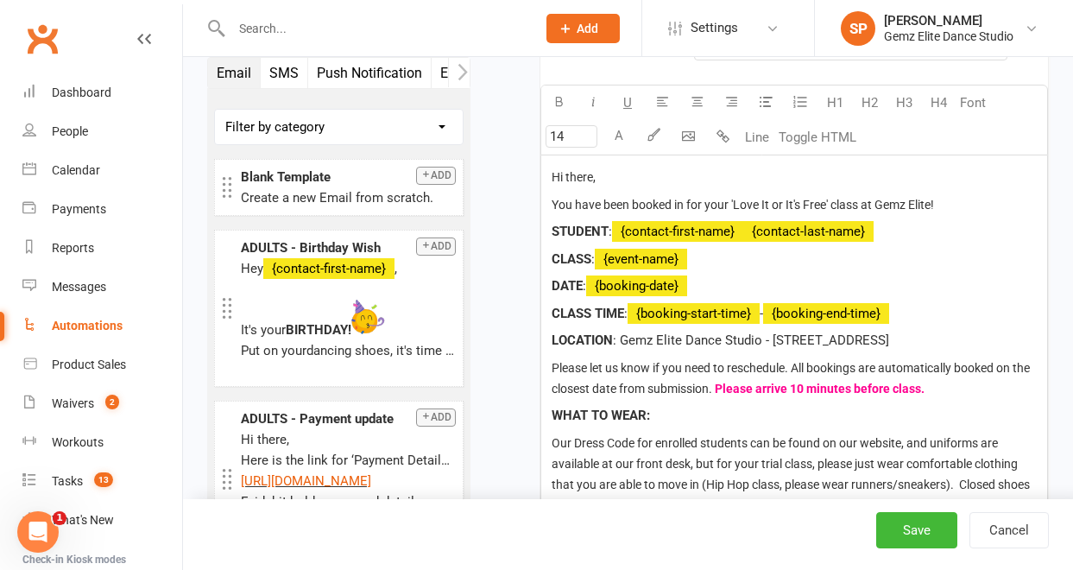
click at [690, 205] on span "You have been booked in for your 'Love It or It's Free' class at Gemz Elite!" at bounding box center [743, 205] width 383 height 14
click at [584, 174] on span "Hi there," at bounding box center [574, 177] width 44 height 14
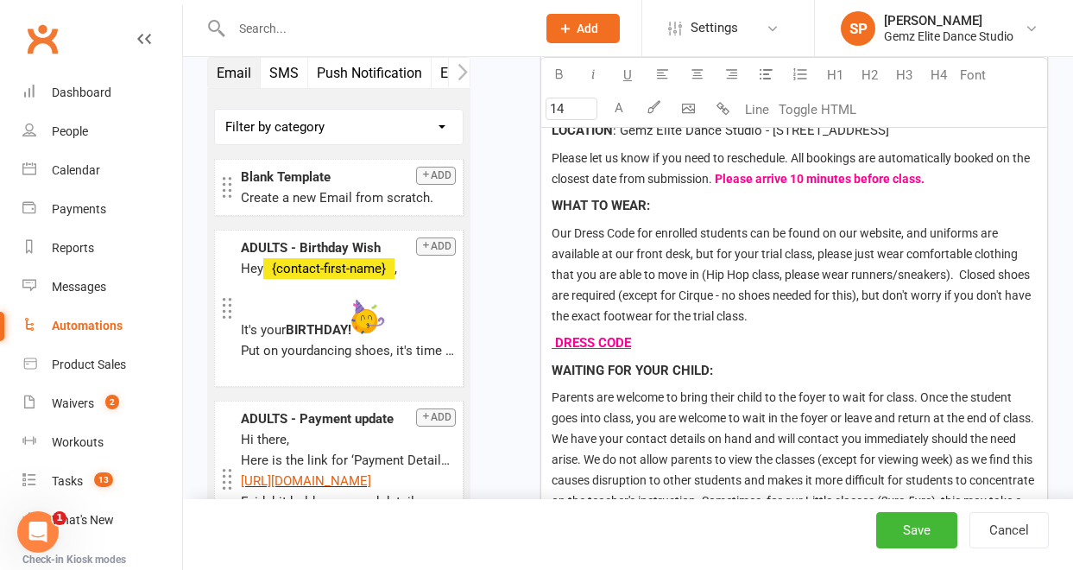
scroll to position [1041, 0]
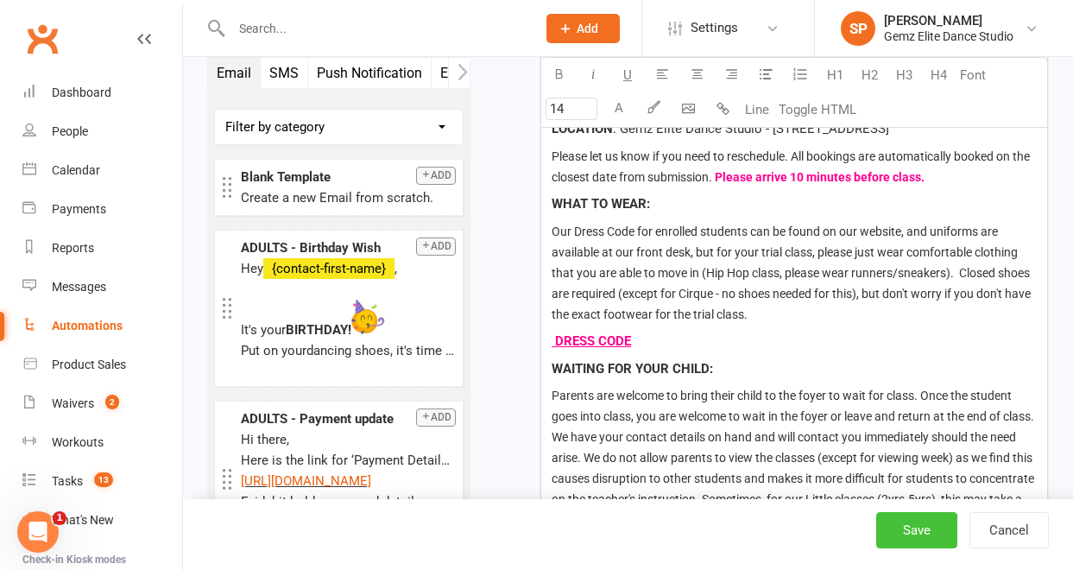
click at [921, 531] on button "Save" at bounding box center [917, 530] width 81 height 36
select select "100"
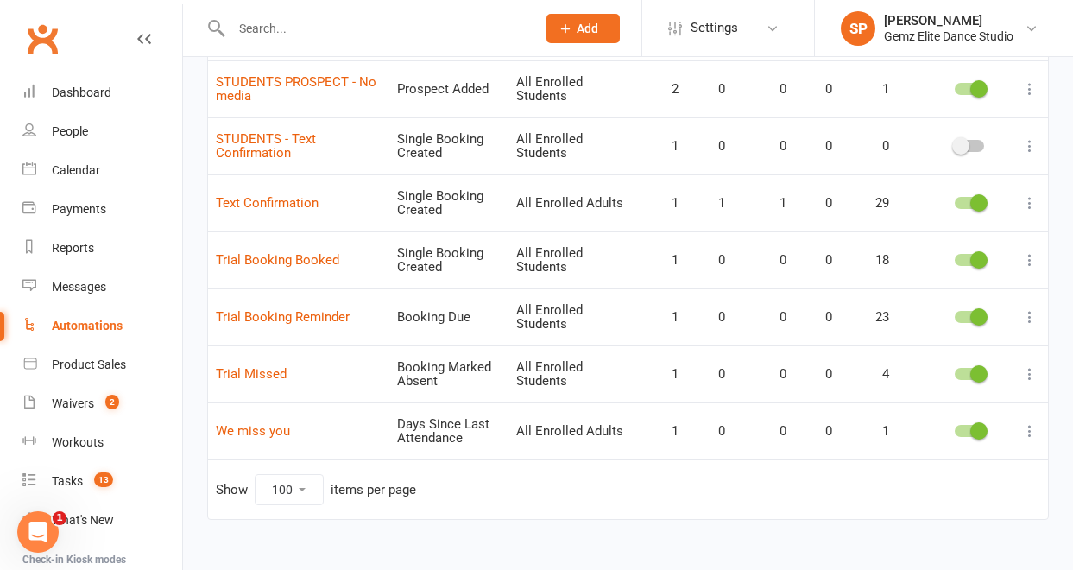
scroll to position [1711, 0]
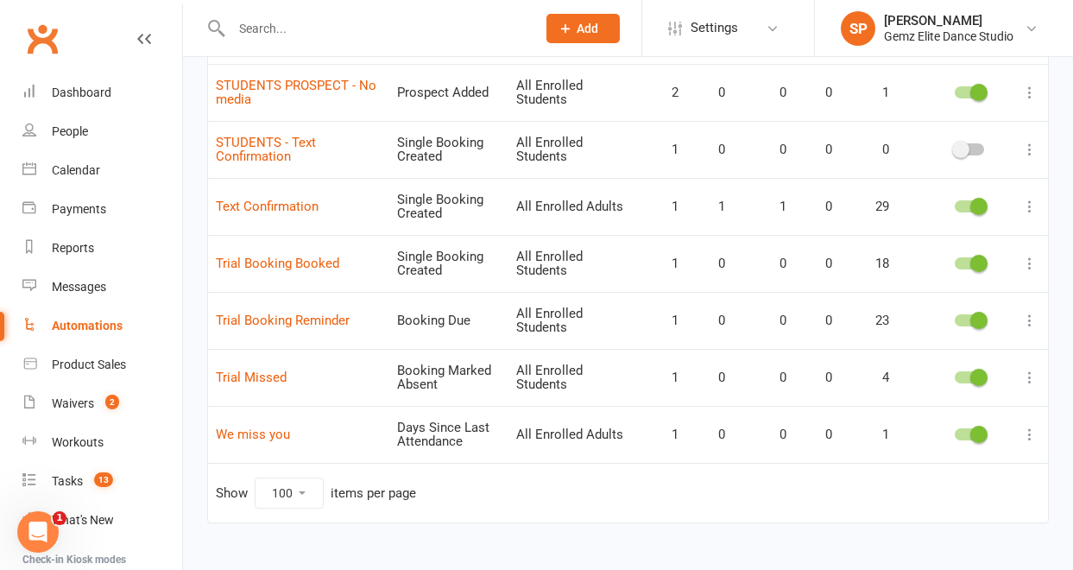
click at [1029, 260] on icon at bounding box center [1030, 263] width 17 height 17
click at [974, 306] on link "Edit" at bounding box center [941, 297] width 171 height 35
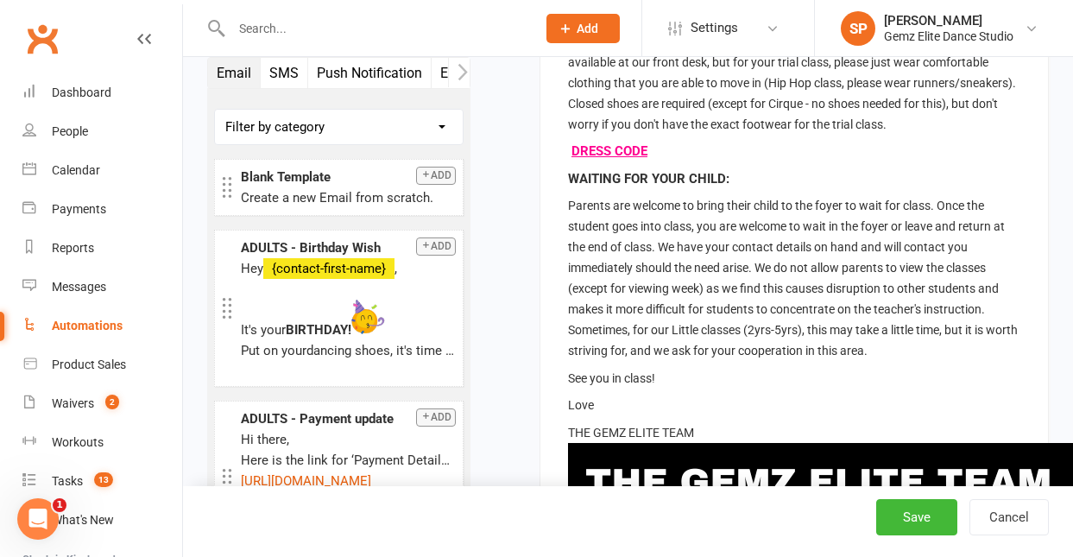
scroll to position [975, 0]
click at [936, 511] on button "Save" at bounding box center [917, 517] width 81 height 36
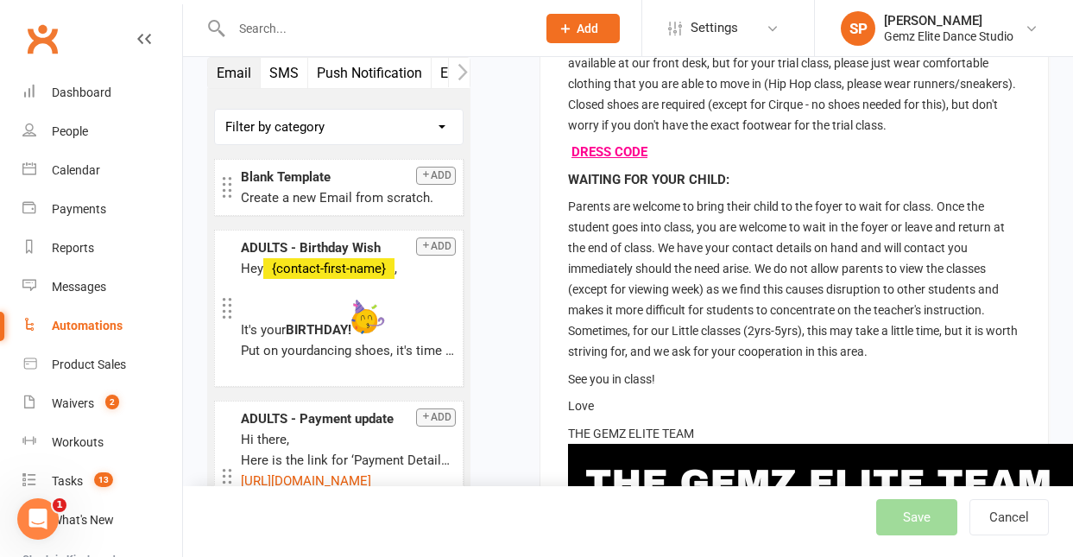
select select "100"
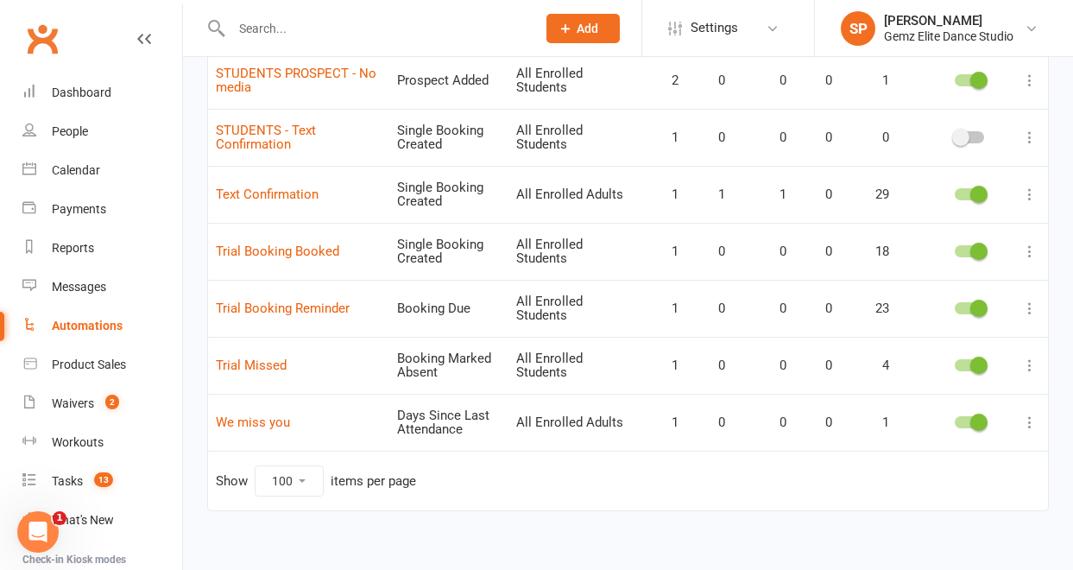
scroll to position [1737, 0]
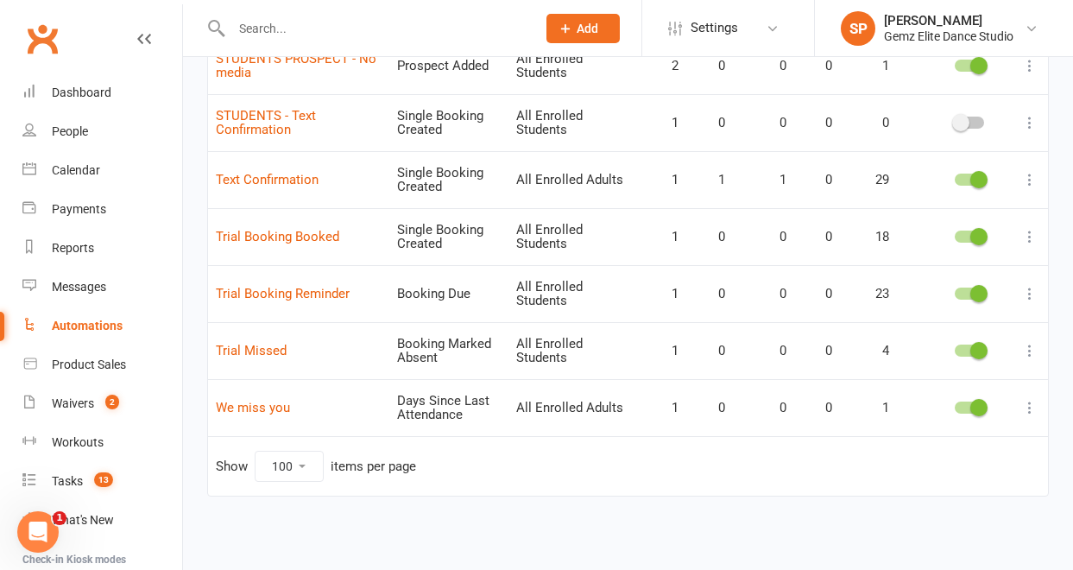
click at [1033, 293] on icon at bounding box center [1030, 293] width 17 height 17
click at [978, 329] on link "Edit" at bounding box center [941, 327] width 171 height 35
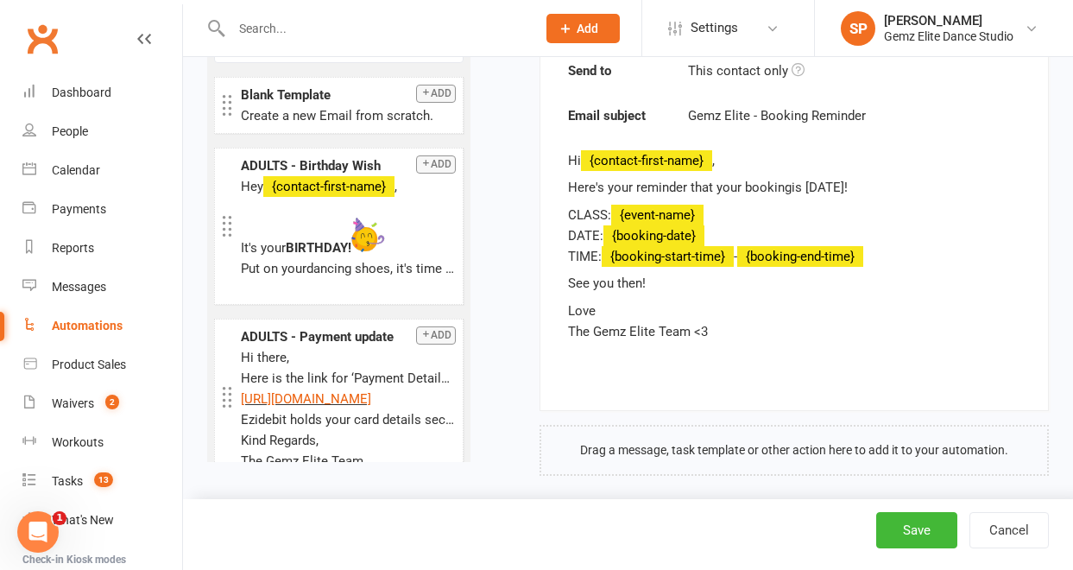
scroll to position [579, 0]
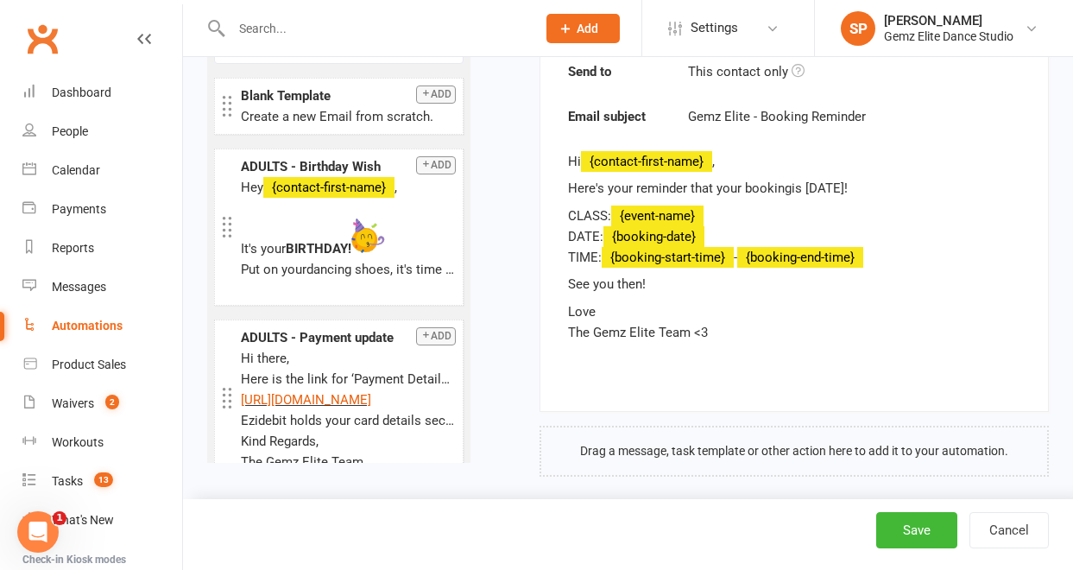
click at [569, 284] on span "See you then!" at bounding box center [607, 284] width 78 height 16
click at [568, 282] on span "See you then!" at bounding box center [607, 284] width 78 height 16
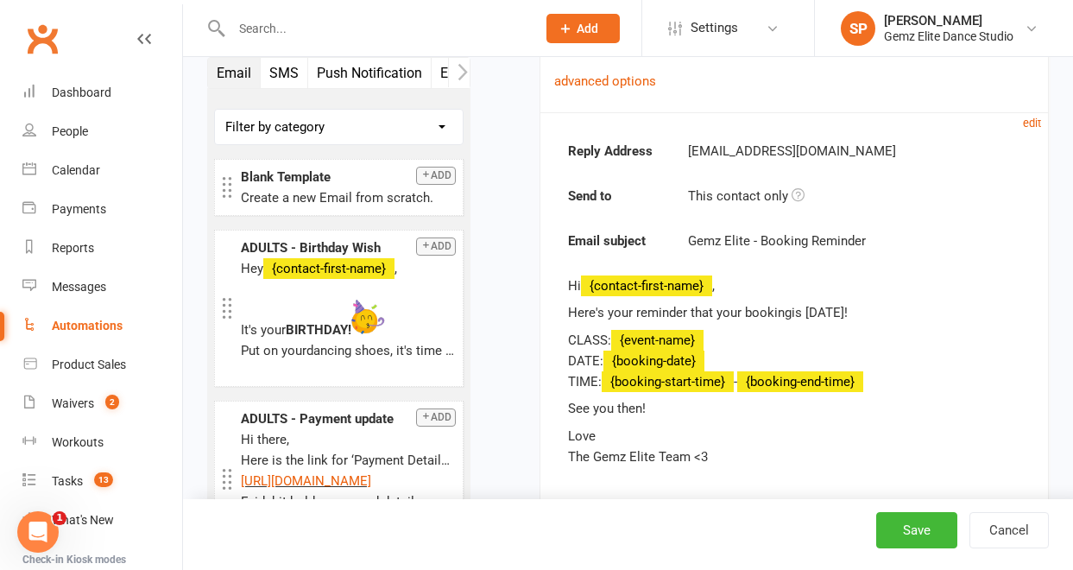
scroll to position [452, 0]
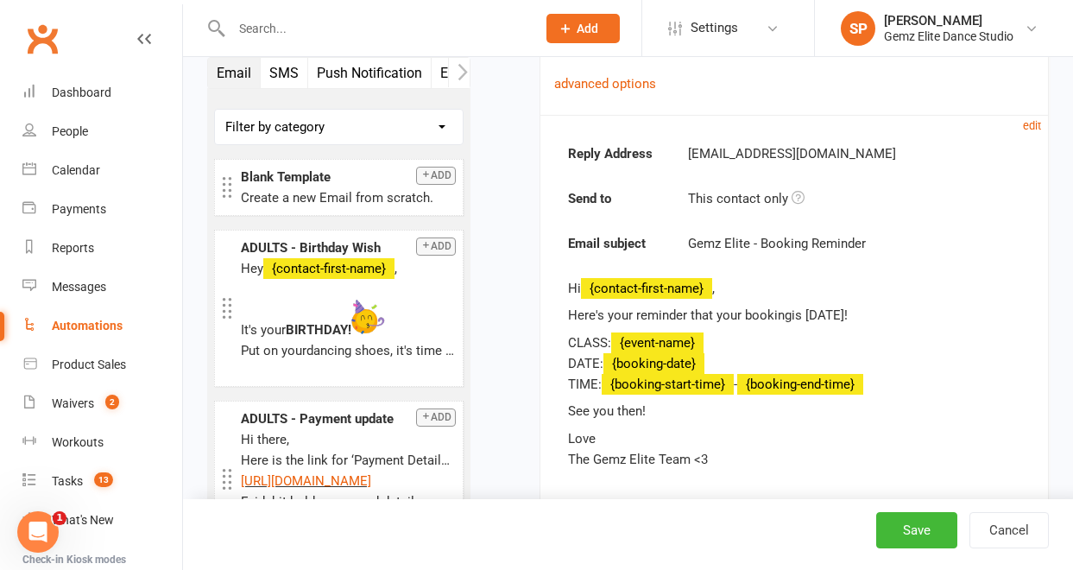
click at [750, 340] on p "CLASS: {event-name} DATE: {booking-date} TIME: {booking-start-time} - {booking-…" at bounding box center [794, 363] width 453 height 62
click at [1029, 129] on small "edit" at bounding box center [1032, 125] width 18 height 13
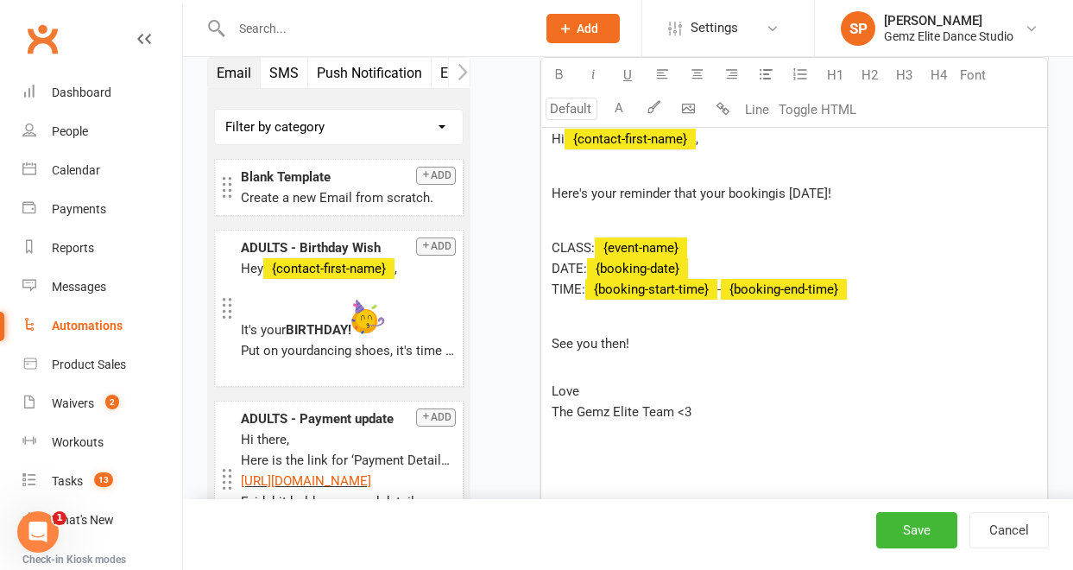
scroll to position [862, 0]
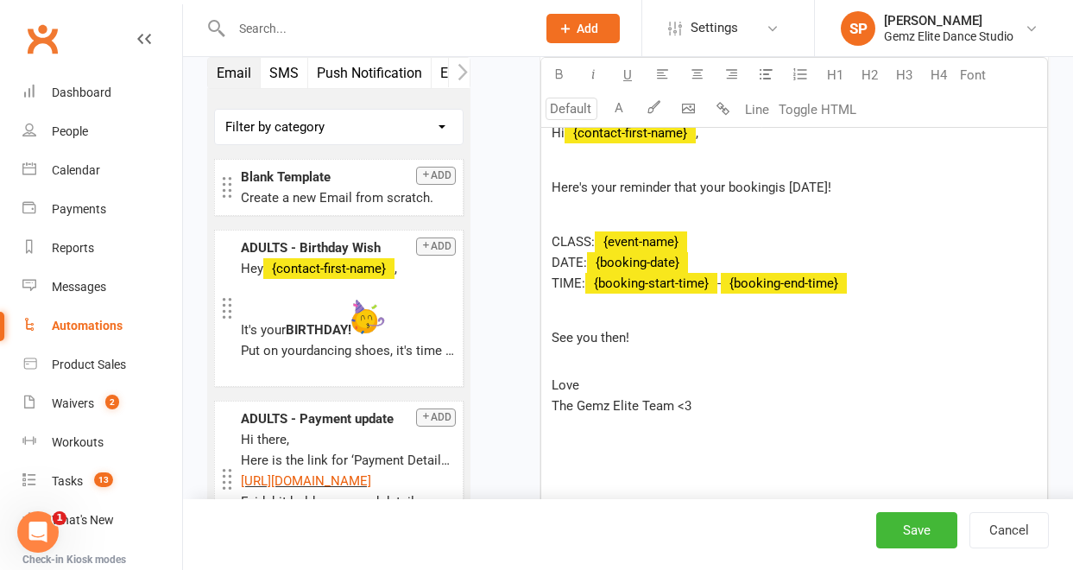
click at [579, 313] on p "﻿" at bounding box center [794, 310] width 485 height 21
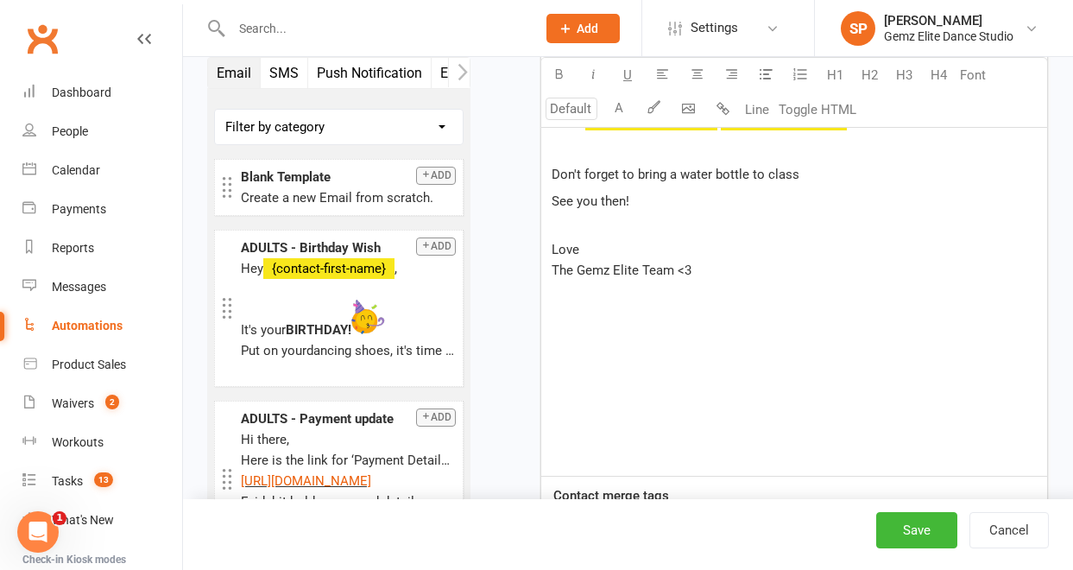
scroll to position [1021, 0]
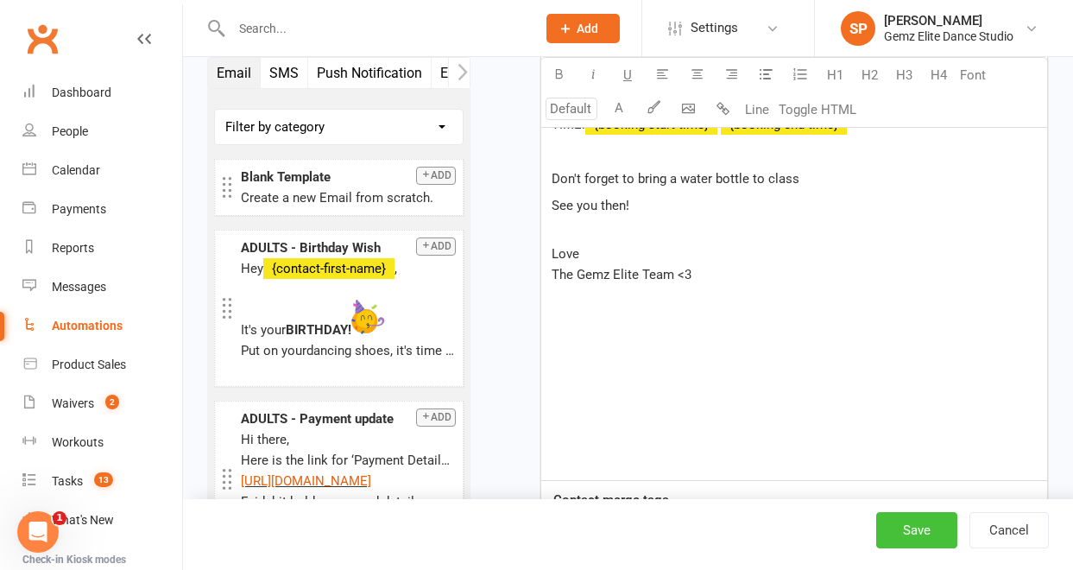
click at [902, 527] on button "Save" at bounding box center [917, 530] width 81 height 36
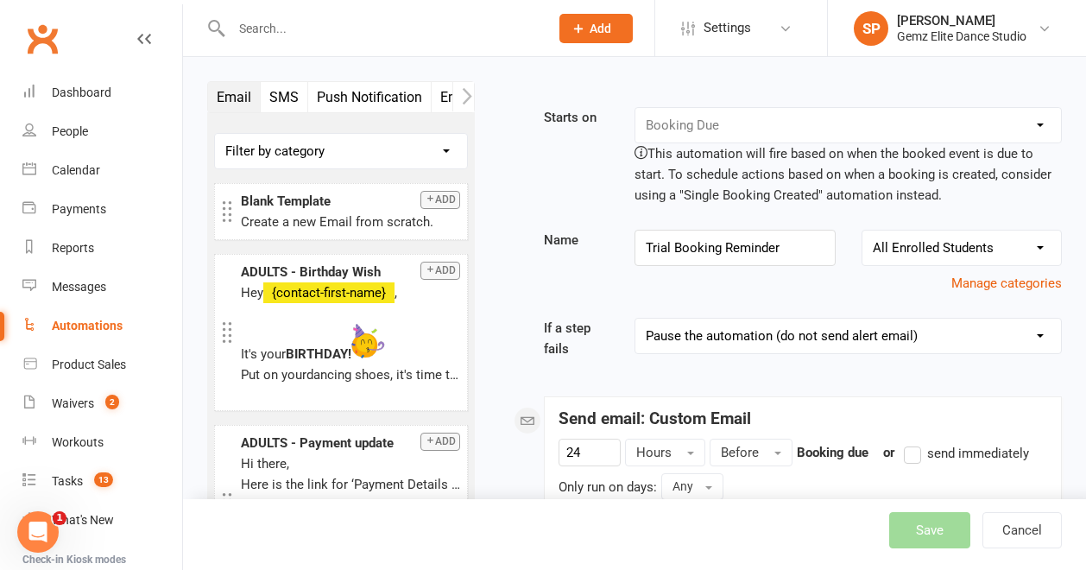
select select "100"
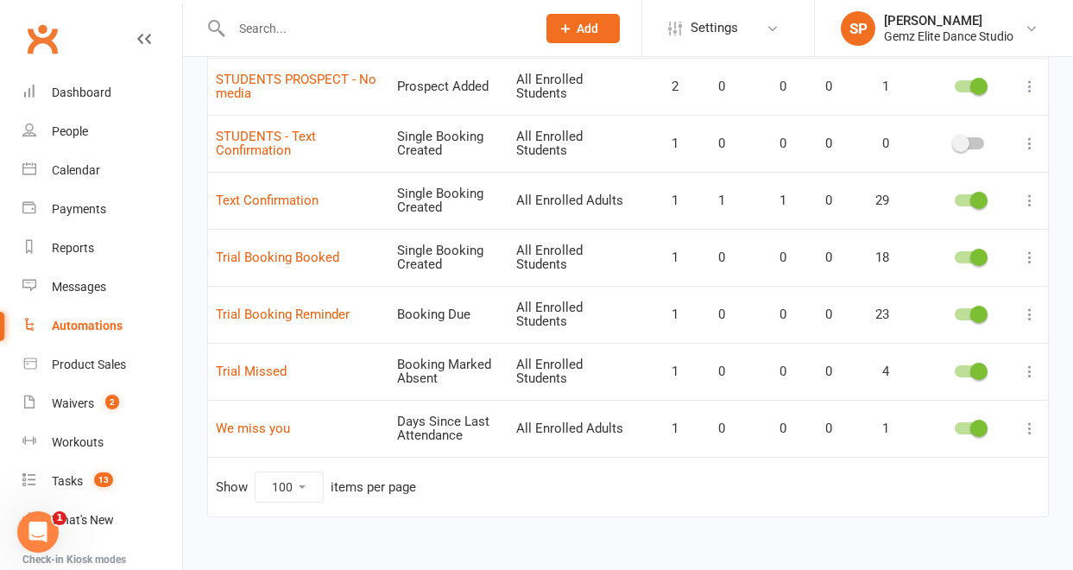
scroll to position [1713, 0]
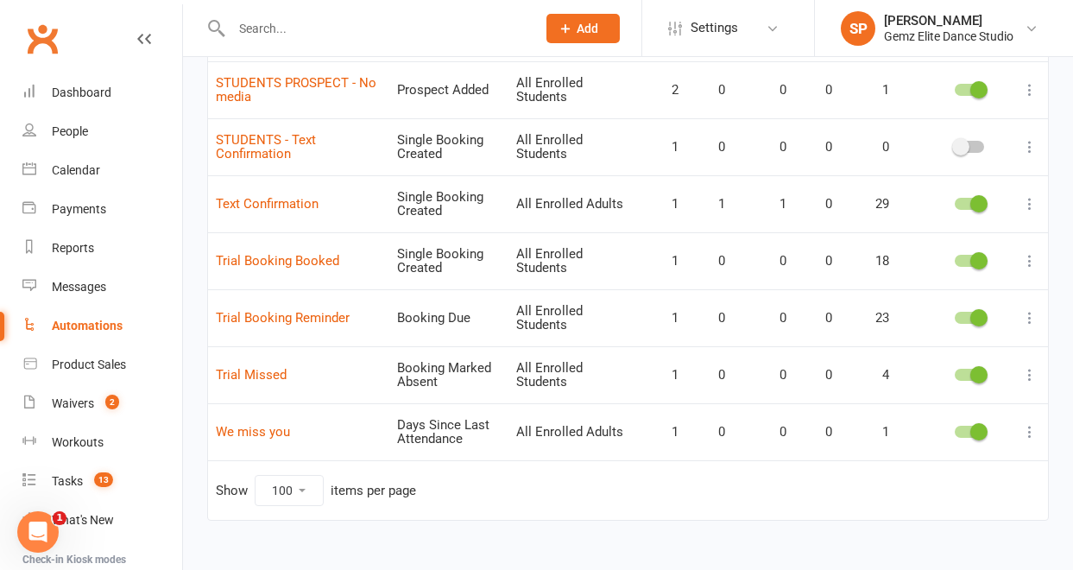
click at [1031, 375] on icon at bounding box center [1030, 374] width 17 height 17
click at [944, 411] on link "Edit" at bounding box center [941, 408] width 171 height 35
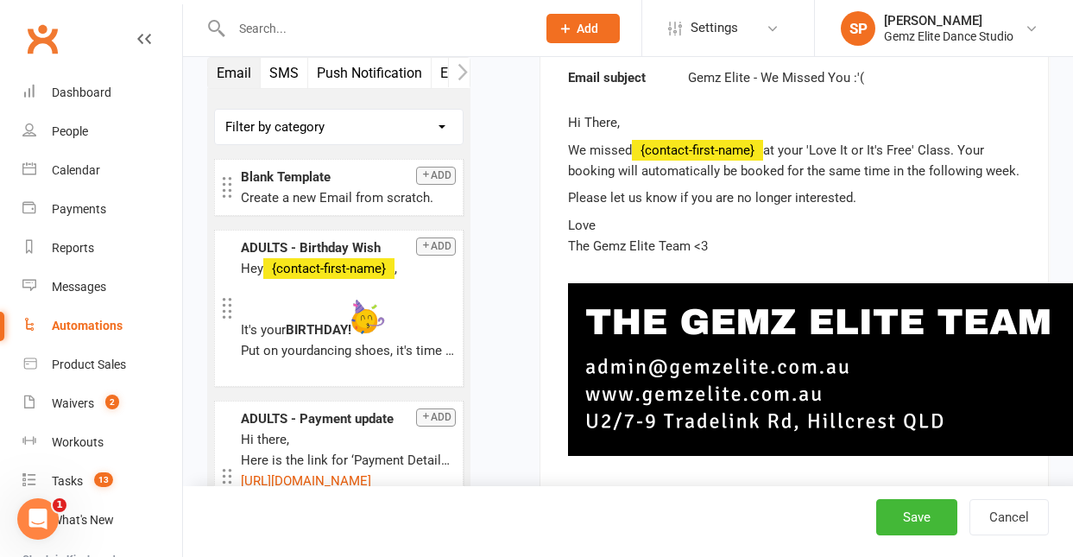
scroll to position [556, 0]
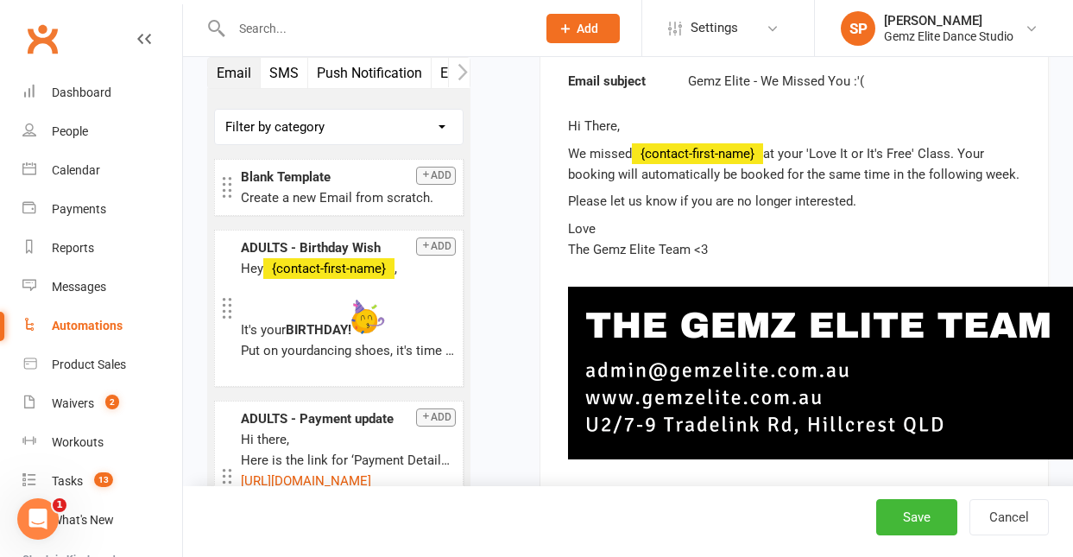
select select "100"
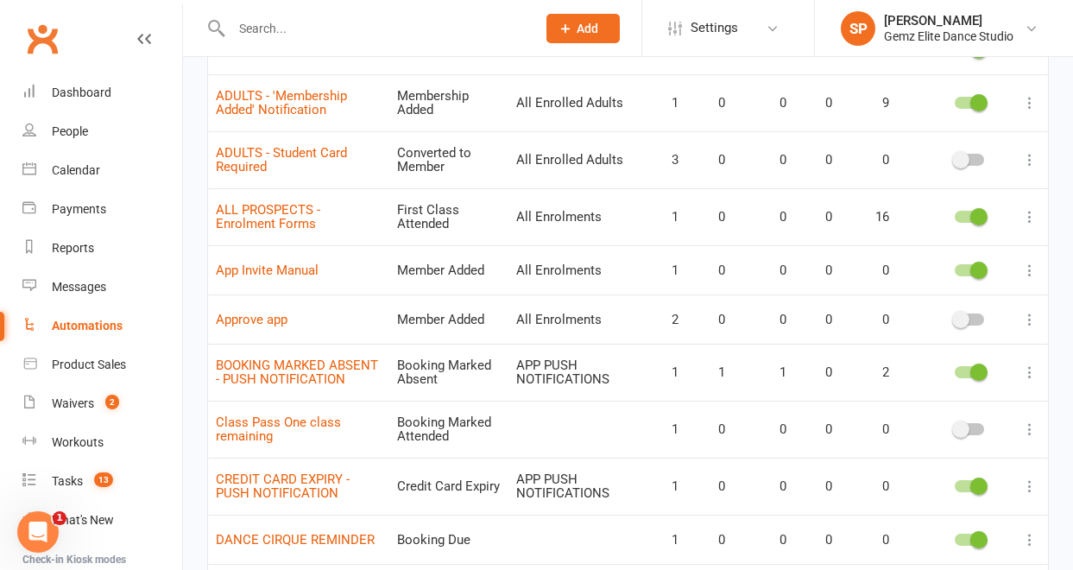
scroll to position [497, 0]
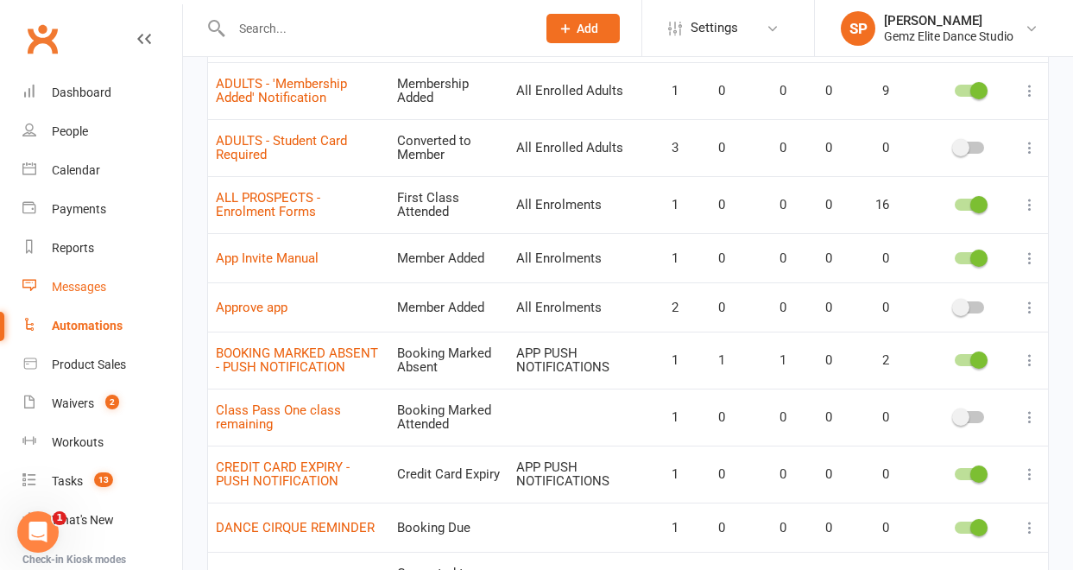
click at [77, 289] on div "Messages" at bounding box center [79, 287] width 54 height 14
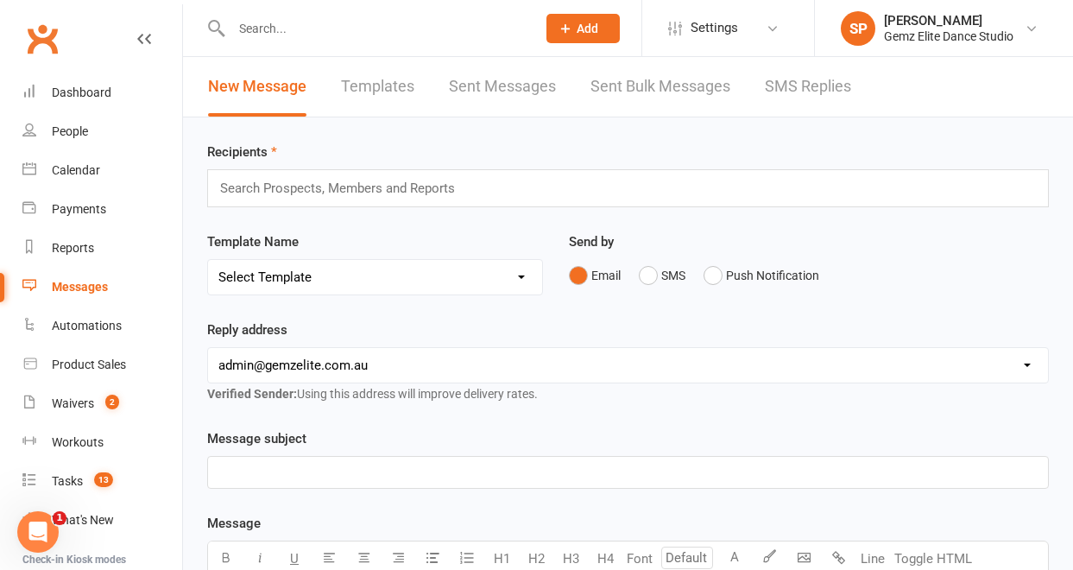
click at [375, 92] on link "Templates" at bounding box center [377, 87] width 73 height 60
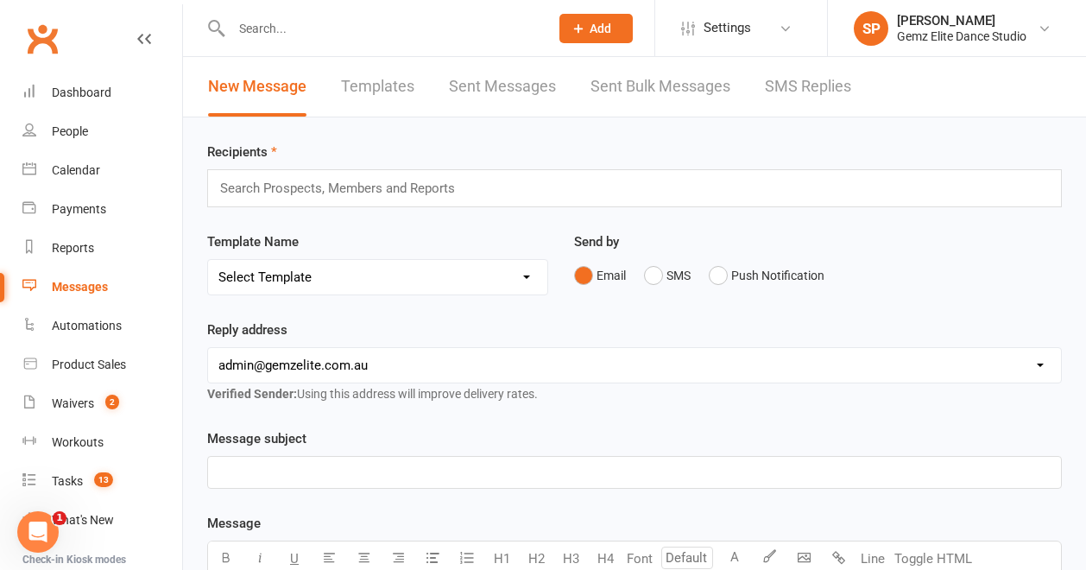
select select "100"
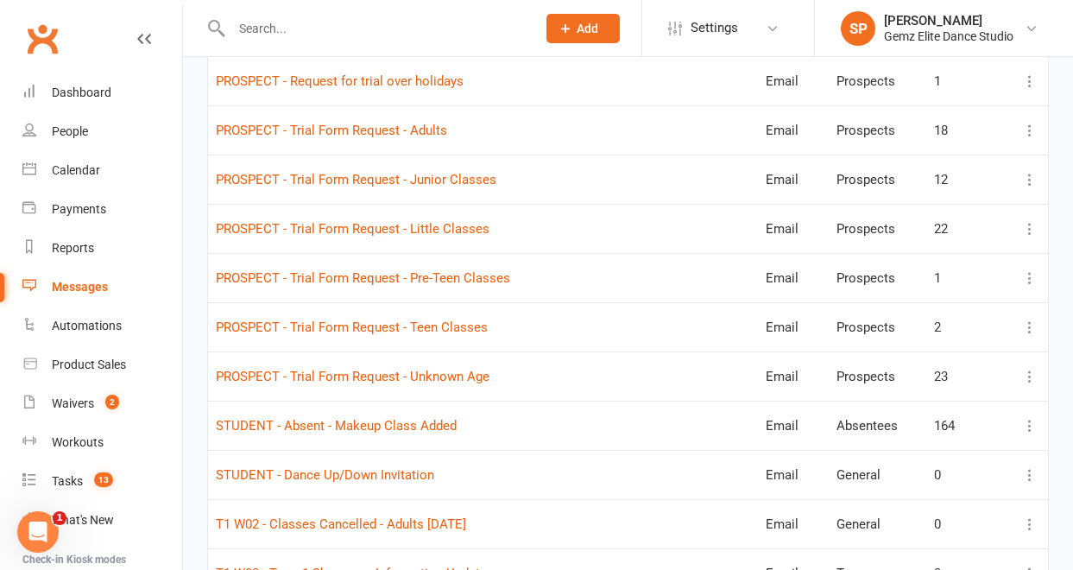
scroll to position [1276, 0]
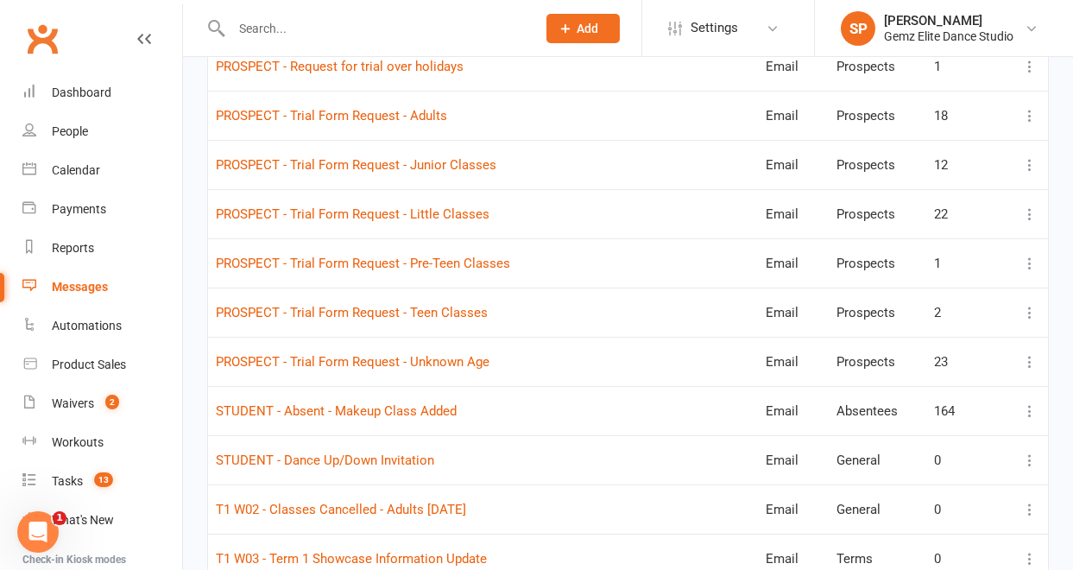
click at [1031, 211] on icon at bounding box center [1030, 214] width 17 height 17
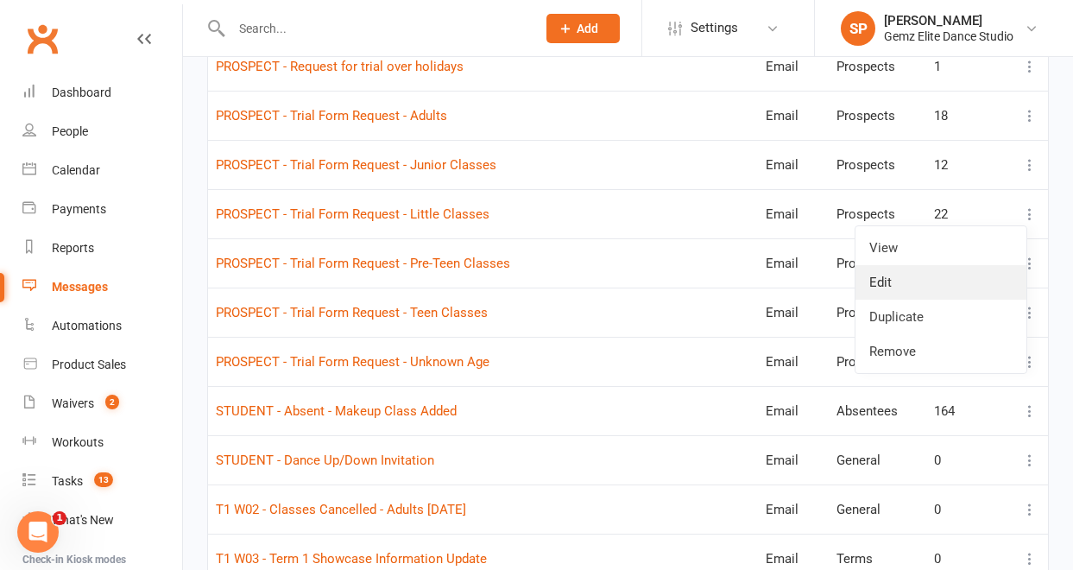
click at [896, 277] on link "Edit" at bounding box center [941, 282] width 171 height 35
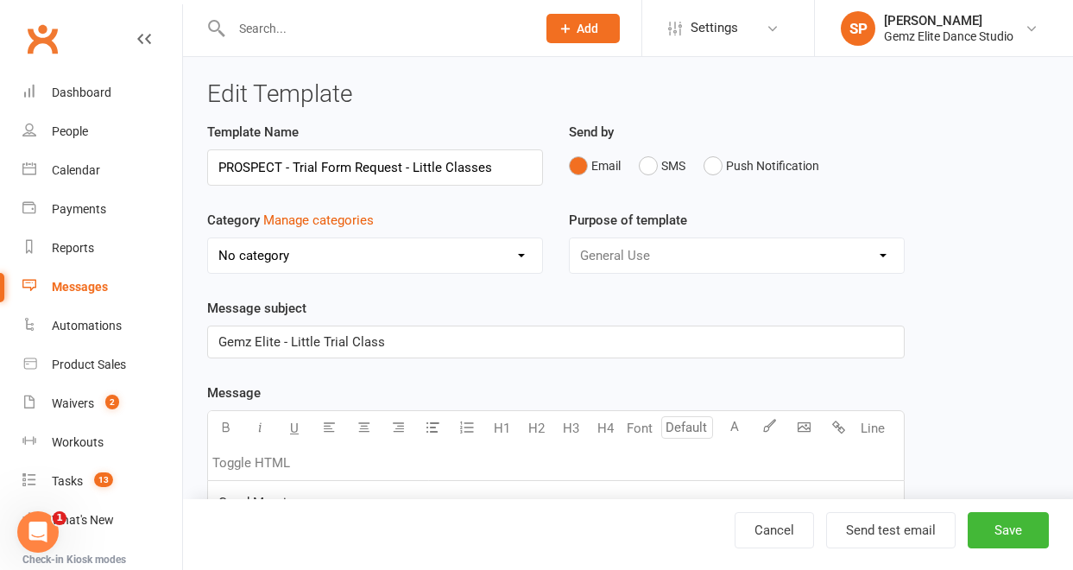
select select "11045"
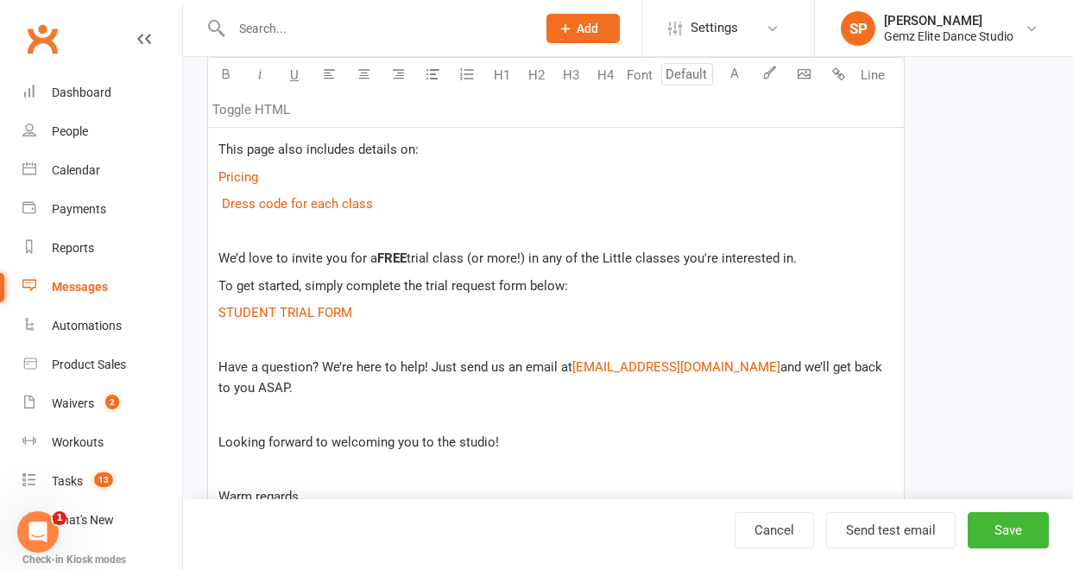
scroll to position [748, 0]
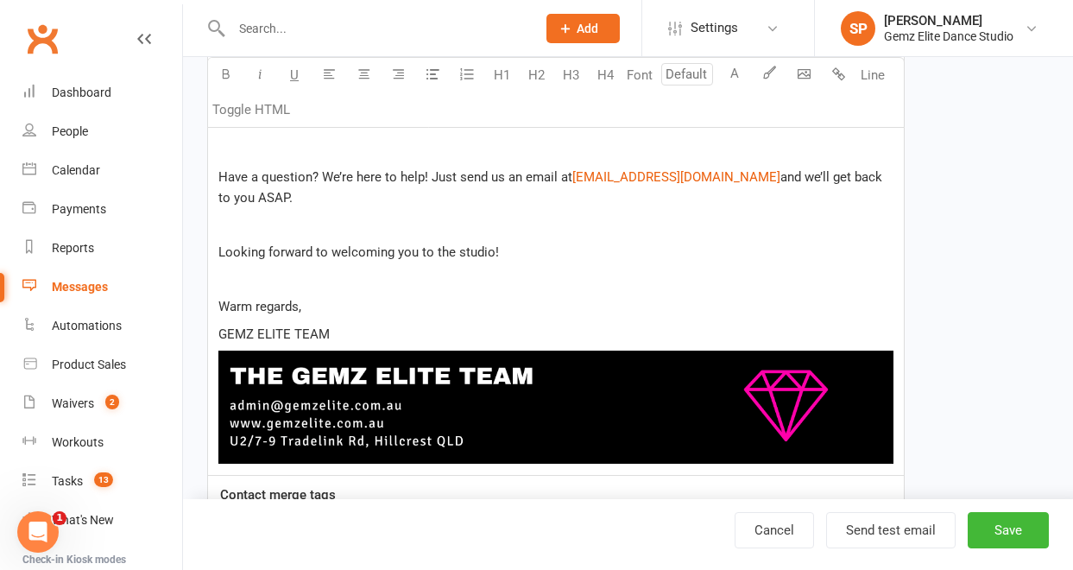
click at [563, 408] on img at bounding box center [555, 407] width 675 height 112
click at [99, 323] on div "Automations" at bounding box center [87, 326] width 70 height 14
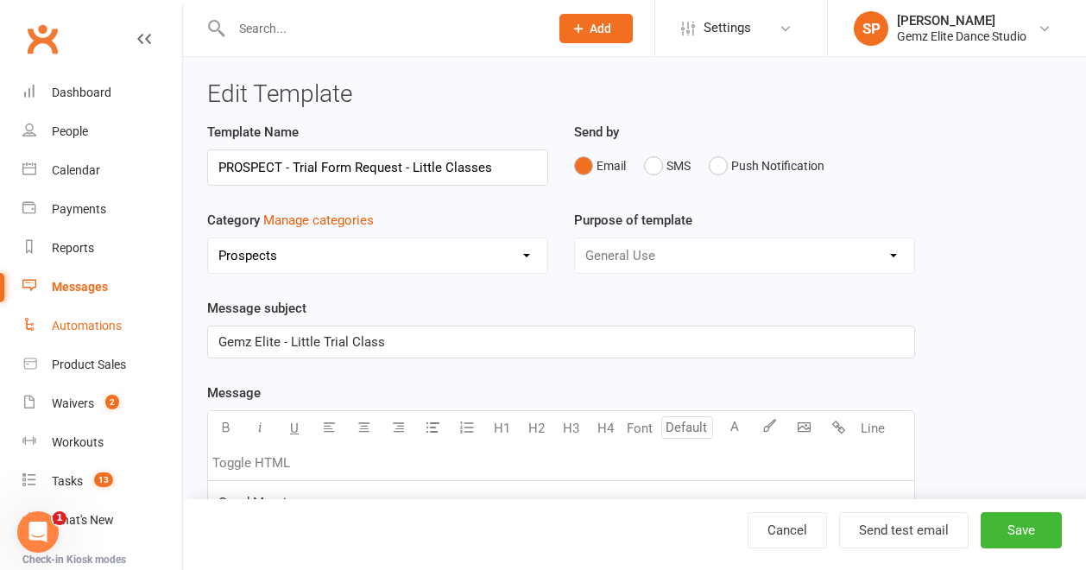
select select "100"
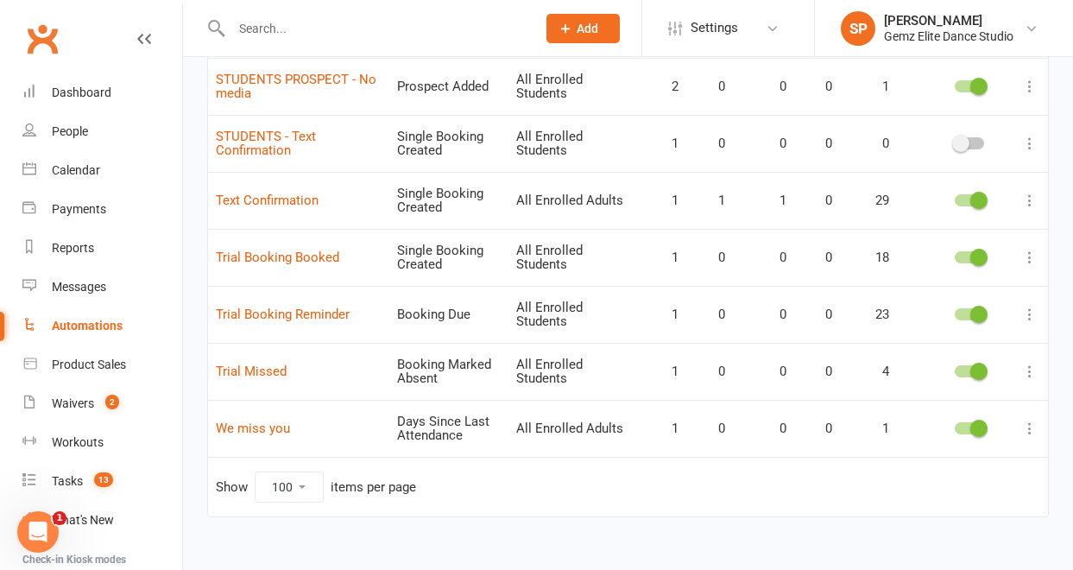
scroll to position [1712, 0]
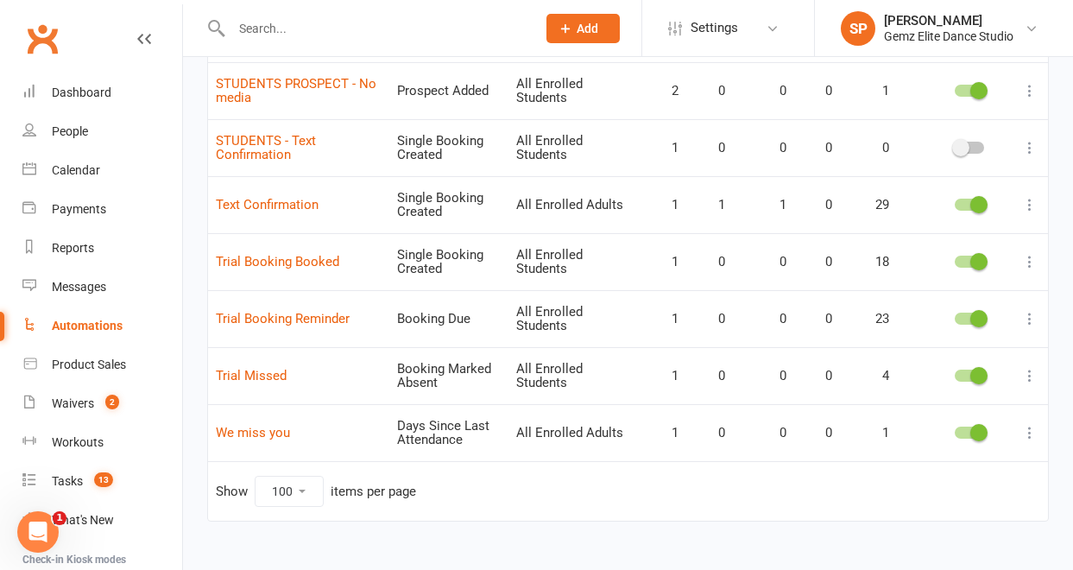
click at [1030, 256] on icon at bounding box center [1030, 261] width 17 height 17
click at [972, 299] on link "Edit" at bounding box center [941, 295] width 171 height 35
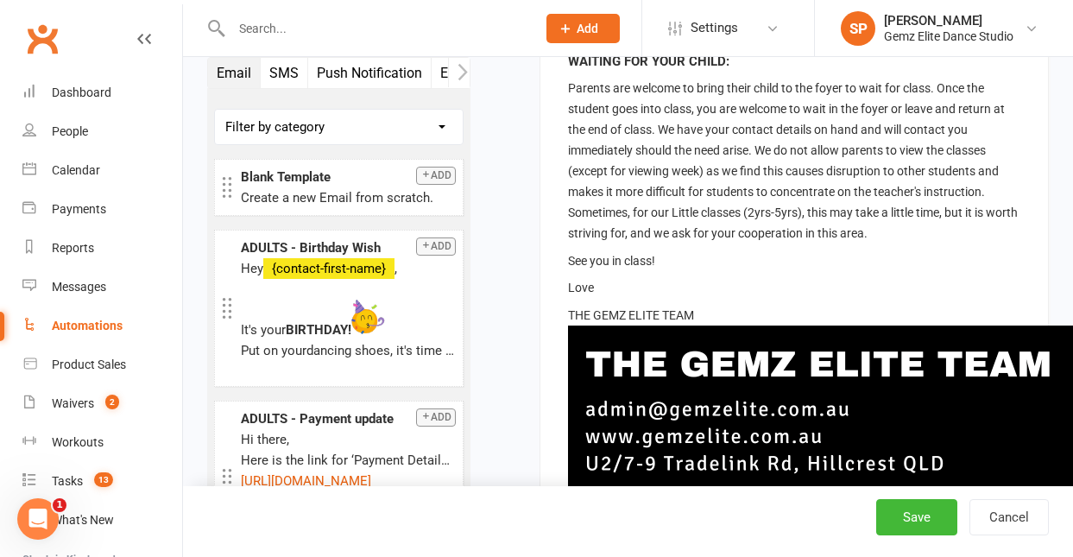
scroll to position [1092, 0]
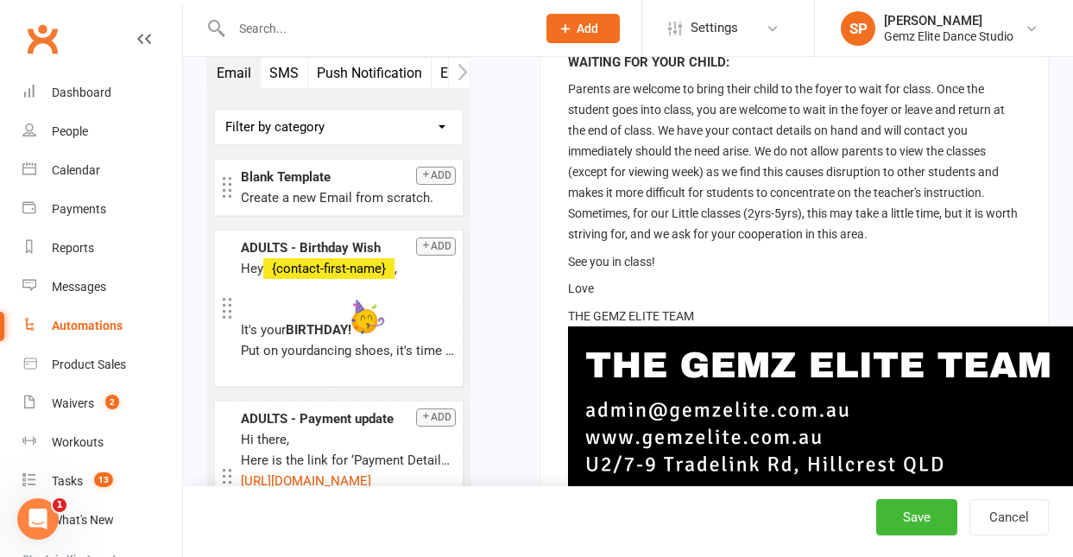
select select "100"
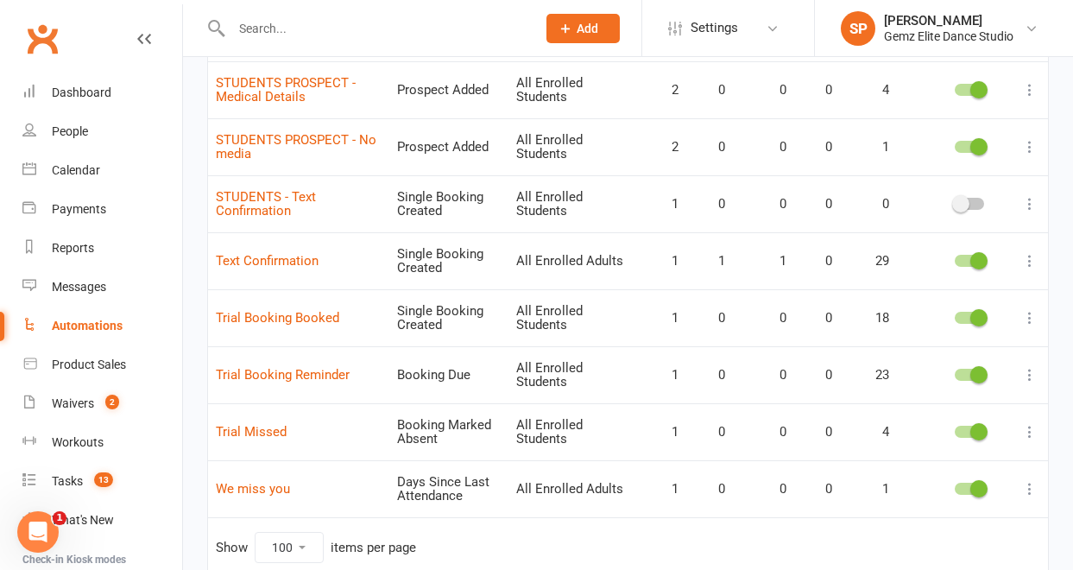
scroll to position [1737, 0]
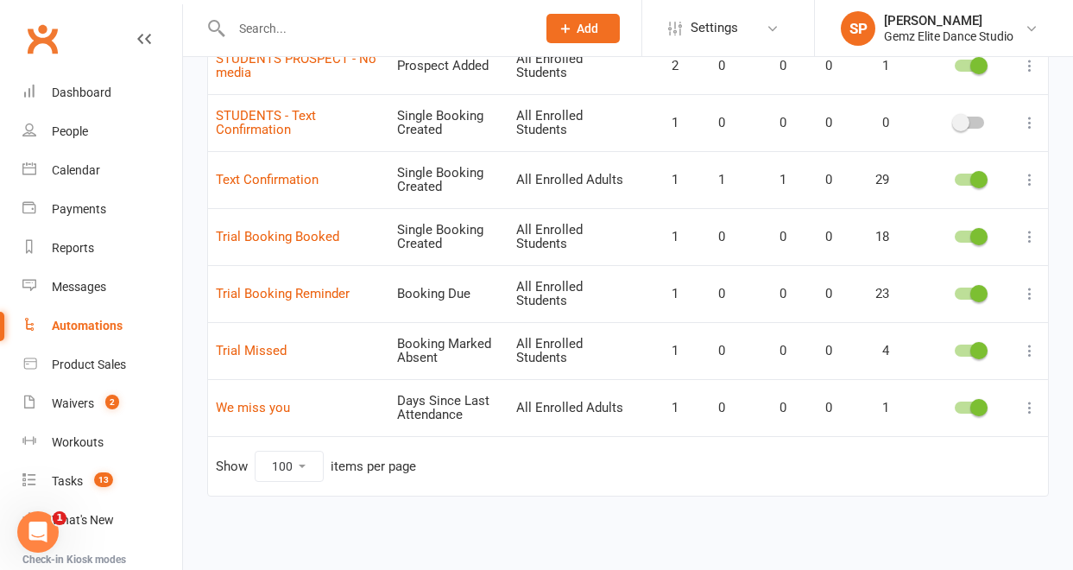
click at [1029, 294] on icon at bounding box center [1030, 293] width 17 height 17
click at [983, 328] on link "Edit" at bounding box center [941, 327] width 171 height 35
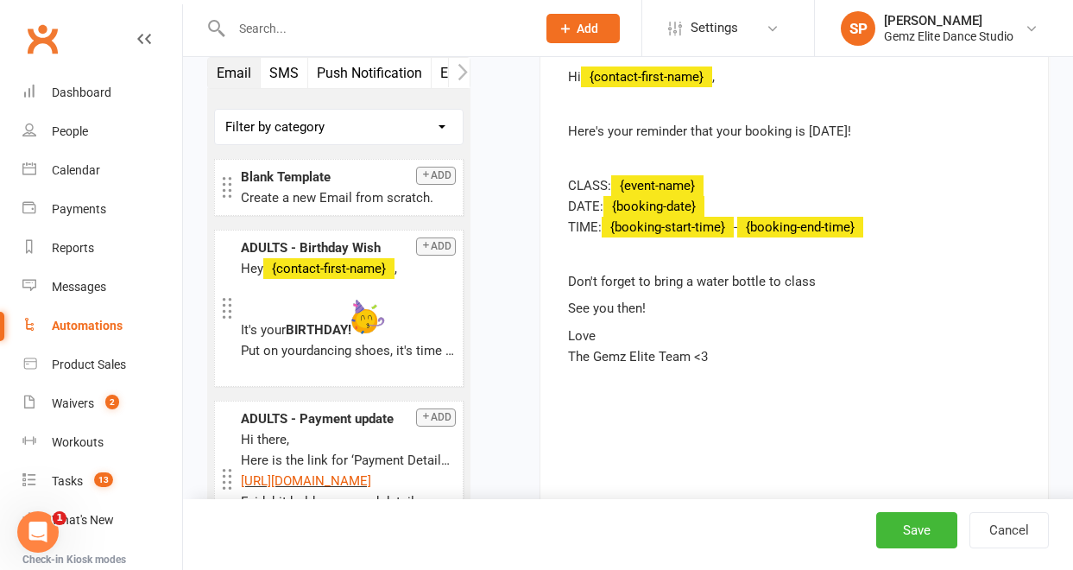
scroll to position [709, 0]
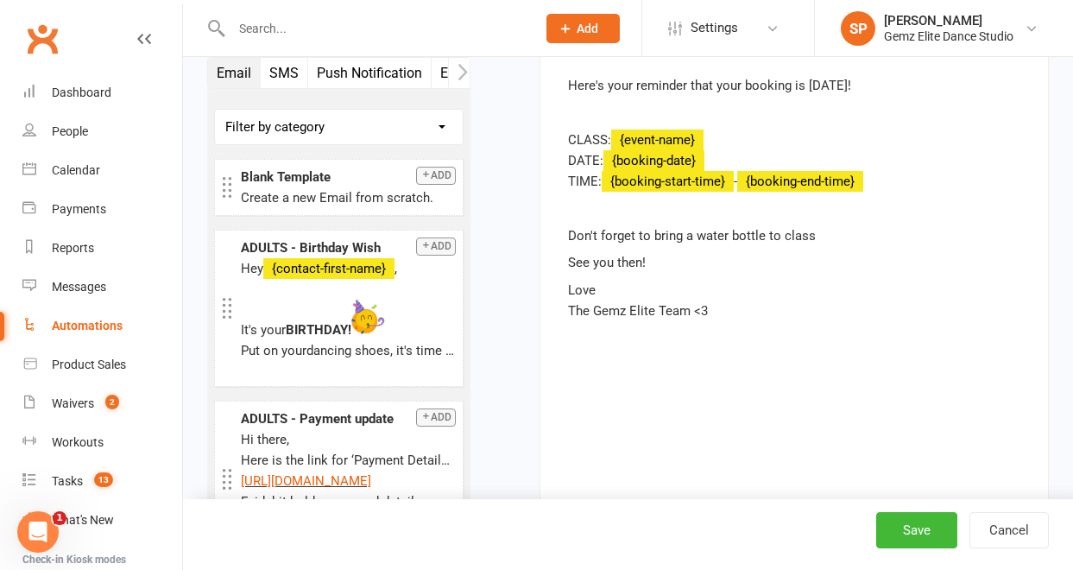
click at [741, 310] on p "Love The Gemz Elite Team <3" at bounding box center [794, 300] width 453 height 41
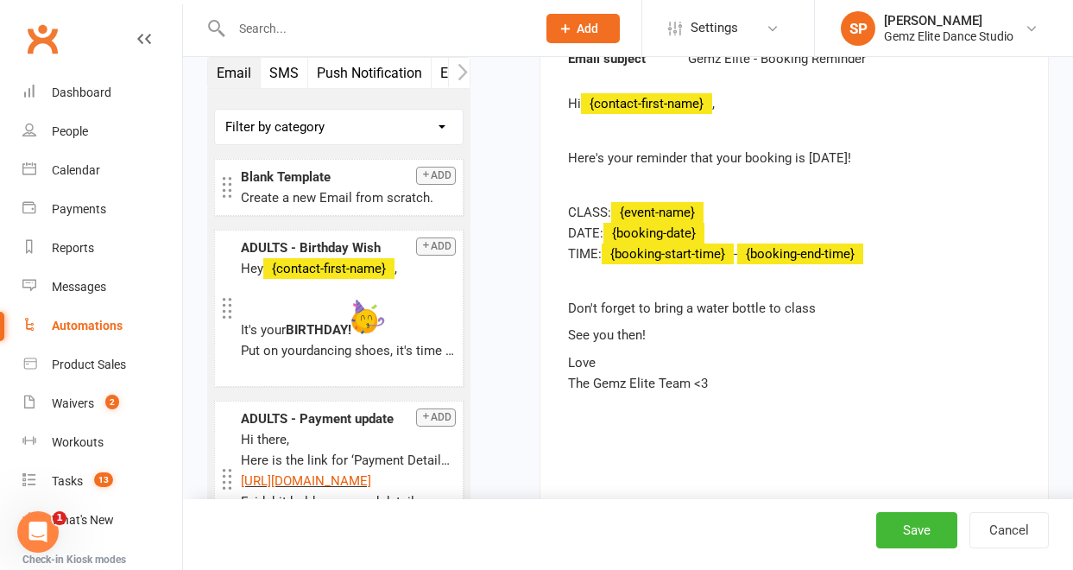
scroll to position [375, 0]
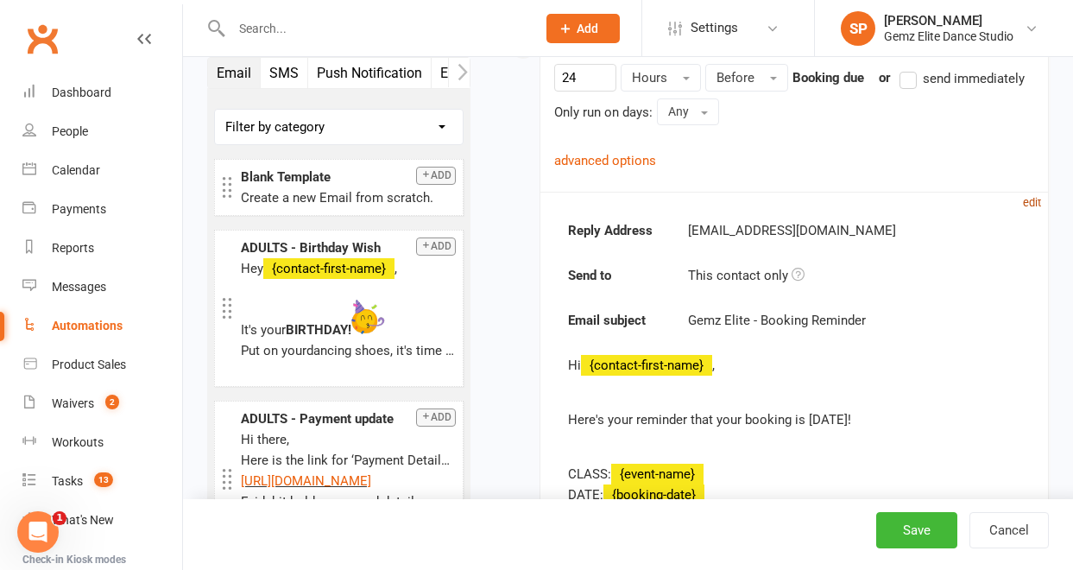
click at [1029, 204] on small "edit" at bounding box center [1032, 202] width 18 height 13
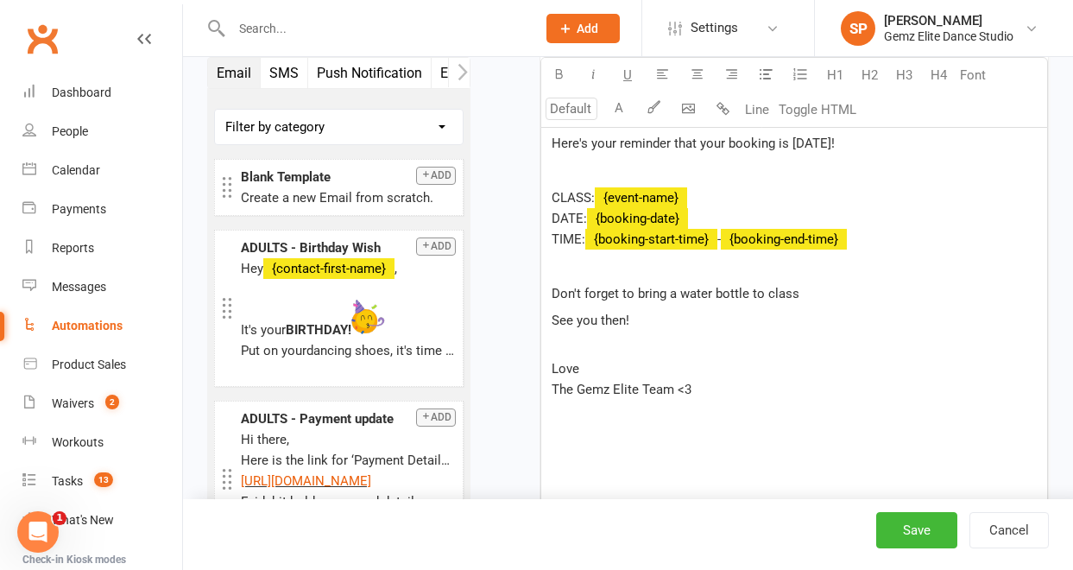
scroll to position [1003, 0]
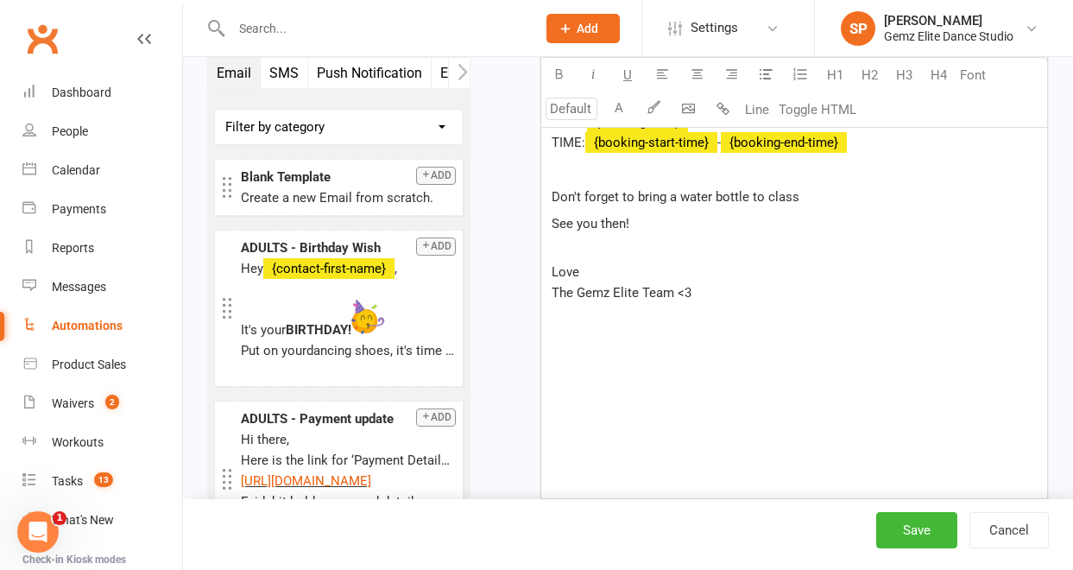
click at [764, 301] on p "Love The Gemz Elite Team <3" at bounding box center [794, 282] width 485 height 41
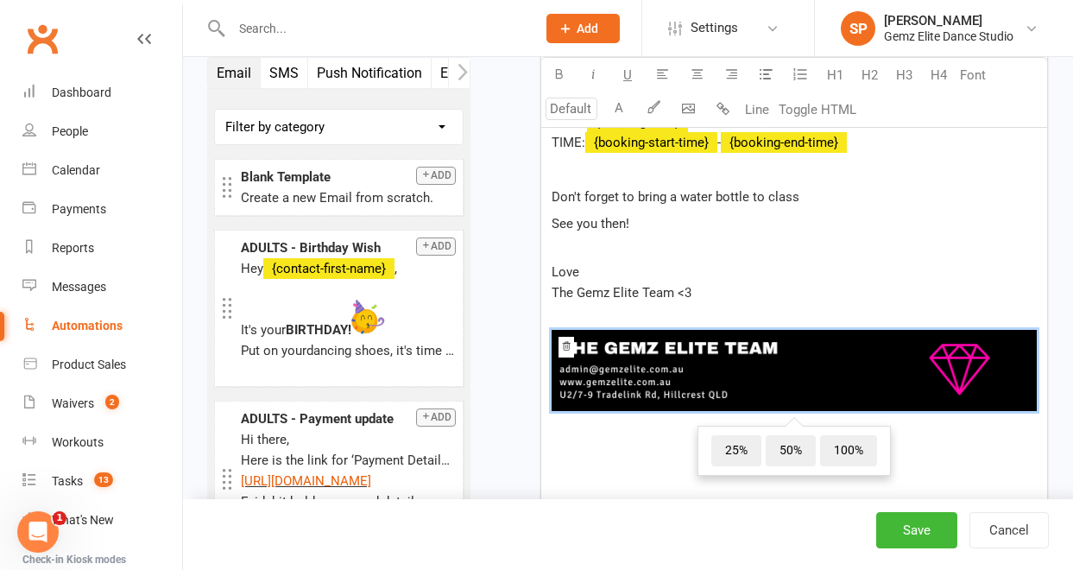
click at [655, 314] on div "﻿ ﻿ 25% 50% 100% ﻿" at bounding box center [794, 373] width 485 height 129
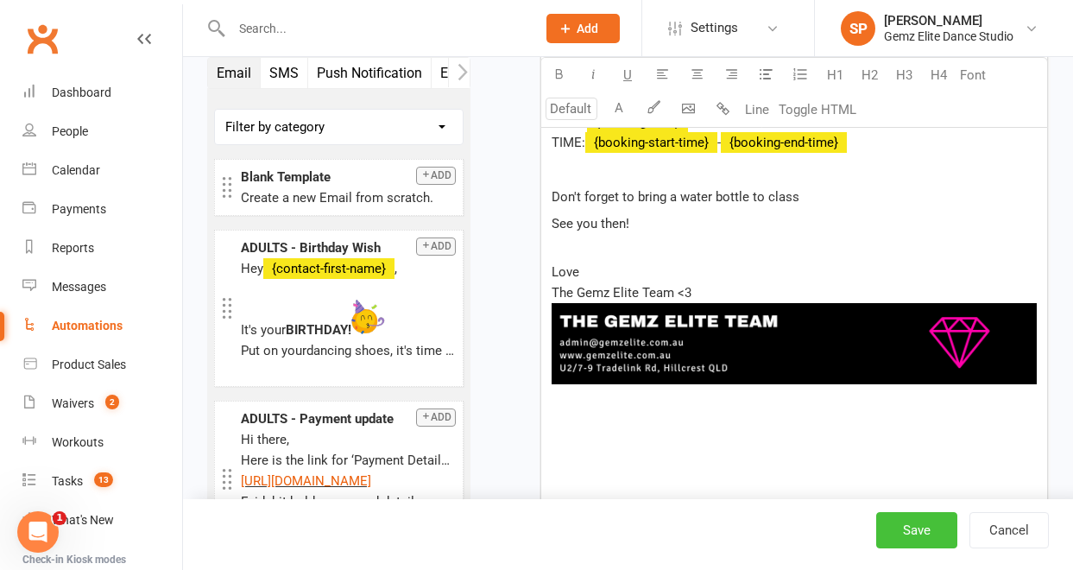
click at [918, 527] on button "Save" at bounding box center [917, 530] width 81 height 36
select select "100"
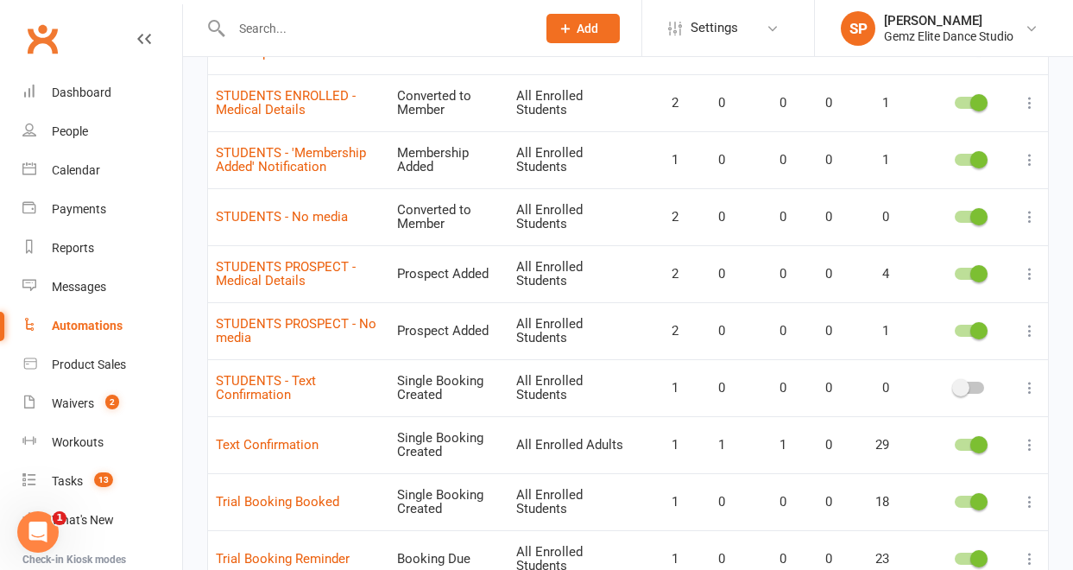
scroll to position [1737, 0]
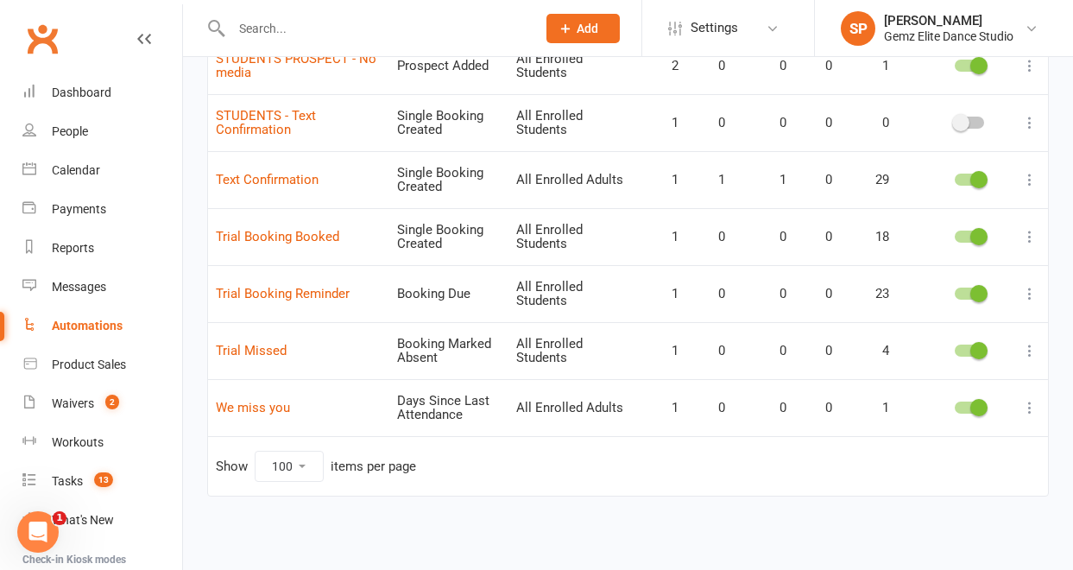
click at [1030, 407] on icon at bounding box center [1030, 407] width 17 height 17
click at [919, 439] on link "Edit" at bounding box center [941, 441] width 171 height 35
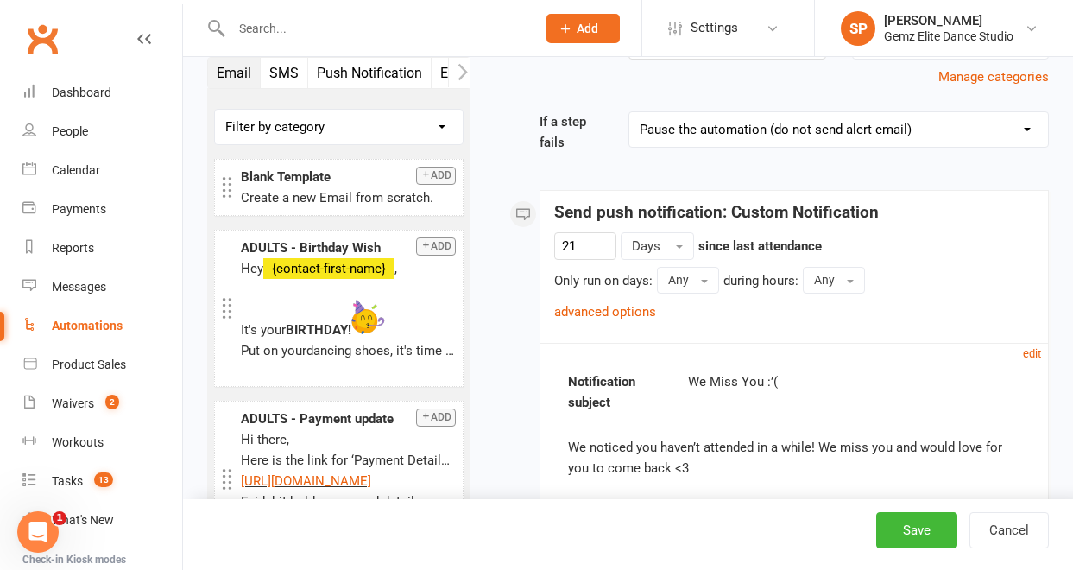
scroll to position [267, 0]
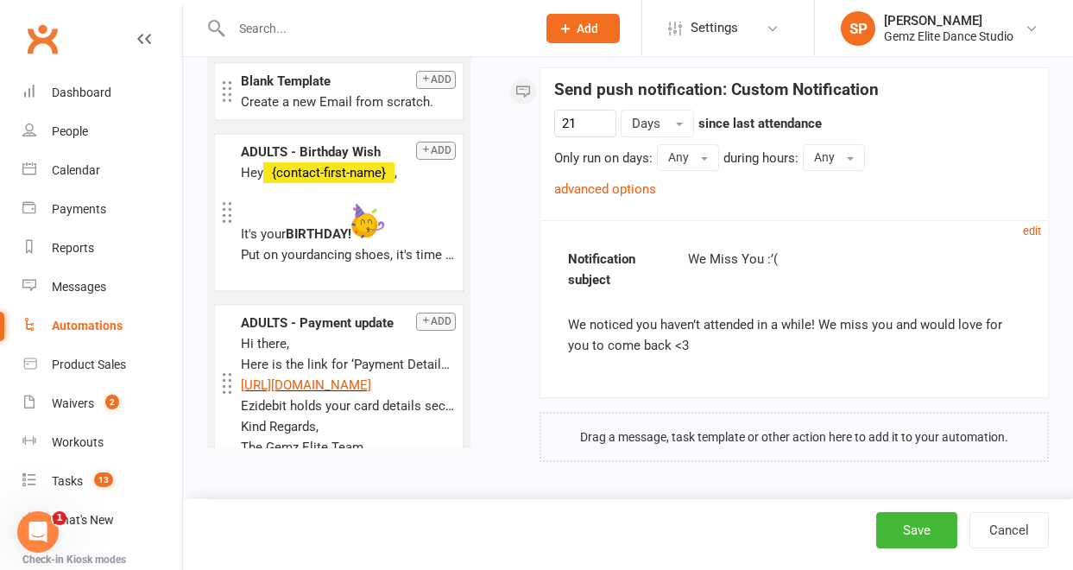
click at [702, 340] on div "We noticed you haven’t attended in a while! We miss you and would love for you …" at bounding box center [794, 334] width 453 height 41
click at [694, 347] on div "We noticed you haven’t attended in a while! We miss you and would love for you …" at bounding box center [794, 334] width 453 height 41
click at [1038, 230] on small "edit" at bounding box center [1032, 231] width 18 height 13
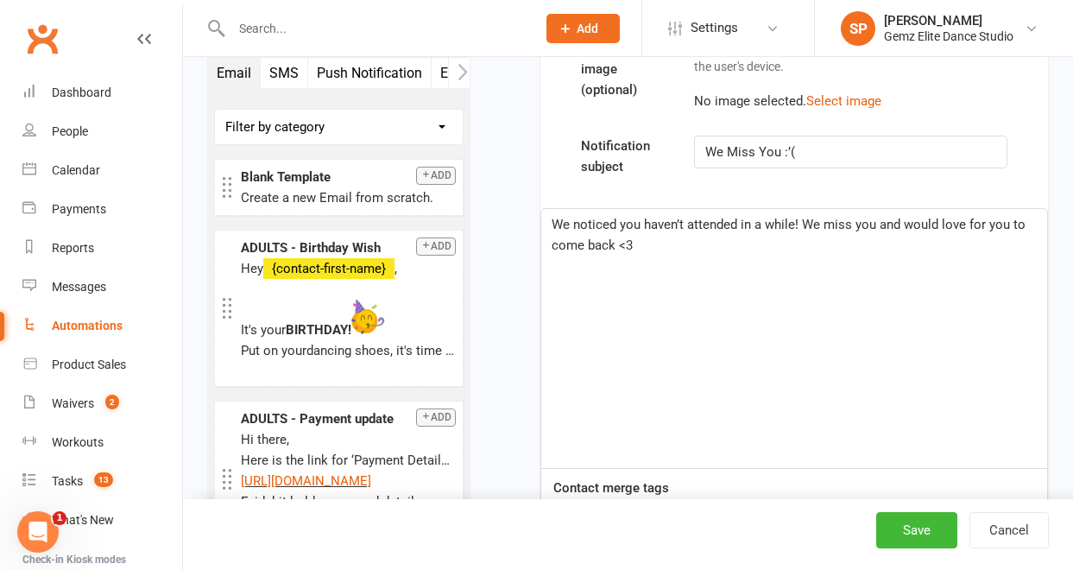
scroll to position [559, 0]
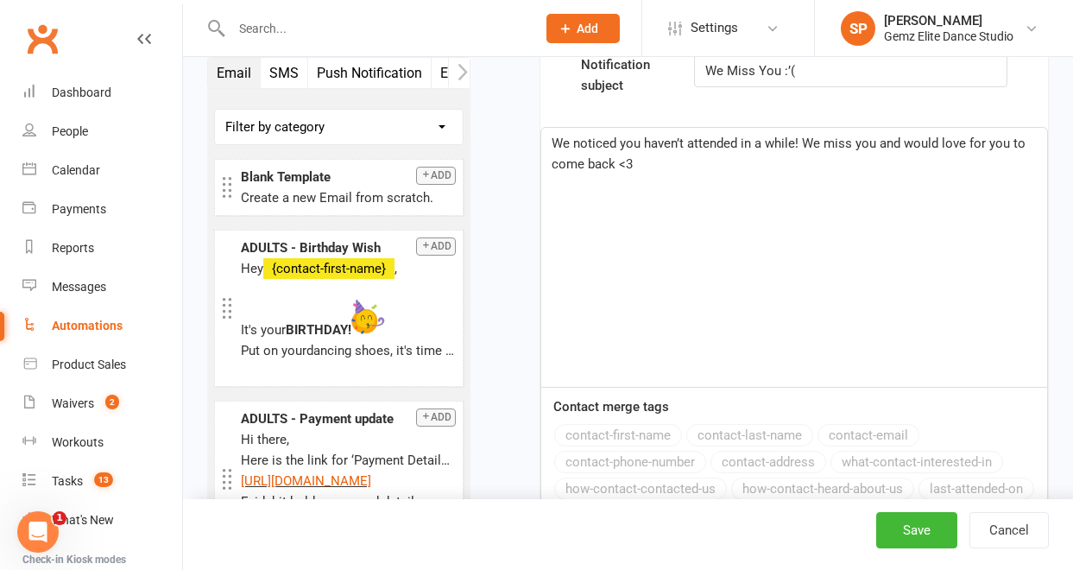
click at [649, 166] on p "We noticed you haven’t attended in a while! We miss you and would love for you …" at bounding box center [794, 153] width 485 height 41
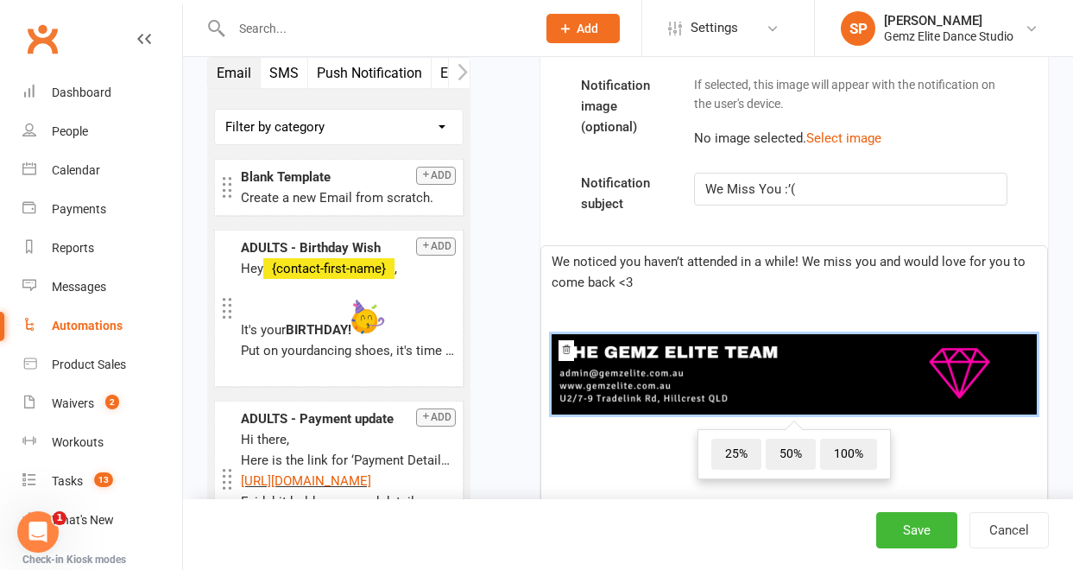
scroll to position [439, 0]
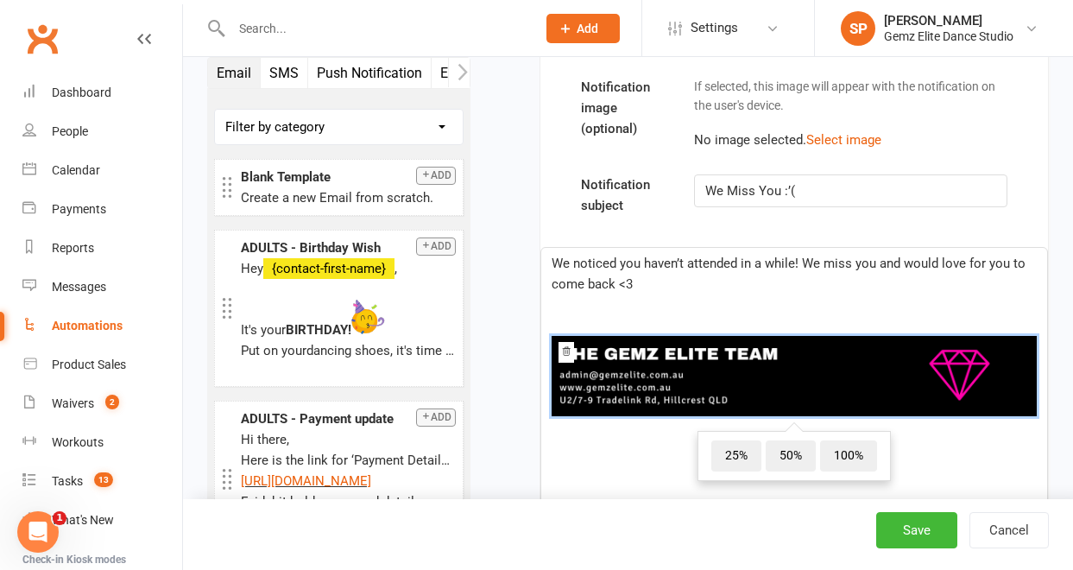
click at [597, 322] on div "﻿ ﻿ 25% 50% 100% ﻿" at bounding box center [794, 379] width 485 height 129
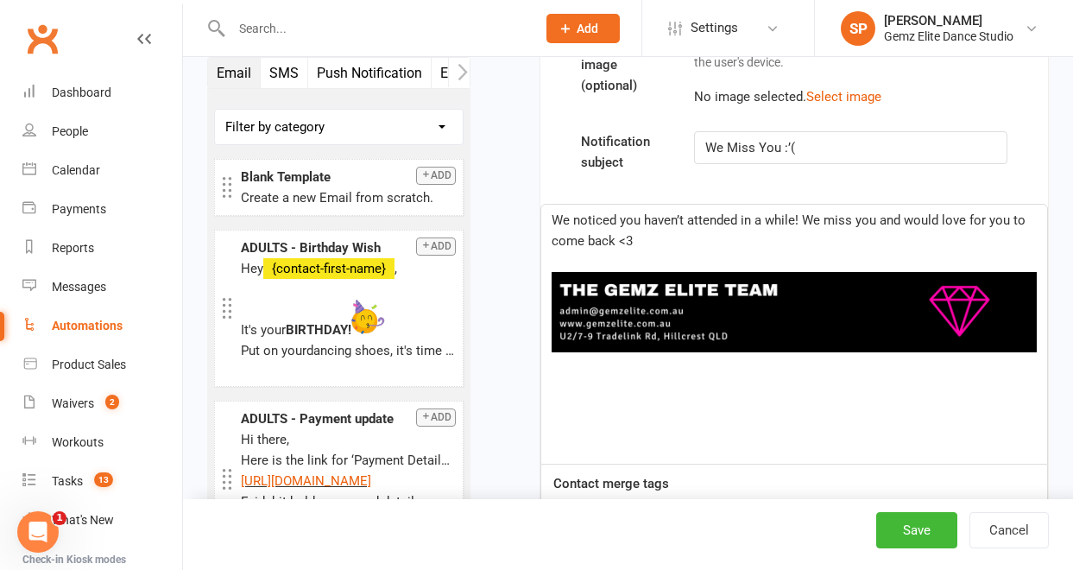
scroll to position [483, 0]
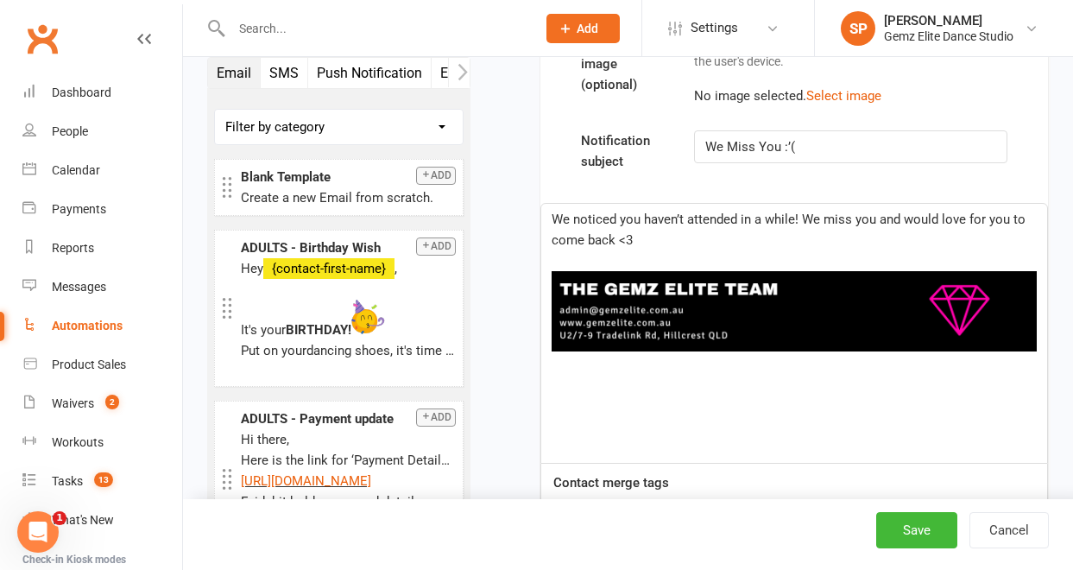
click at [810, 339] on img at bounding box center [794, 311] width 485 height 81
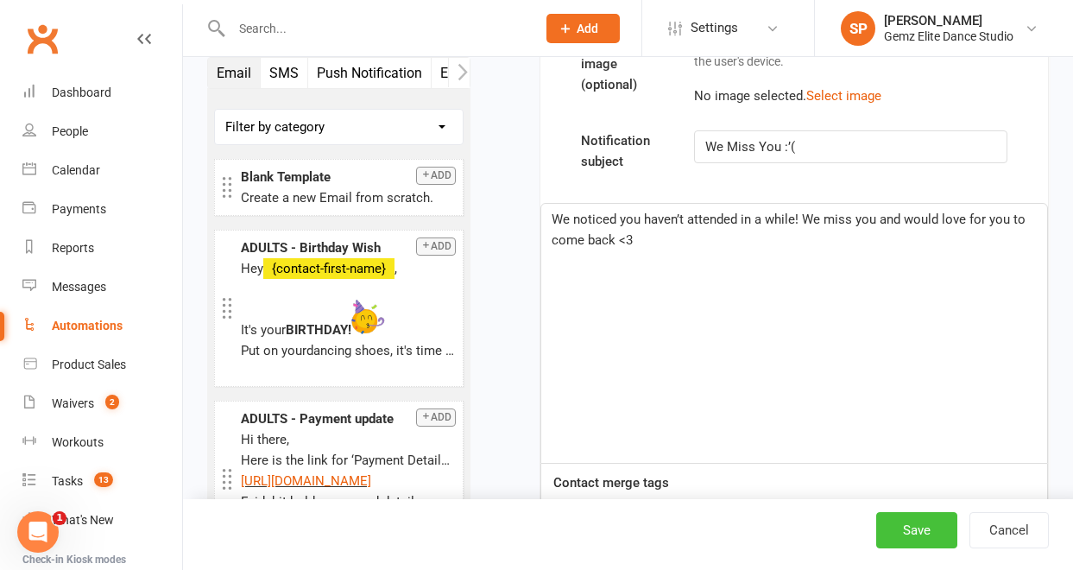
click at [908, 529] on button "Save" at bounding box center [917, 530] width 81 height 36
select select "100"
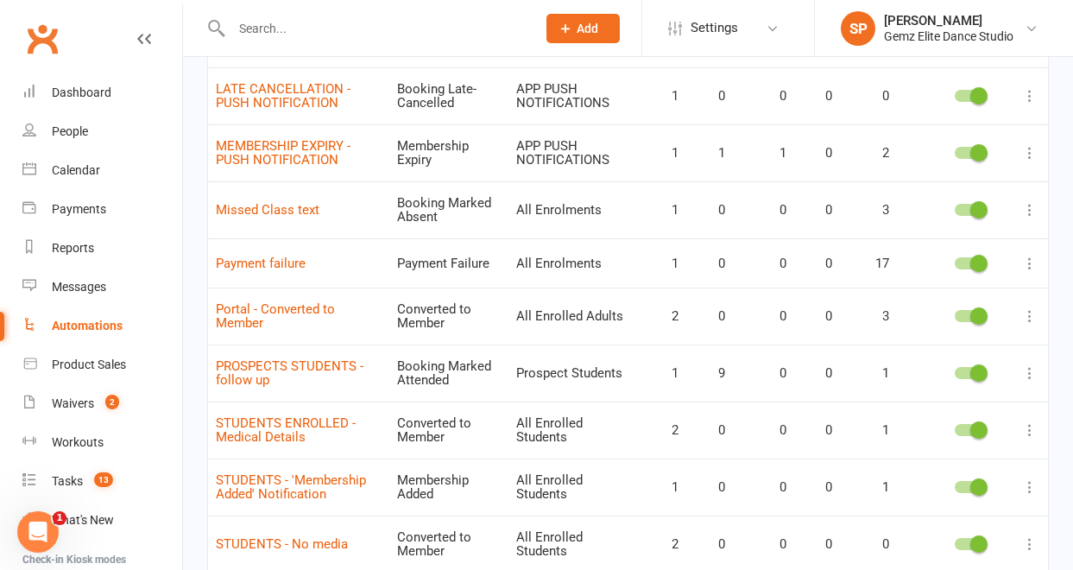
scroll to position [1141, 0]
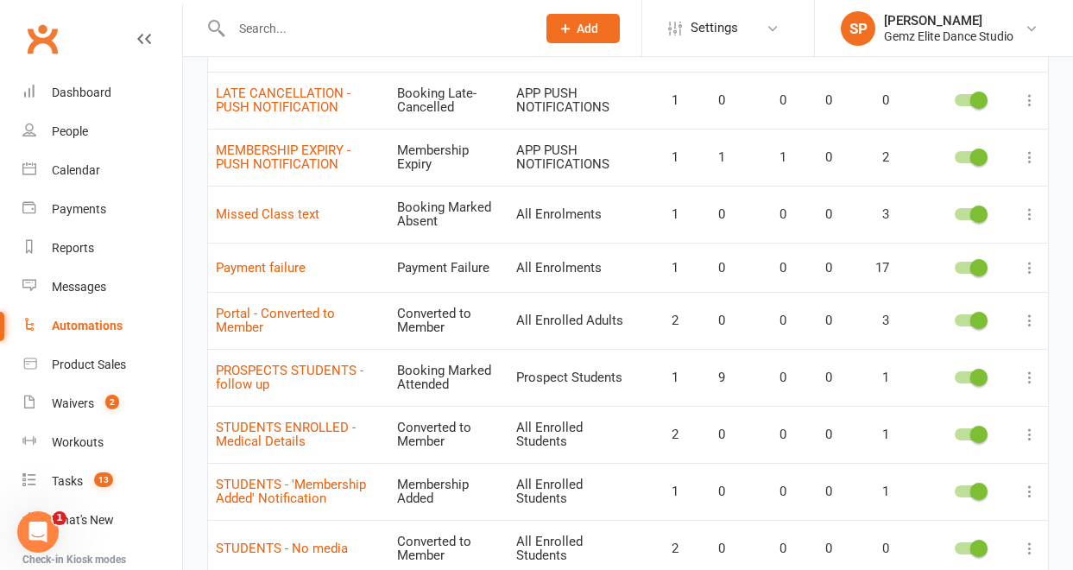
click at [1031, 266] on icon at bounding box center [1030, 267] width 17 height 17
click at [975, 299] on link "Edit" at bounding box center [941, 301] width 171 height 35
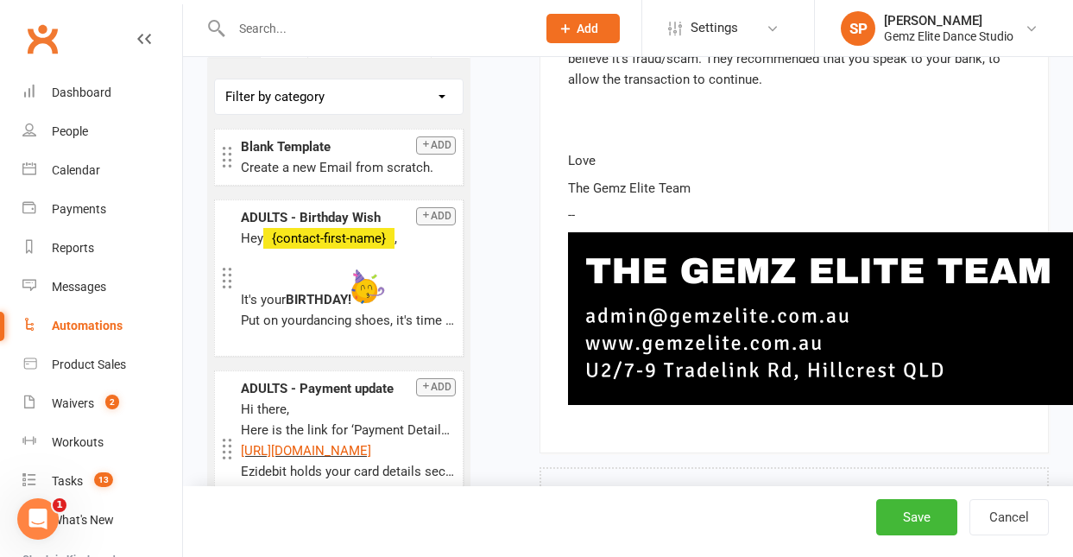
scroll to position [1068, 0]
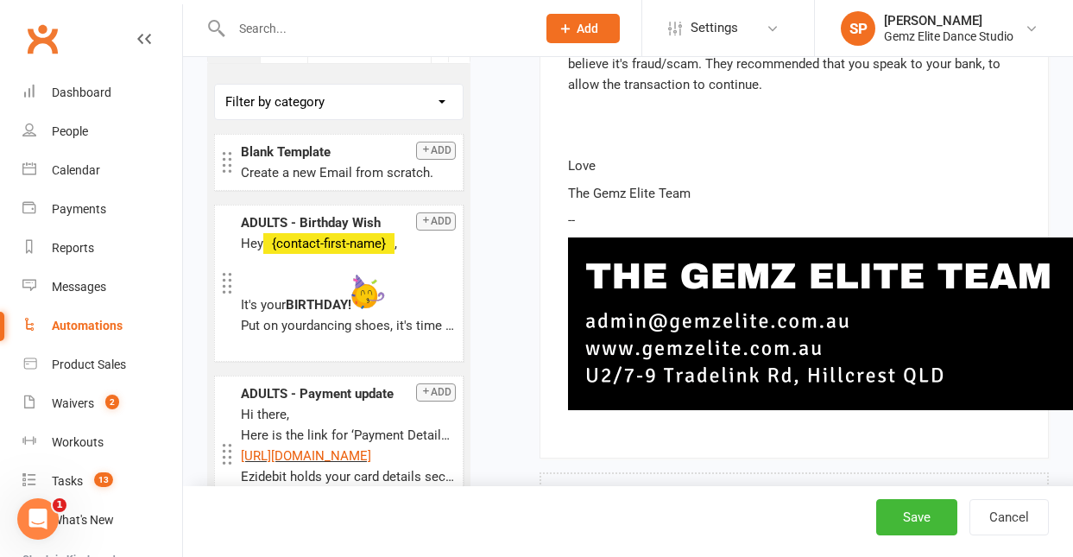
click at [927, 323] on img at bounding box center [1086, 323] width 1036 height 173
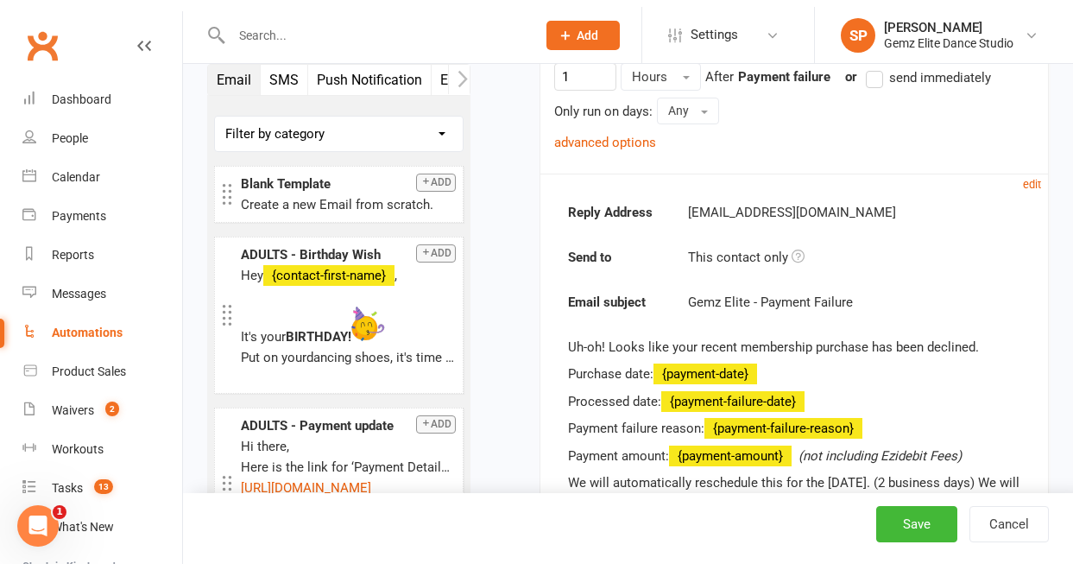
scroll to position [300, 0]
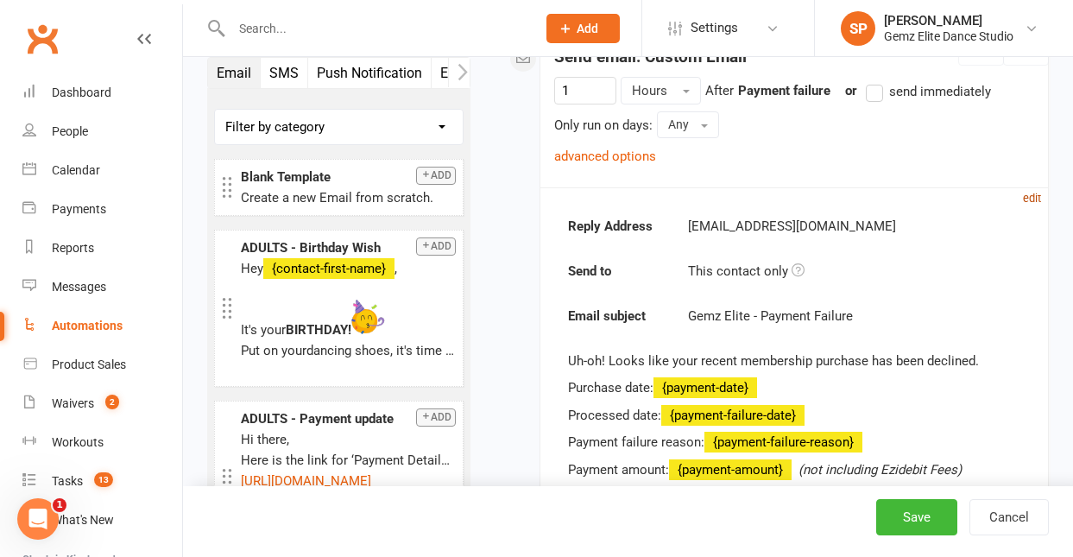
click at [1026, 194] on small "edit" at bounding box center [1032, 198] width 18 height 13
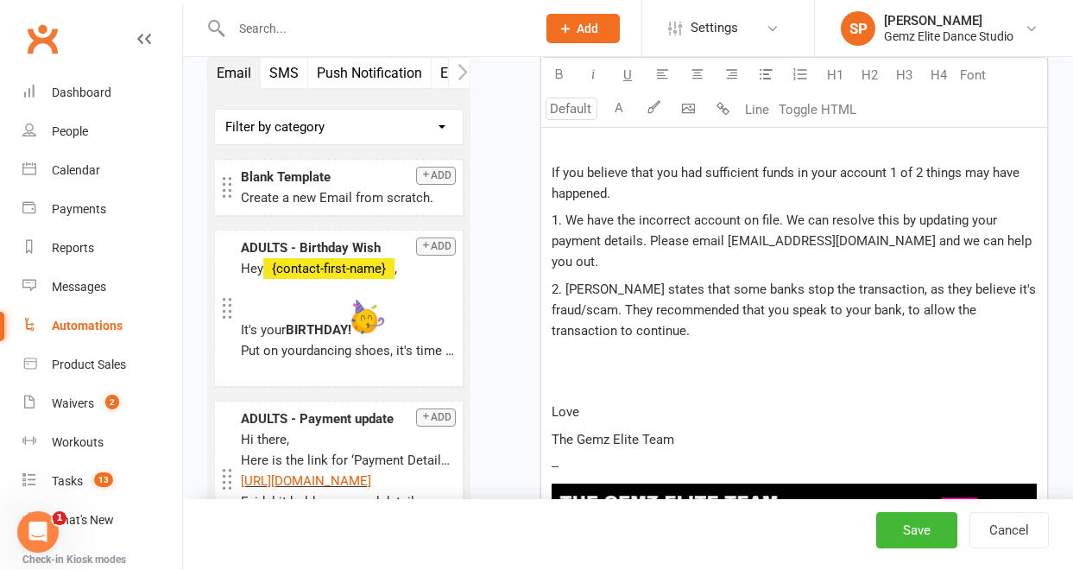
scroll to position [1205, 0]
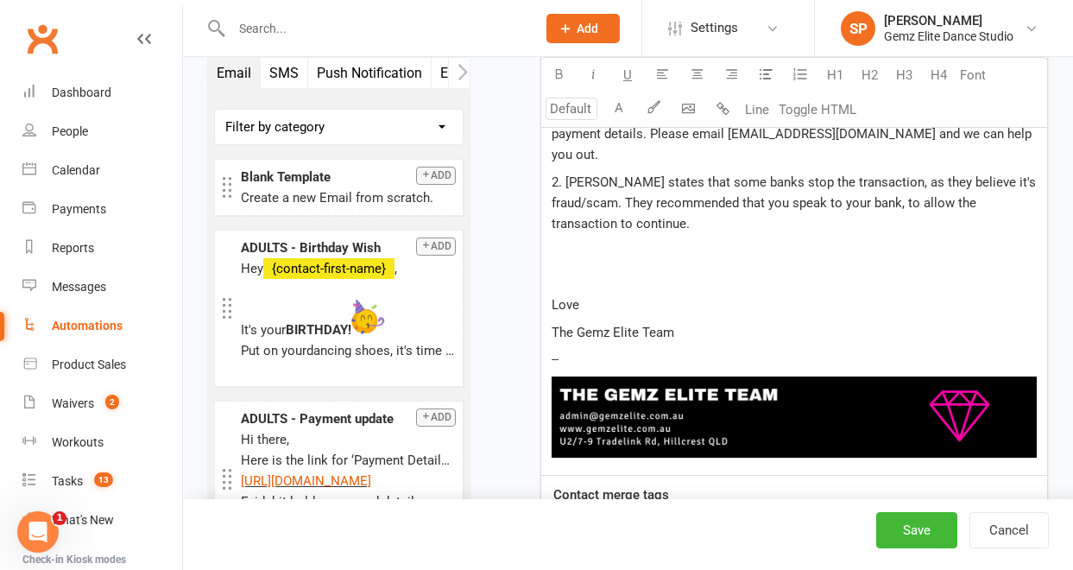
click at [725, 349] on p "--" at bounding box center [794, 359] width 485 height 21
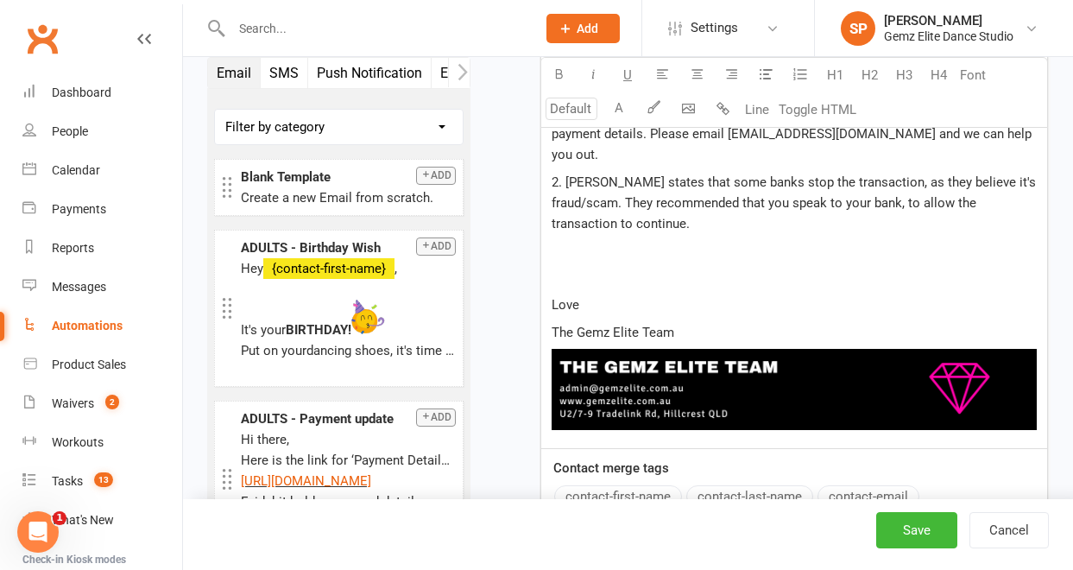
click at [595, 245] on div "Uh-oh! Looks like your recent membership purchase has been declined. Purchase d…" at bounding box center [794, 67] width 506 height 759
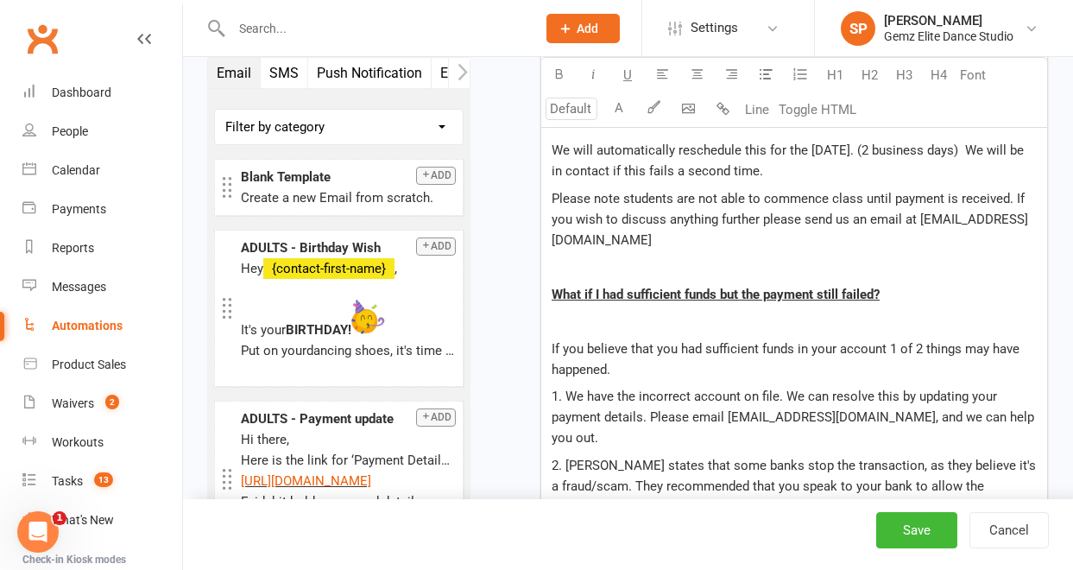
scroll to position [921, 0]
click at [640, 320] on p at bounding box center [794, 322] width 485 height 21
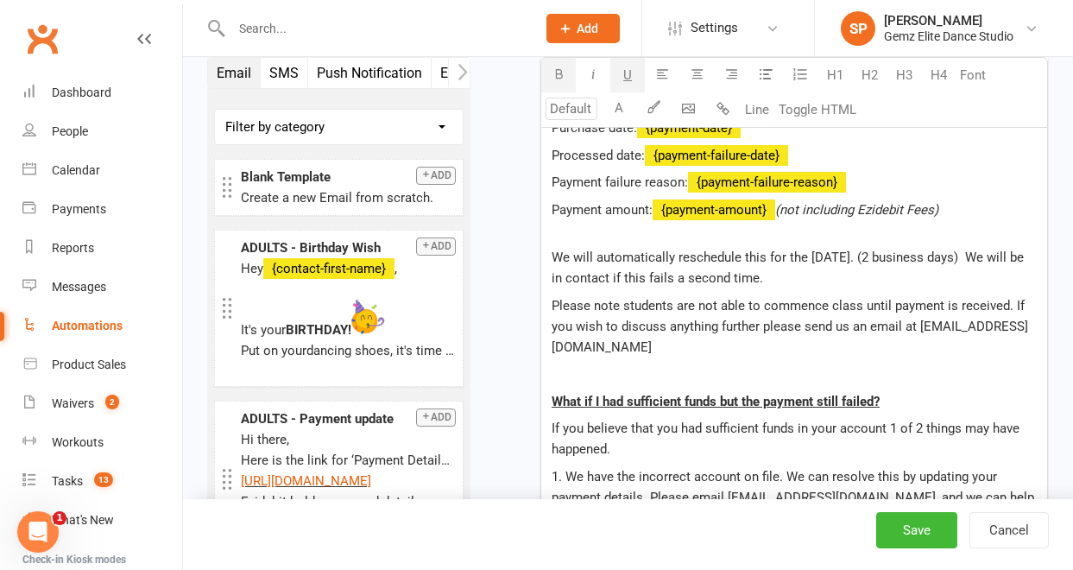
scroll to position [808, 0]
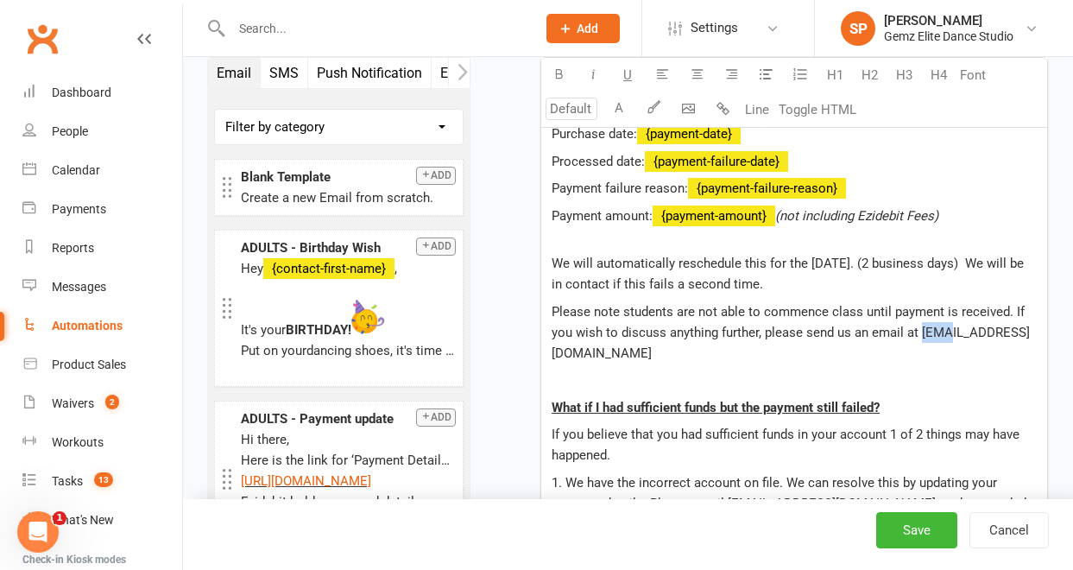
drag, startPoint x: 576, startPoint y: 353, endPoint x: 545, endPoint y: 353, distance: 31.1
click at [545, 353] on div "Uh-oh! Looks like your recent membership purchase has been declined. Purchase d…" at bounding box center [794, 424] width 506 height 678
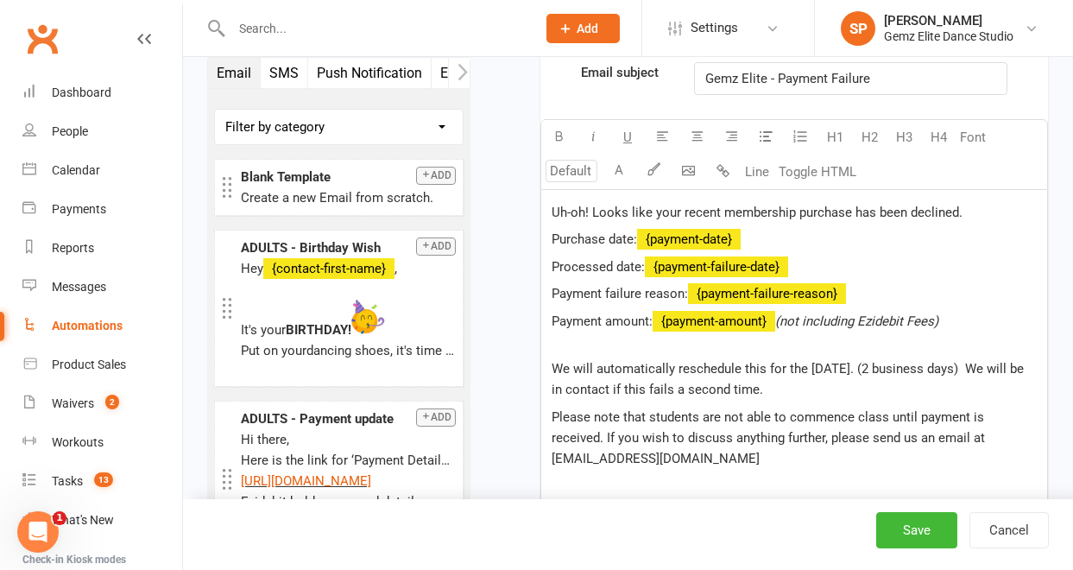
scroll to position [700, 0]
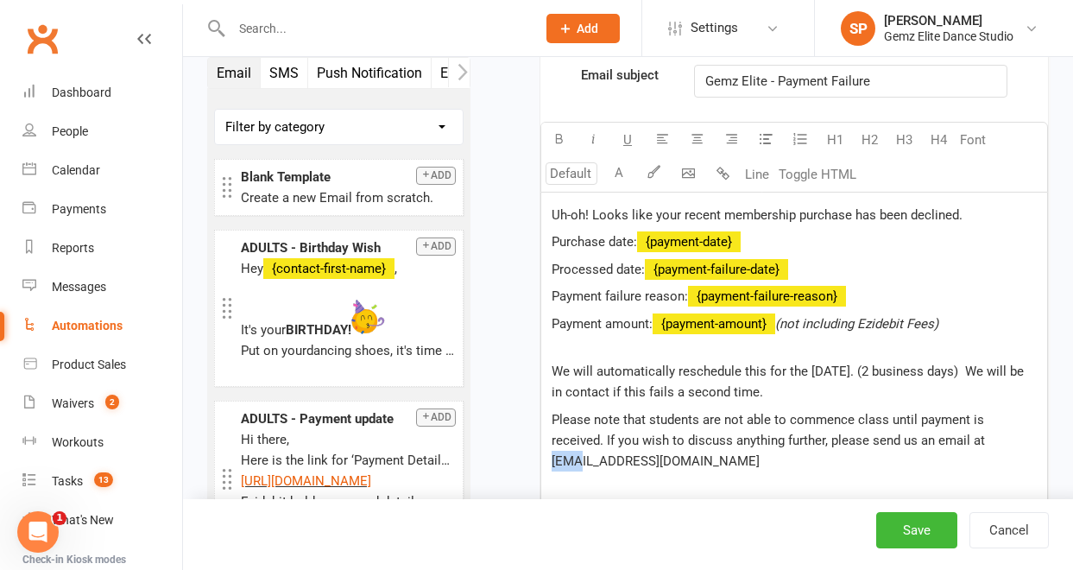
drag, startPoint x: 574, startPoint y: 462, endPoint x: 544, endPoint y: 462, distance: 30.2
click at [544, 462] on div "Uh-oh! Looks like your recent membership purchase has been declined. Purchase d…" at bounding box center [794, 532] width 506 height 678
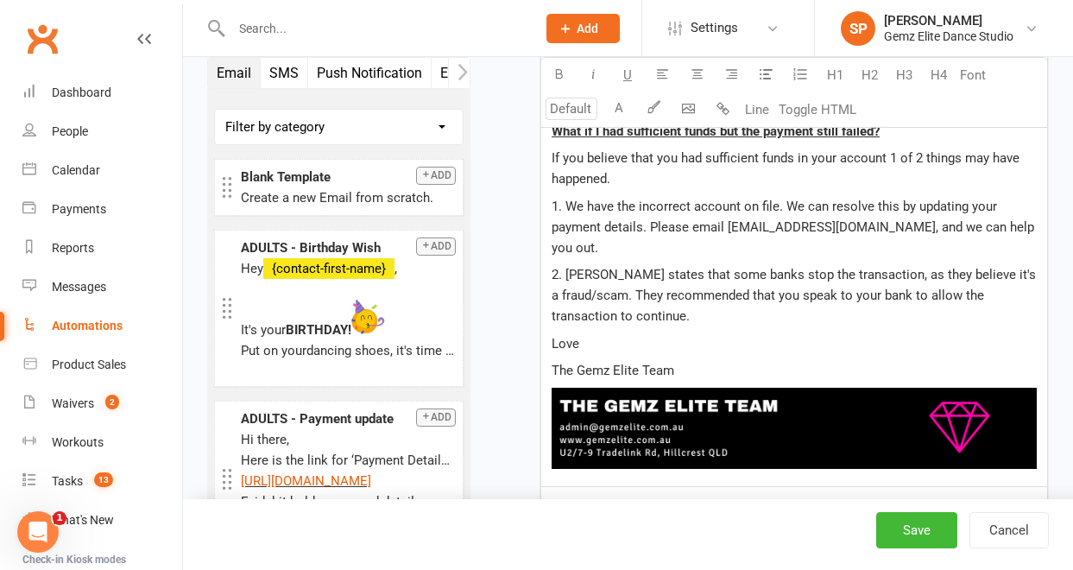
scroll to position [1091, 0]
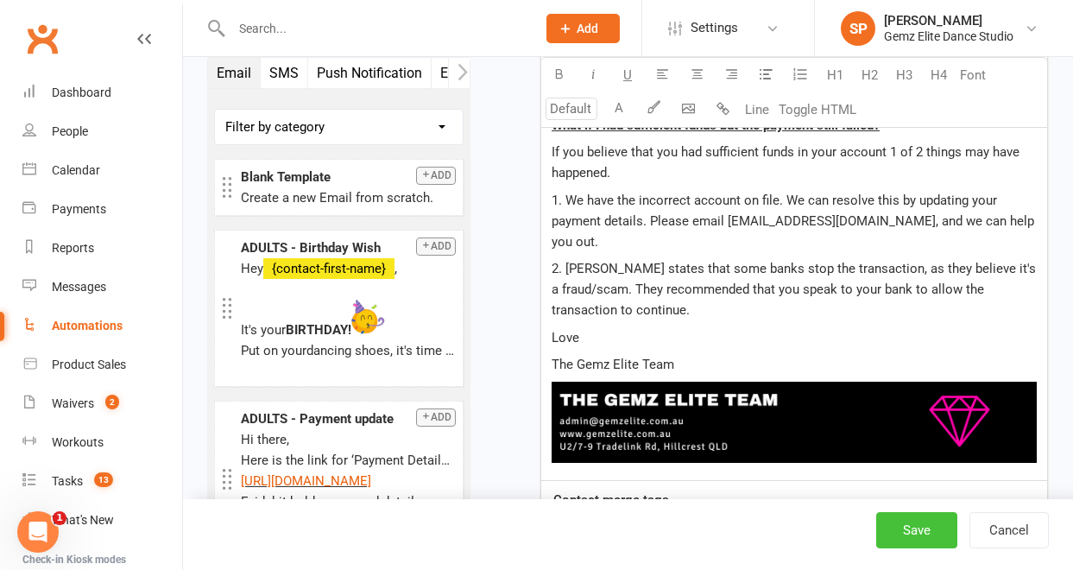
click at [918, 530] on button "Save" at bounding box center [917, 530] width 81 height 36
select select "100"
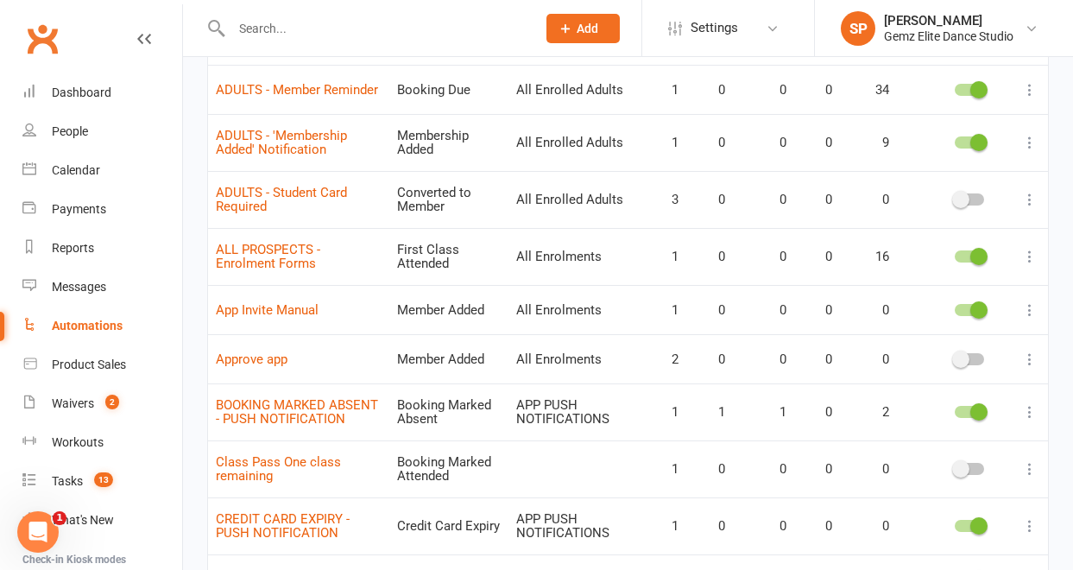
scroll to position [446, 0]
click at [1031, 254] on icon at bounding box center [1030, 255] width 17 height 17
click at [990, 296] on link "Edit" at bounding box center [941, 289] width 171 height 35
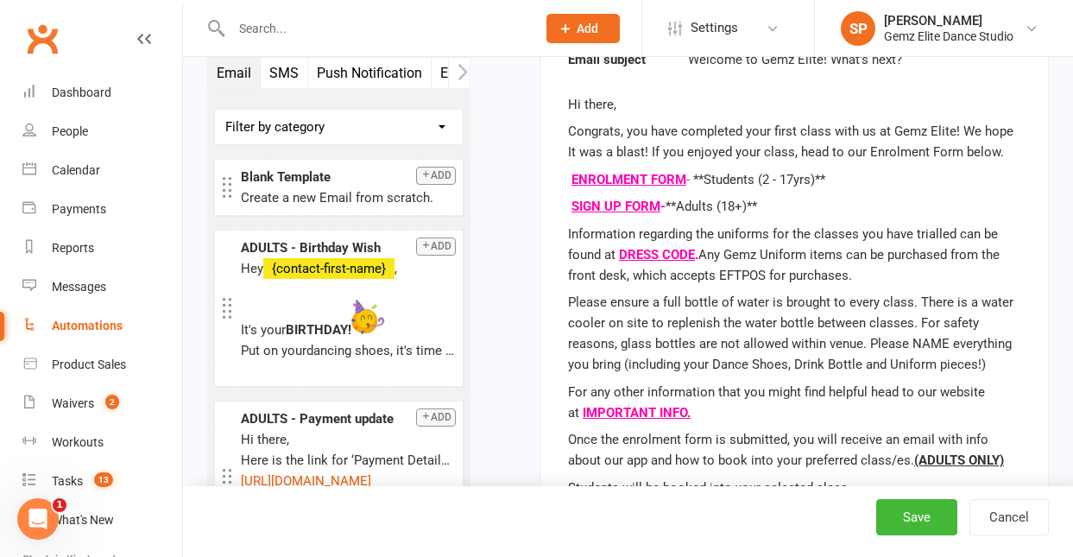
scroll to position [687, 0]
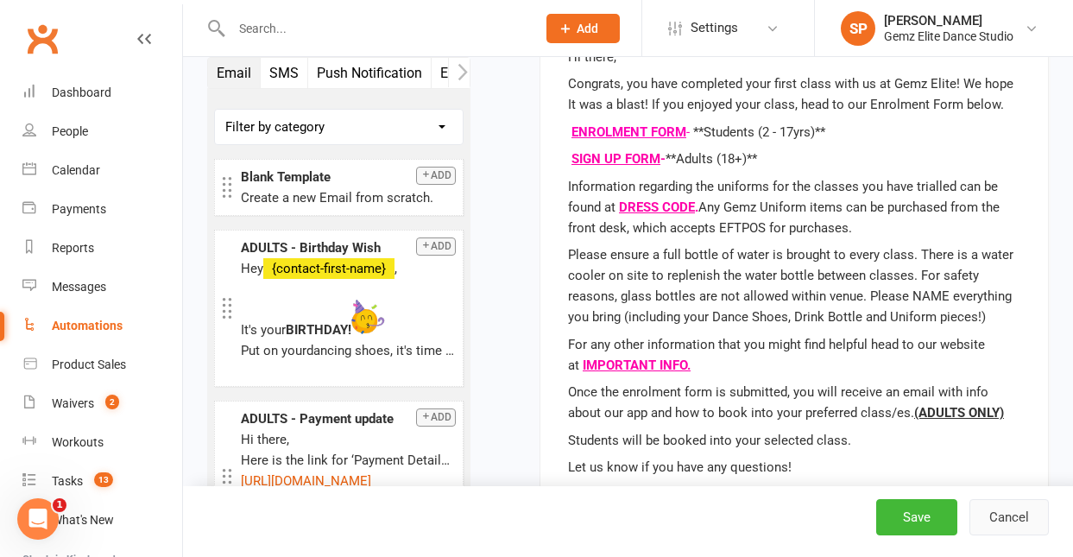
click at [1008, 513] on button "Cancel" at bounding box center [1009, 517] width 79 height 36
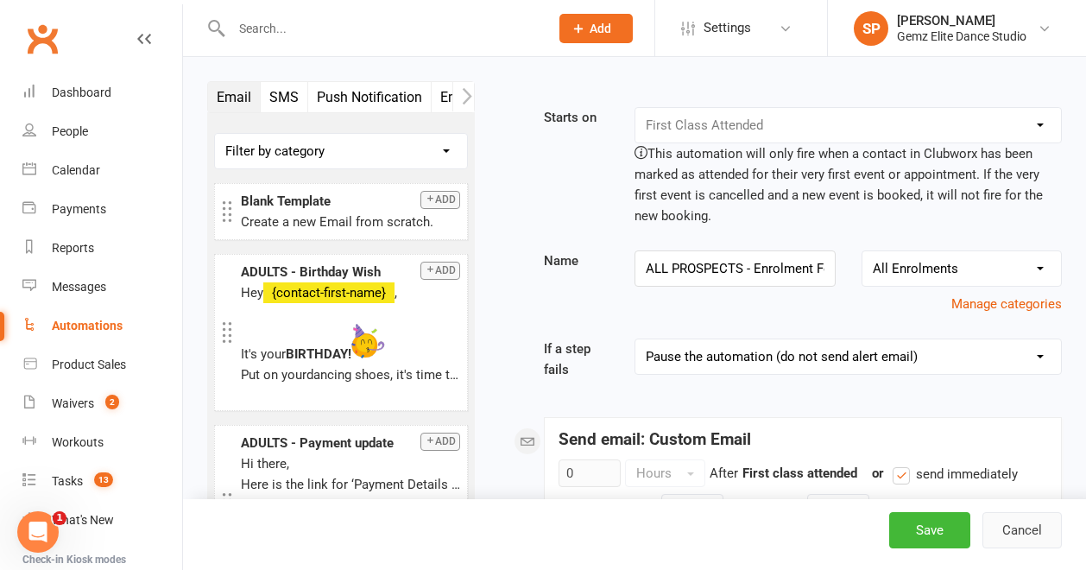
select select "100"
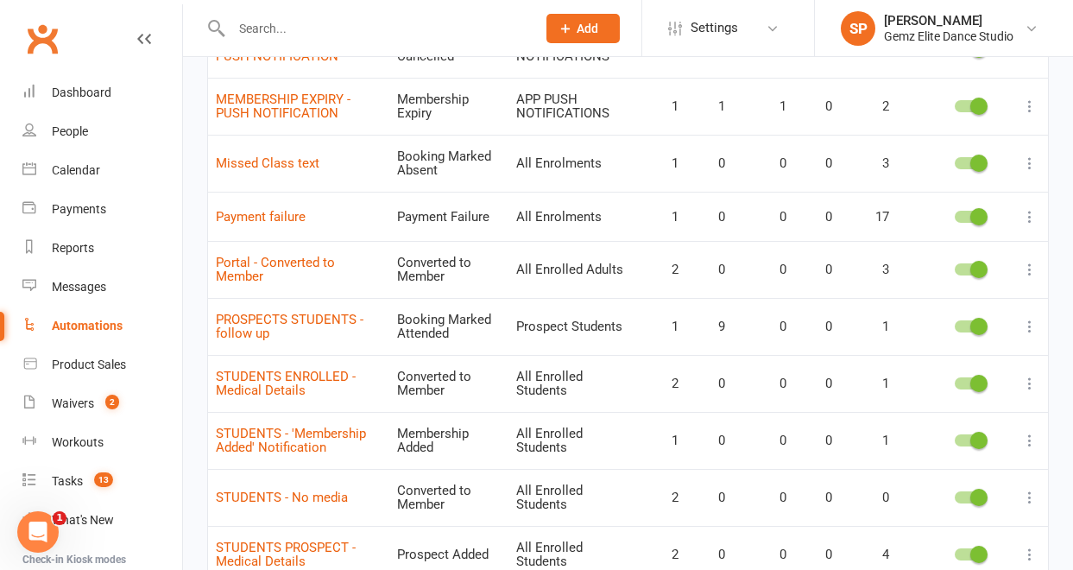
scroll to position [1187, 0]
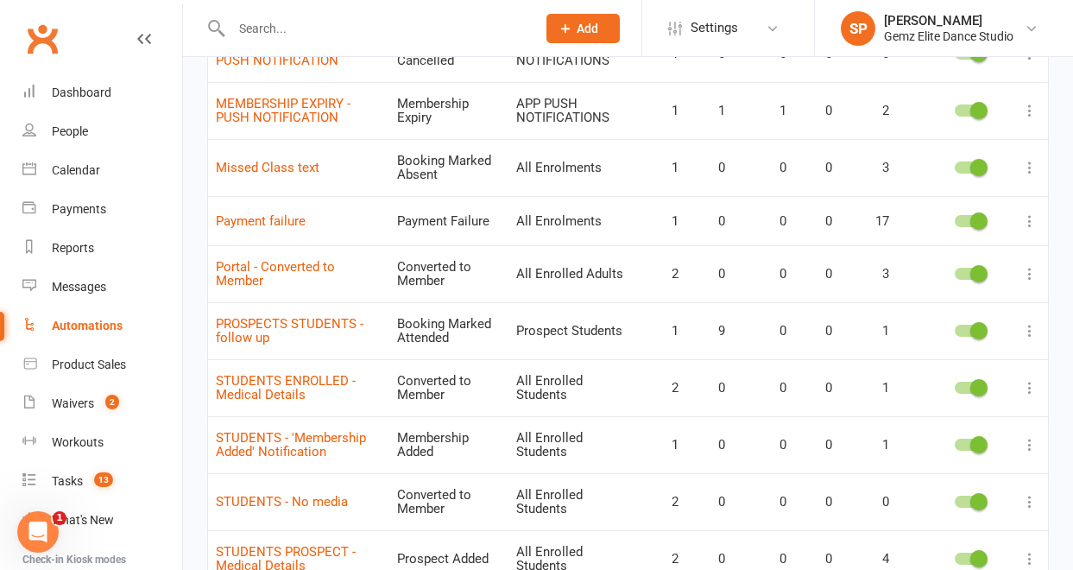
click at [1033, 172] on icon at bounding box center [1030, 167] width 17 height 17
click at [981, 205] on link "Edit" at bounding box center [941, 201] width 171 height 35
